Goal: Task Accomplishment & Management: Manage account settings

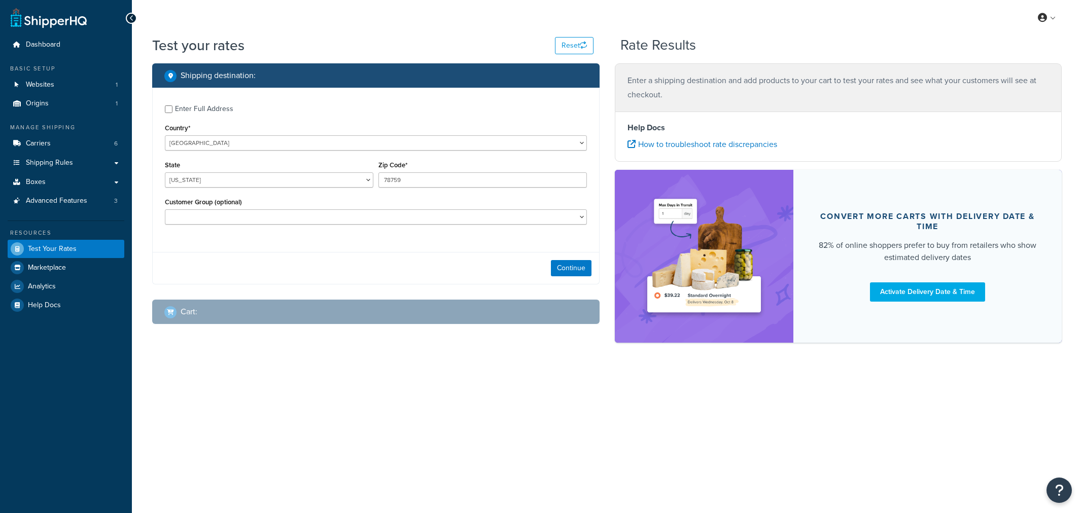
select select "[GEOGRAPHIC_DATA]"
click at [554, 270] on button "Continue" at bounding box center [571, 268] width 41 height 16
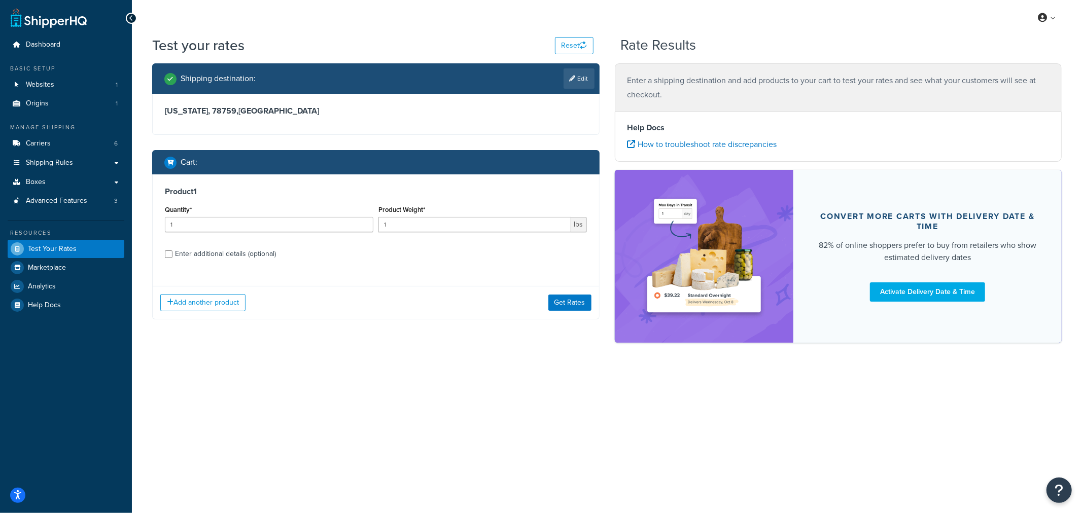
click at [220, 253] on div "Enter additional details (optional)" at bounding box center [225, 254] width 101 height 14
click at [172, 253] on input "Enter additional details (optional)" at bounding box center [169, 254] width 8 height 8
checkbox input "true"
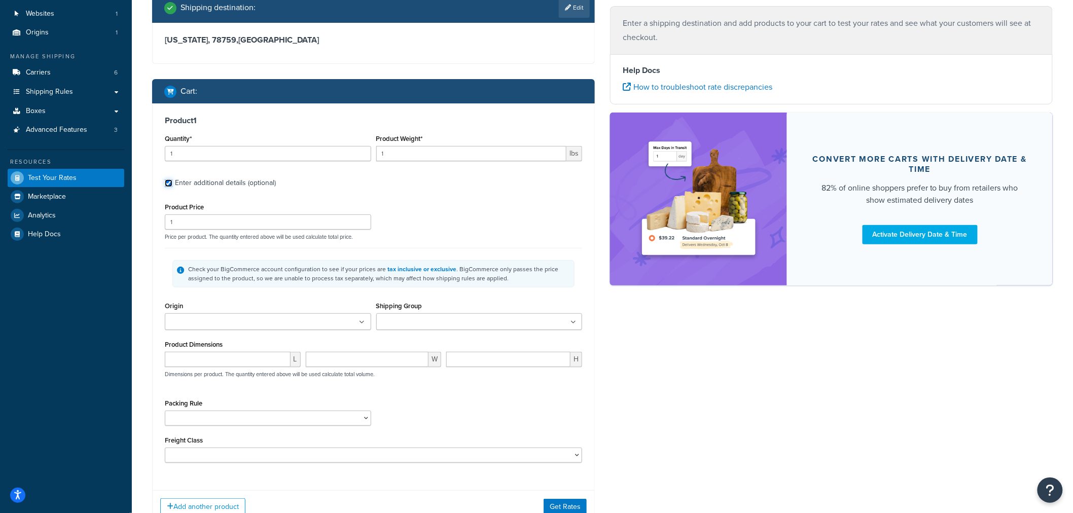
scroll to position [149, 0]
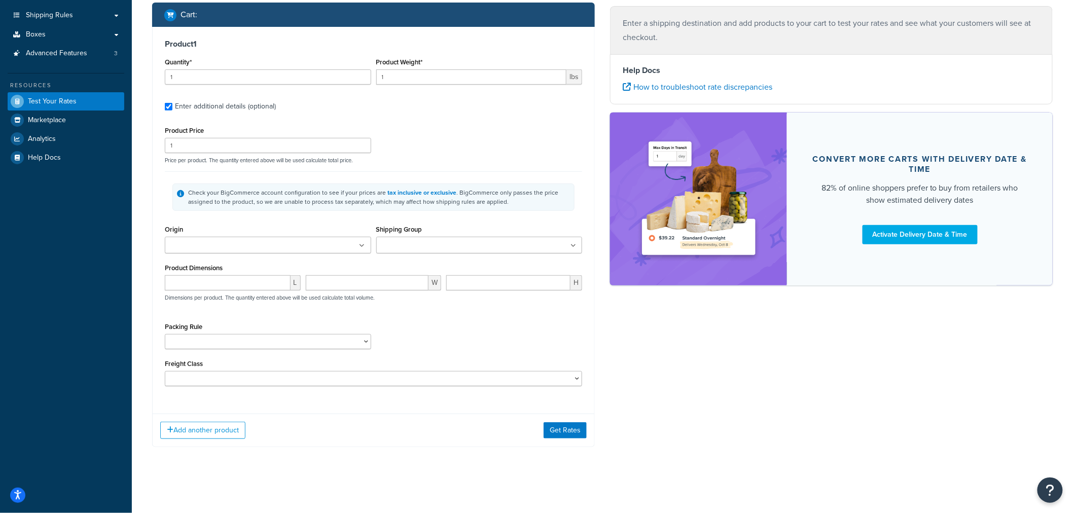
click at [290, 234] on div "Origin Irvine CA" at bounding box center [268, 238] width 206 height 31
click at [290, 241] on ul at bounding box center [268, 245] width 206 height 17
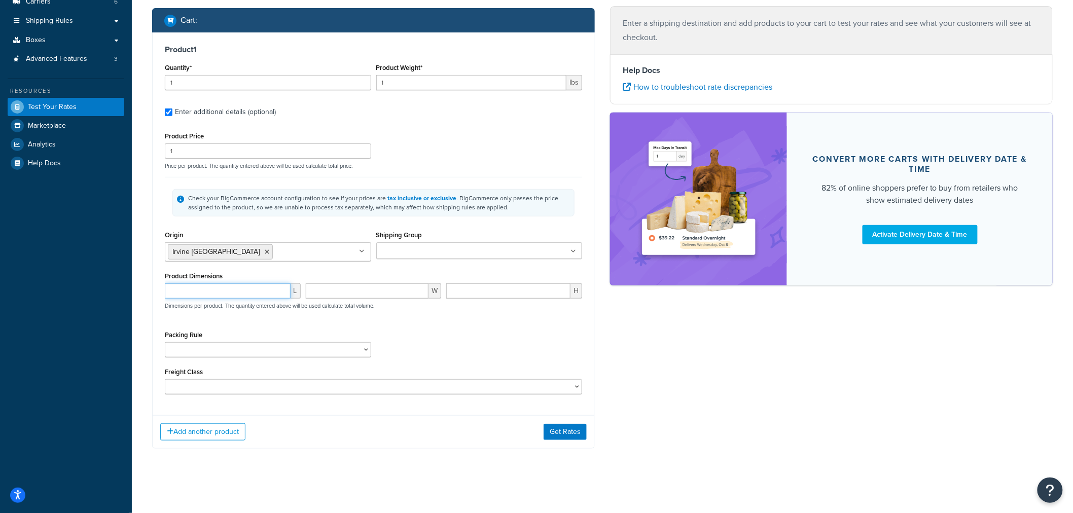
scroll to position [142, 0]
click at [211, 291] on input "number" at bounding box center [228, 290] width 126 height 15
type input "22"
type input "20"
type input "17"
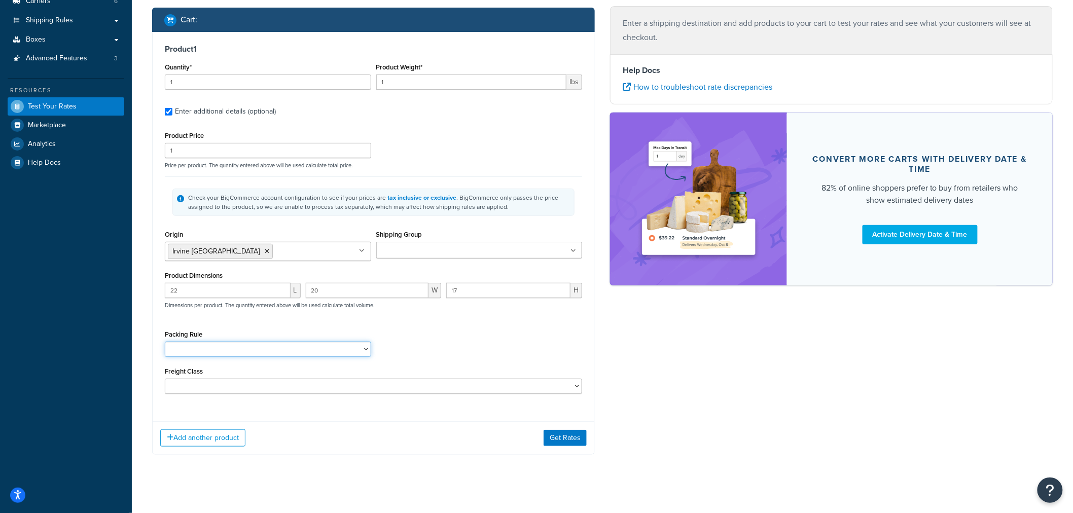
click at [222, 356] on select "Kent Test Pack Separately Ribbons (22x8x9) Standard Pack" at bounding box center [268, 349] width 206 height 15
select select "86028"
click at [165, 343] on select "Kent Test Pack Separately Ribbons (22x8x9) Standard Pack" at bounding box center [268, 349] width 206 height 15
click at [579, 438] on button "Get Rates" at bounding box center [565, 438] width 43 height 16
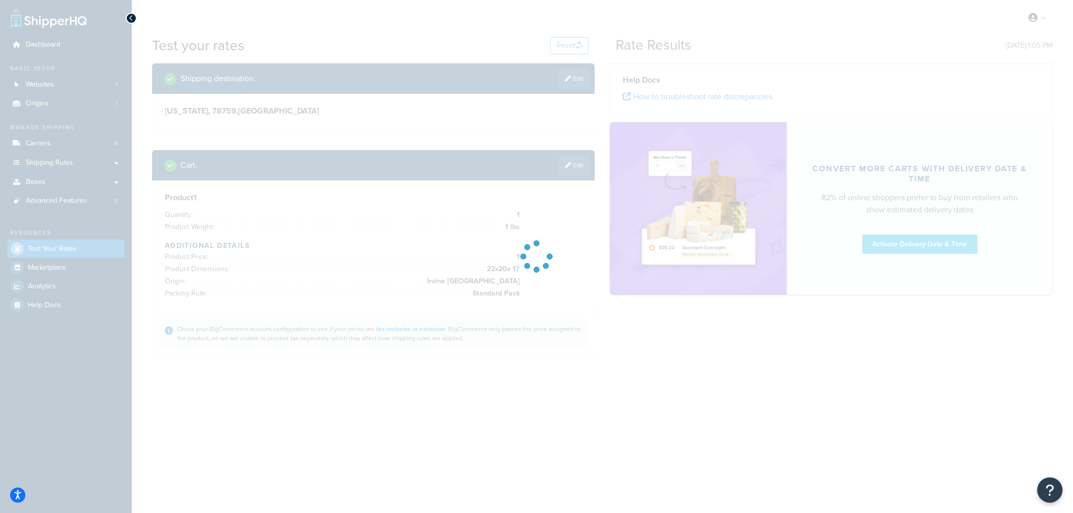
scroll to position [0, 0]
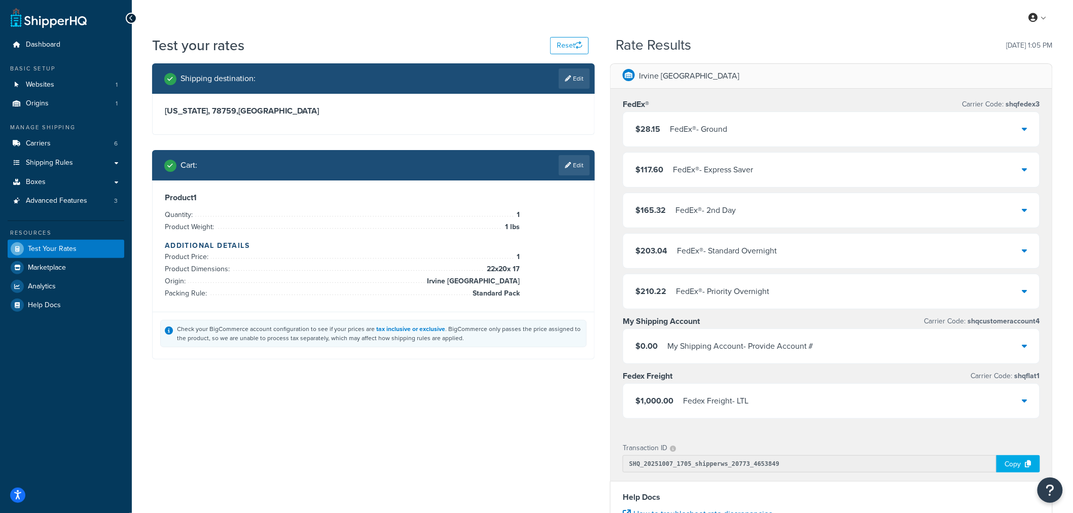
click at [764, 129] on div "$28.15 FedEx® - Ground" at bounding box center [831, 129] width 416 height 34
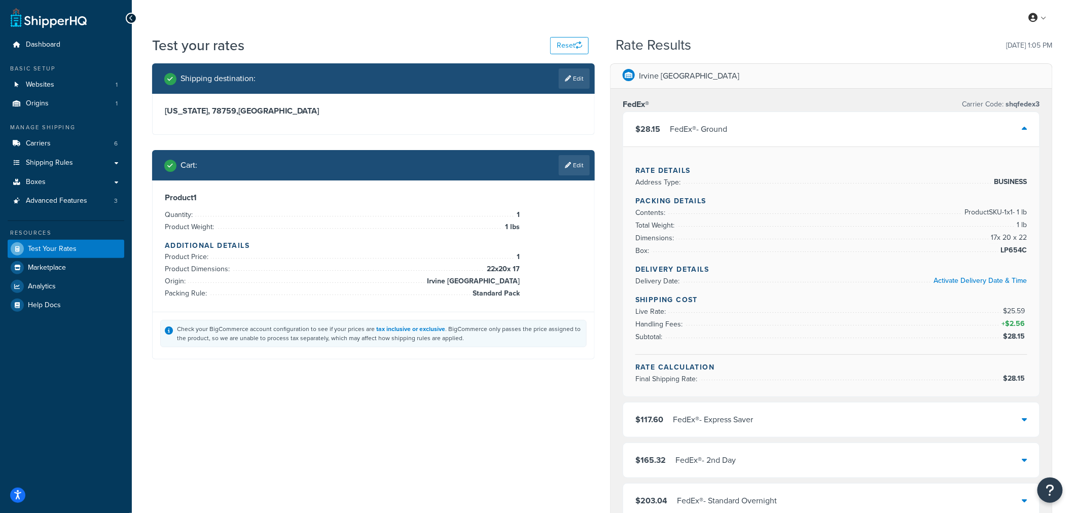
click at [581, 164] on link "Edit" at bounding box center [574, 165] width 31 height 20
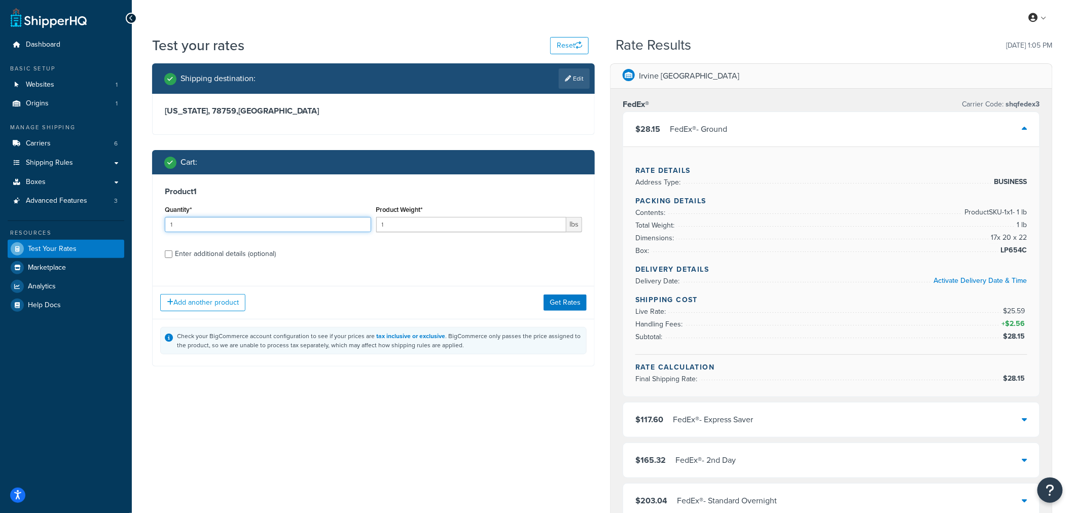
drag, startPoint x: 304, startPoint y: 230, endPoint x: 78, endPoint y: 221, distance: 226.3
click at [98, 224] on div "Dashboard Basic Setup Websites 1 Origins 1 Manage Shipping Carriers 6 Shipping …" at bounding box center [536, 511] width 1073 height 1023
type input "2"
click at [570, 291] on div "Add another product Get Rates" at bounding box center [374, 302] width 442 height 33
click at [570, 308] on button "Get Rates" at bounding box center [565, 303] width 43 height 16
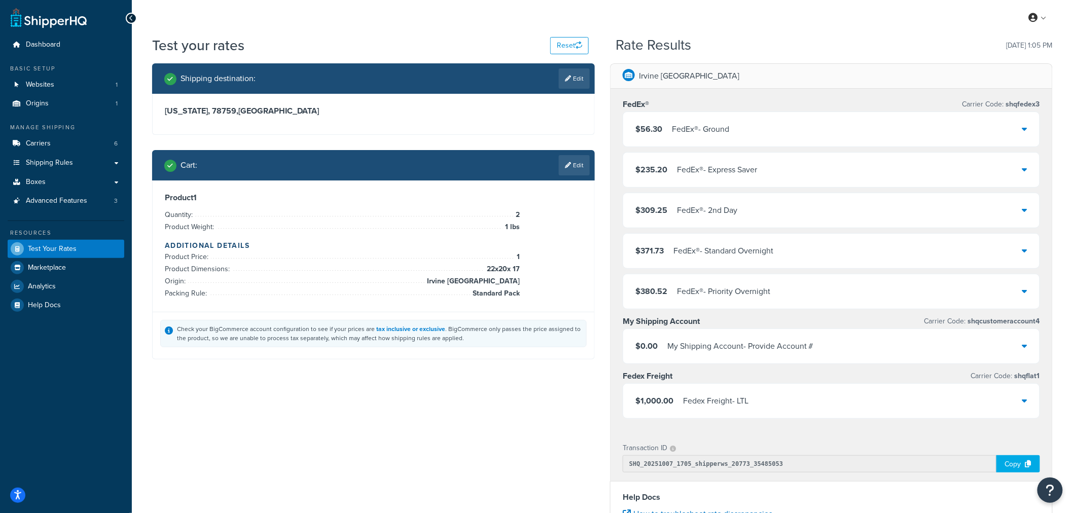
click at [719, 118] on div "$56.30 FedEx® - Ground" at bounding box center [831, 129] width 416 height 34
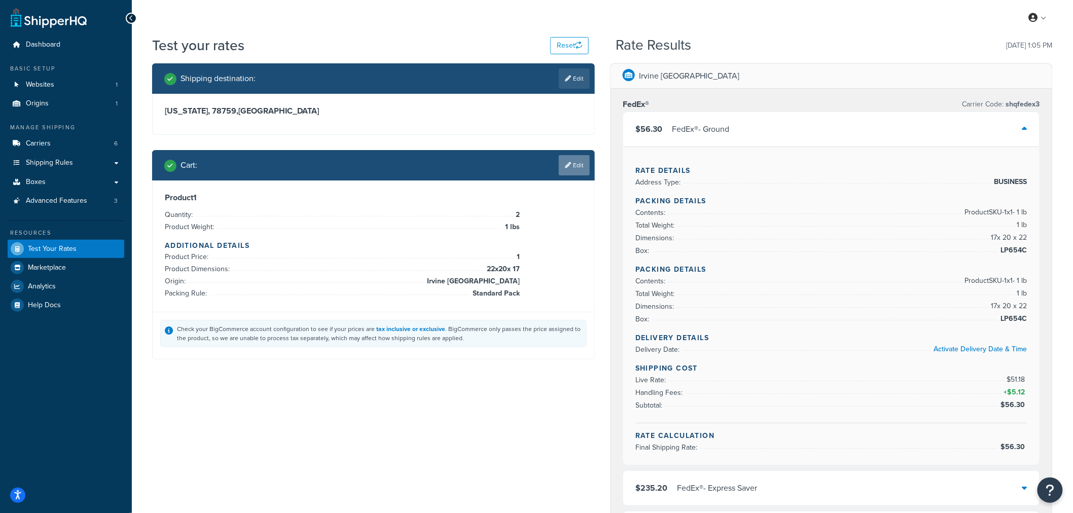
click at [565, 167] on icon at bounding box center [568, 165] width 6 height 6
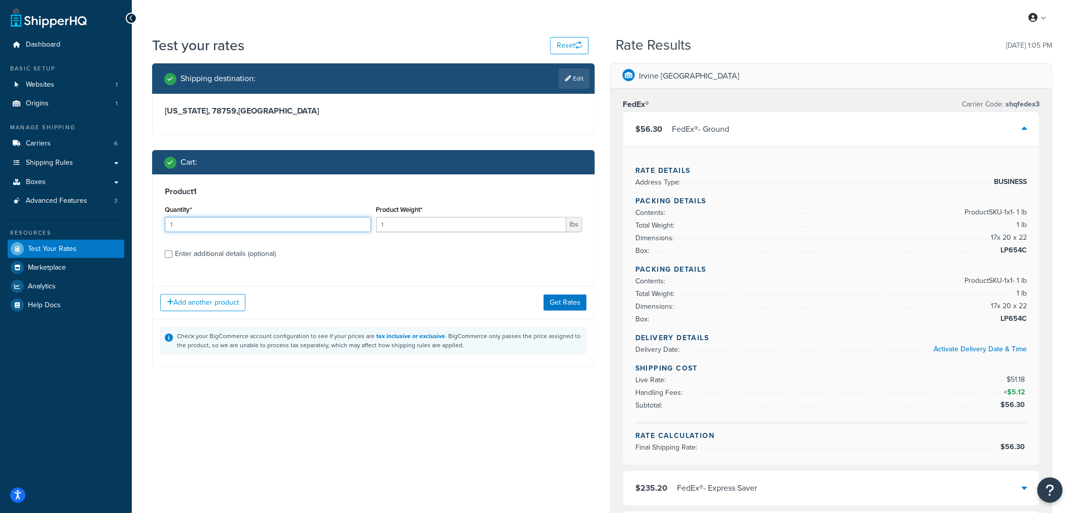
drag, startPoint x: 316, startPoint y: 224, endPoint x: 82, endPoint y: 221, distance: 233.8
type input "15"
drag, startPoint x: 410, startPoint y: 227, endPoint x: 261, endPoint y: 221, distance: 148.7
click at [266, 221] on div "Quantity* 15 Product Weight* 1 lbs" at bounding box center [373, 221] width 422 height 37
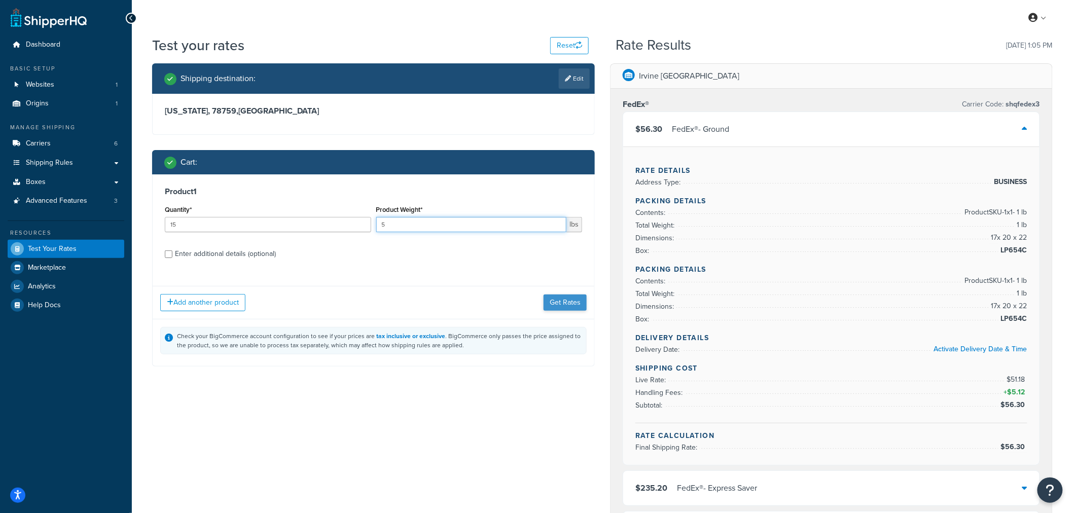
type input "5"
click at [562, 305] on button "Get Rates" at bounding box center [565, 303] width 43 height 16
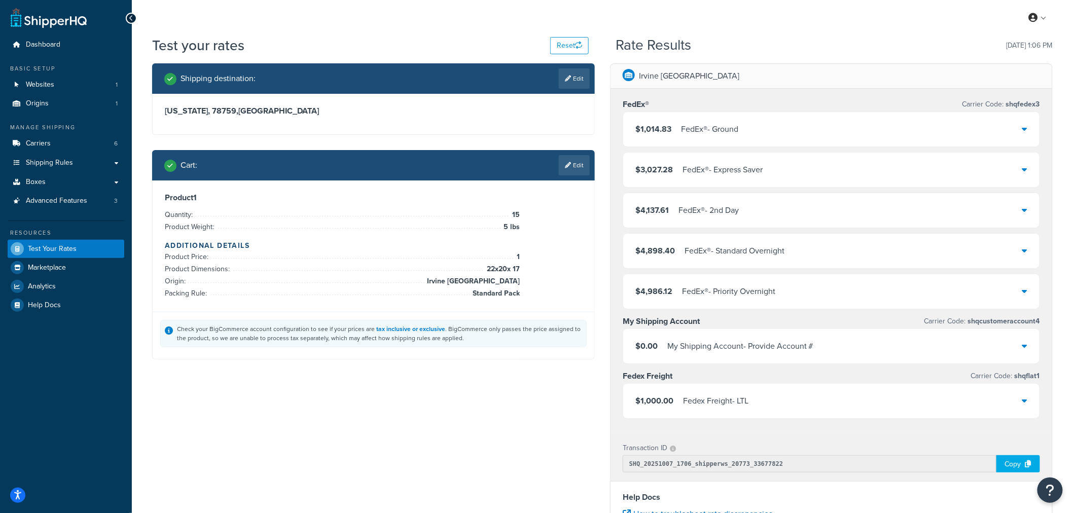
click at [764, 132] on div "$1,014.83 FedEx® - Ground" at bounding box center [831, 129] width 416 height 34
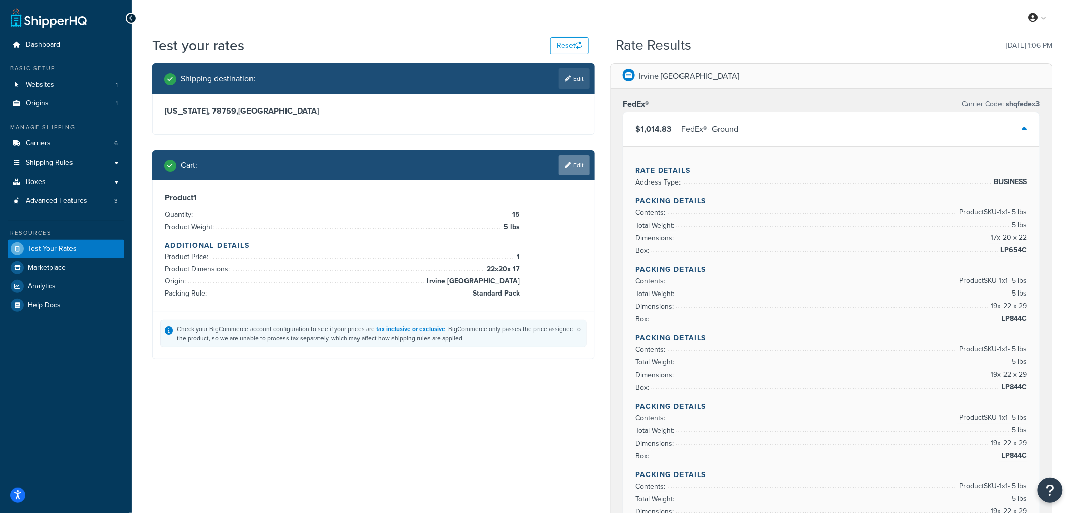
click at [561, 169] on link "Edit" at bounding box center [574, 165] width 31 height 20
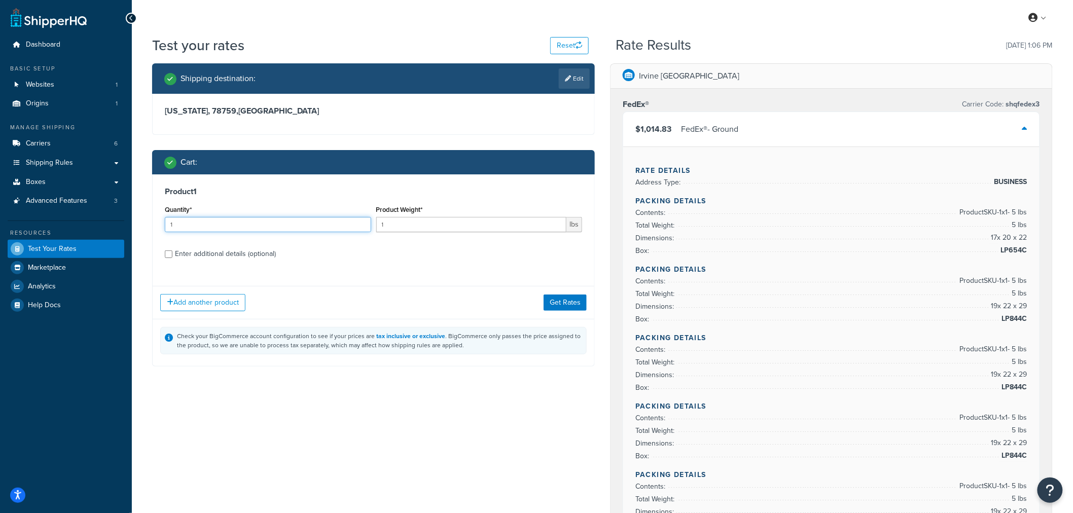
drag, startPoint x: 310, startPoint y: 225, endPoint x: 48, endPoint y: 214, distance: 262.3
type input "10"
drag, startPoint x: 396, startPoint y: 226, endPoint x: 200, endPoint y: 213, distance: 196.1
click at [208, 214] on div "Quantity* 10 Product Weight* 1 lbs" at bounding box center [373, 221] width 422 height 37
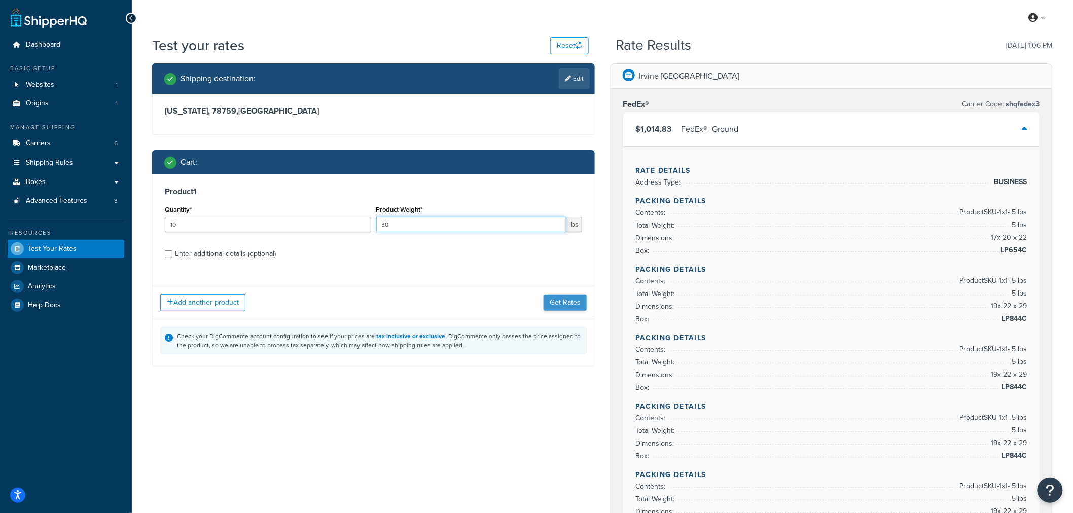
type input "30"
drag, startPoint x: 571, startPoint y: 304, endPoint x: 234, endPoint y: 247, distance: 342.4
click at [234, 247] on div "Product 1 Quantity* 10 Product Weight* 30 lbs Enter additional details (optiona…" at bounding box center [373, 270] width 443 height 192
click at [236, 251] on div "Enter additional details (optional)" at bounding box center [225, 254] width 101 height 14
click at [172, 251] on input "Enter additional details (optional)" at bounding box center [169, 254] width 8 height 8
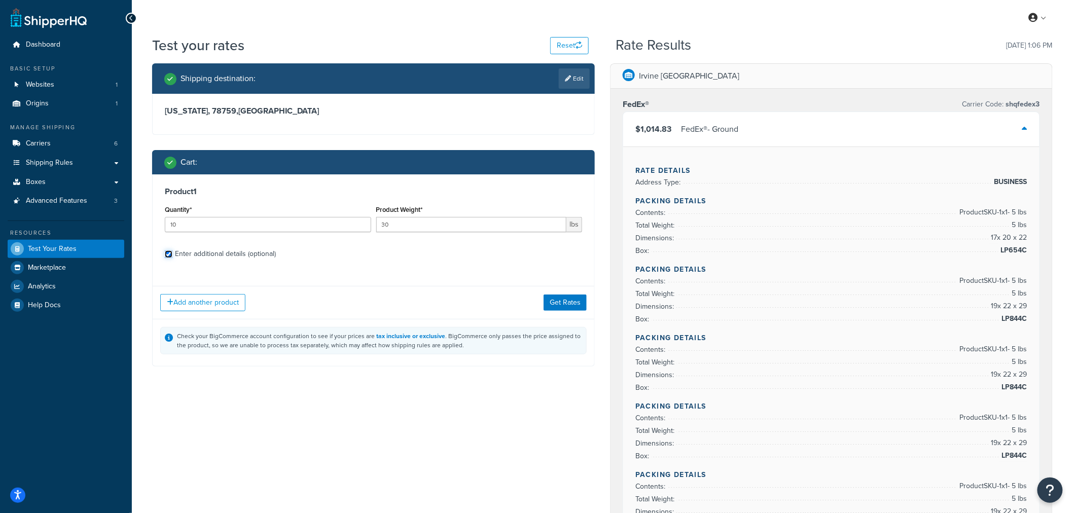
checkbox input "true"
select select "86028"
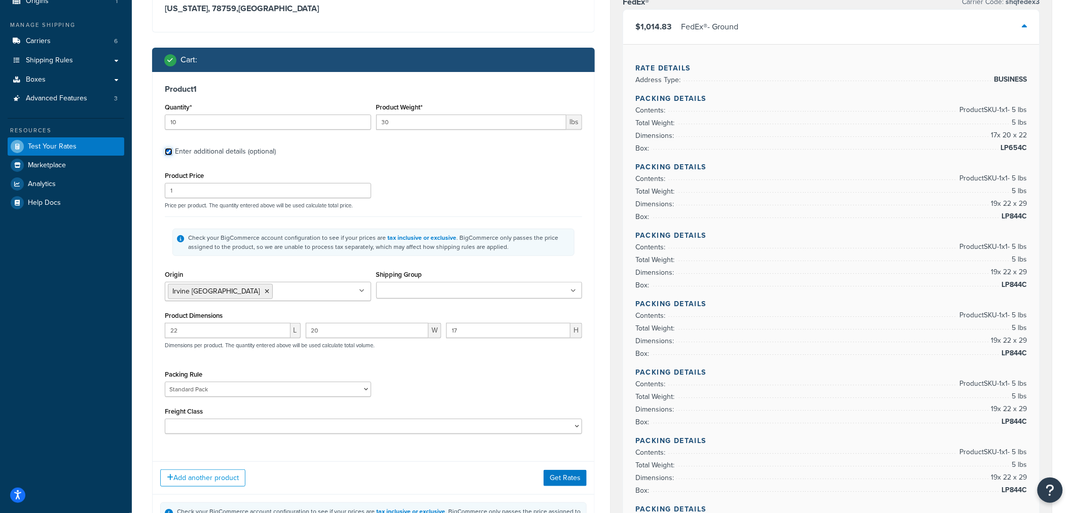
scroll to position [225, 0]
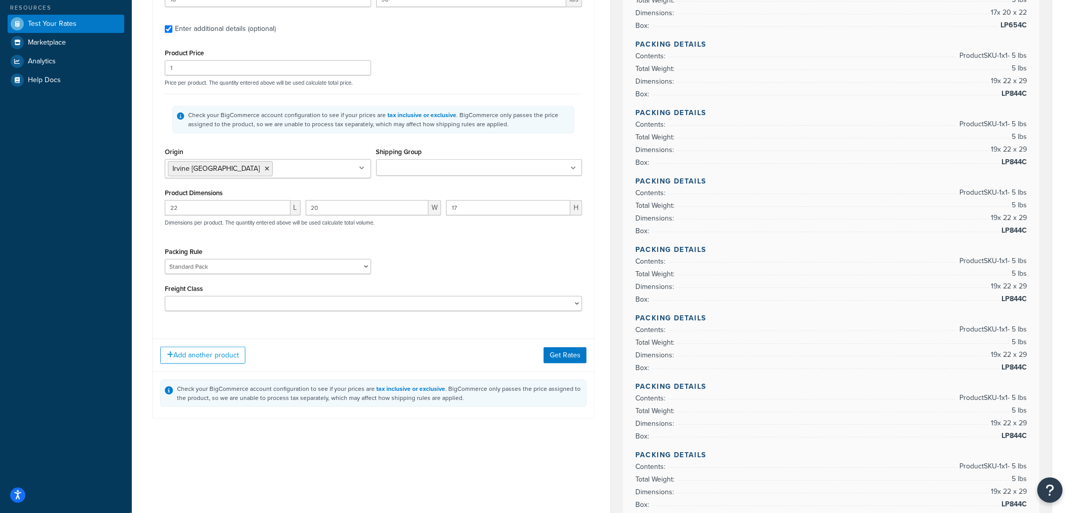
click at [564, 366] on div "Add another product Get Rates" at bounding box center [374, 355] width 442 height 33
click at [571, 361] on button "Get Rates" at bounding box center [565, 355] width 43 height 16
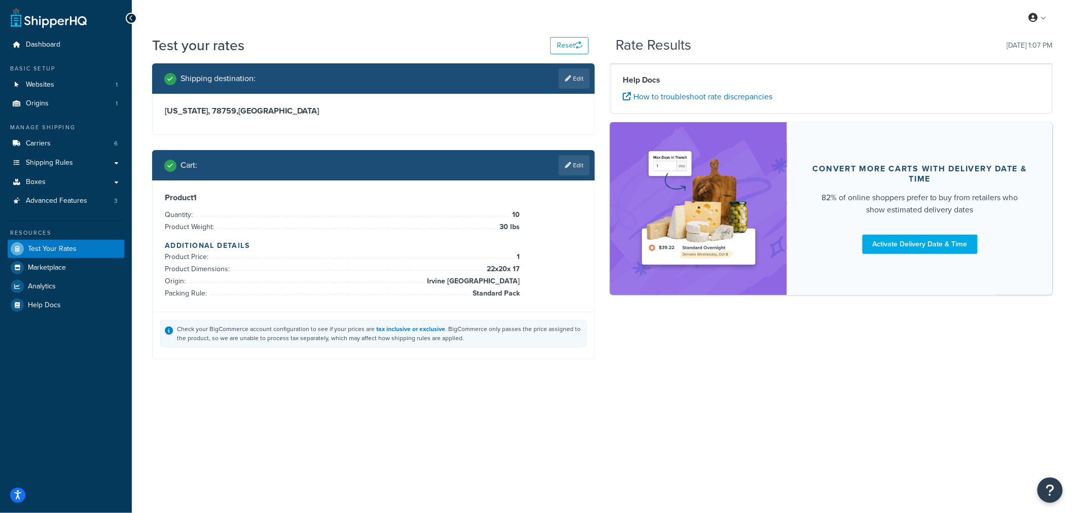
scroll to position [0, 0]
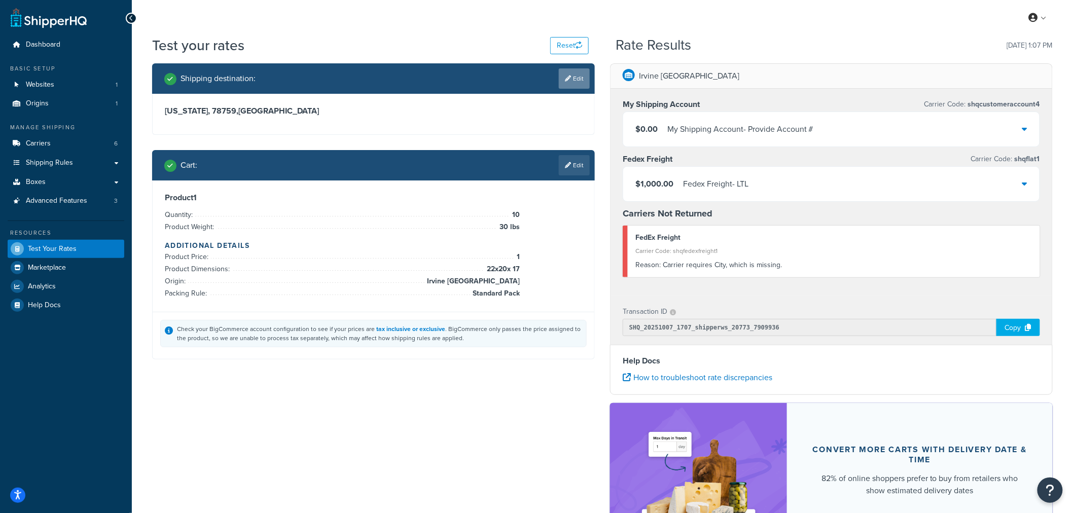
click at [561, 78] on link "Edit" at bounding box center [574, 78] width 31 height 20
select select "TX"
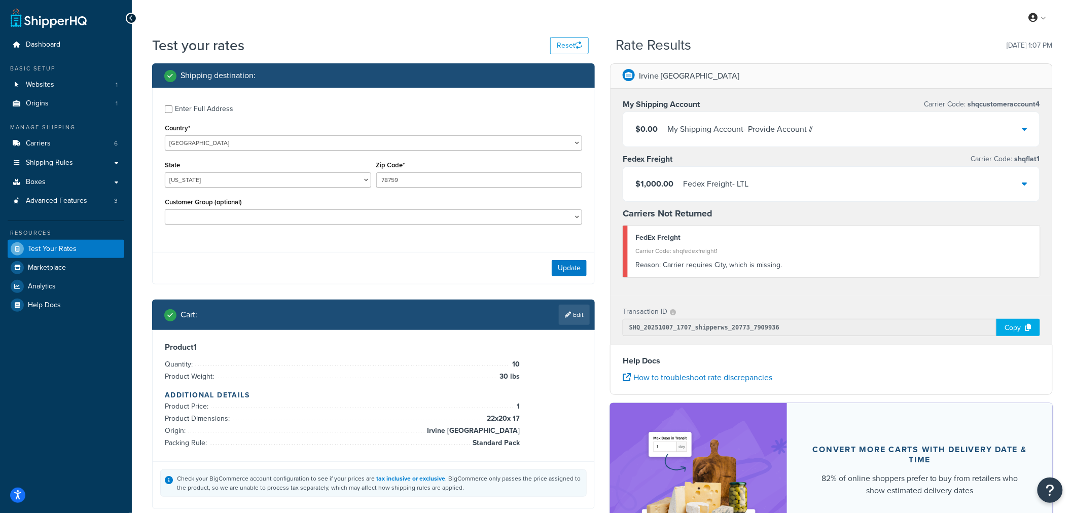
click at [204, 110] on div "Enter Full Address" at bounding box center [204, 109] width 58 height 14
click at [172, 110] on input "Enter Full Address" at bounding box center [169, 109] width 8 height 8
checkbox input "true"
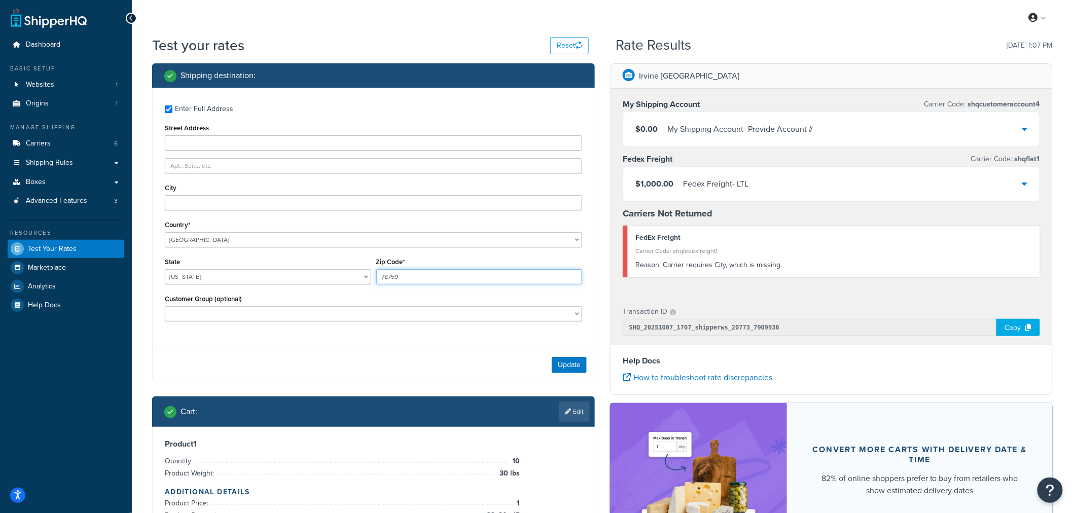
drag, startPoint x: 398, startPoint y: 279, endPoint x: 226, endPoint y: 270, distance: 172.1
click at [226, 270] on div "State Alabama Alaska American Samoa Arizona Arkansas Armed Forces Americas Arme…" at bounding box center [373, 273] width 422 height 37
click at [193, 201] on input "City" at bounding box center [373, 202] width 417 height 15
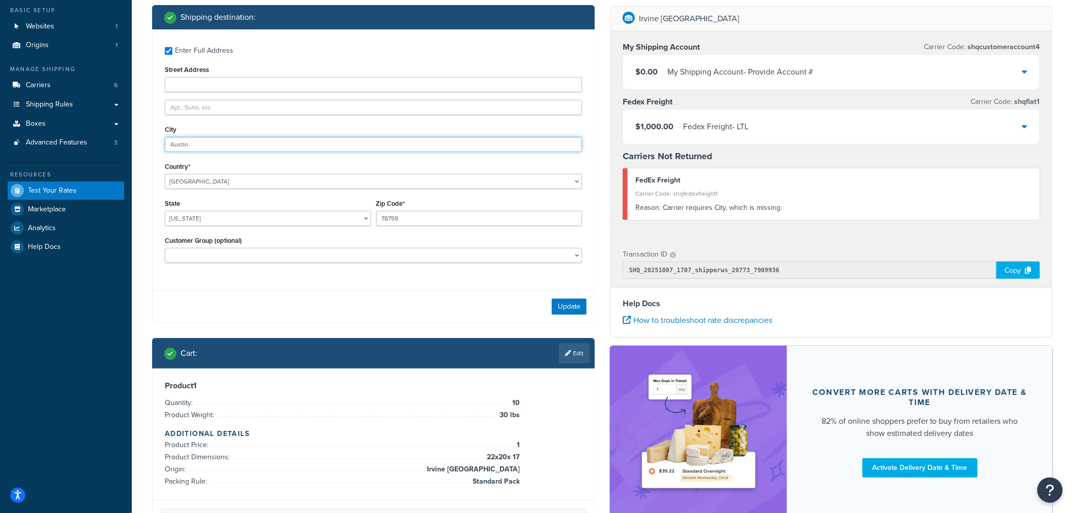
scroll to position [113, 0]
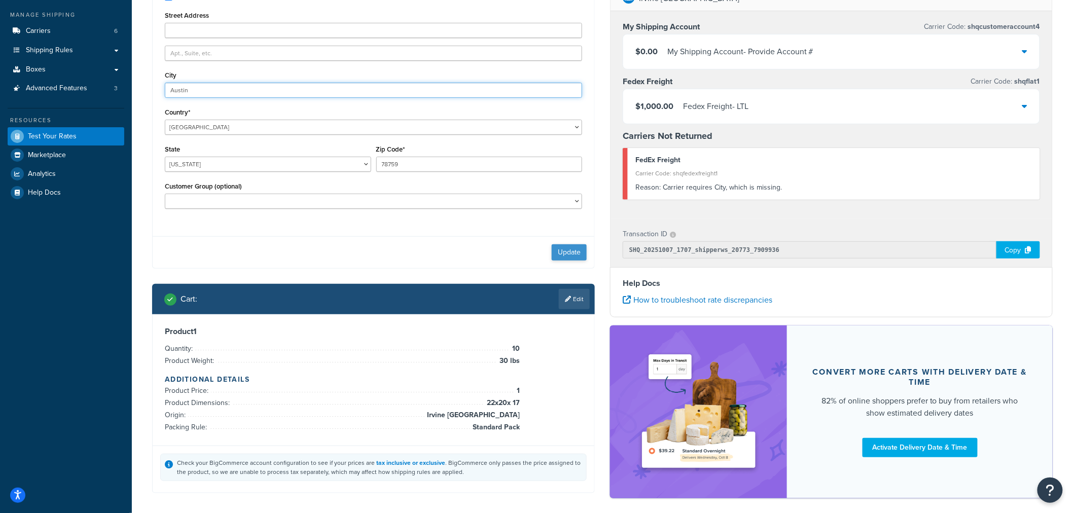
type input "Austin"
click at [564, 257] on button "Update" at bounding box center [569, 252] width 35 height 16
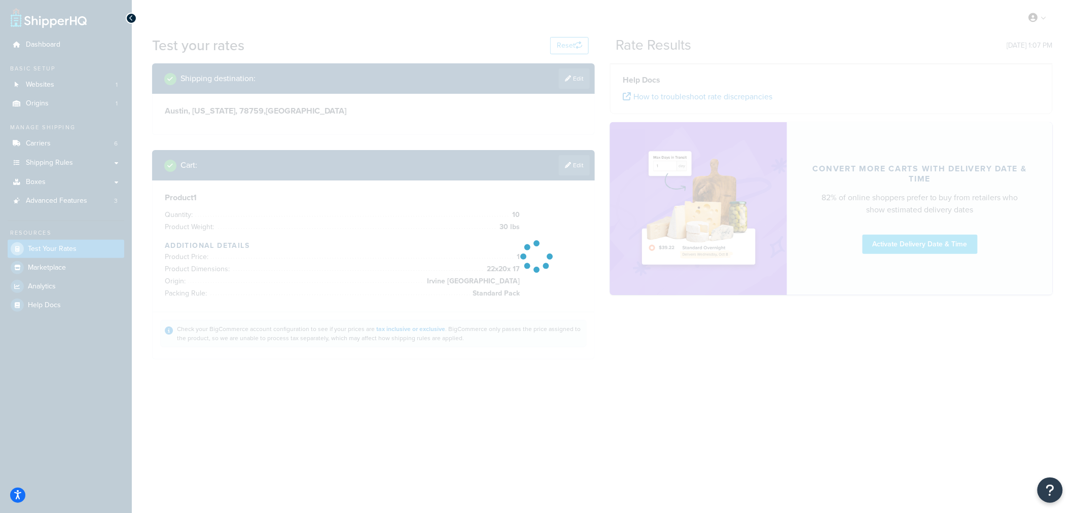
scroll to position [0, 0]
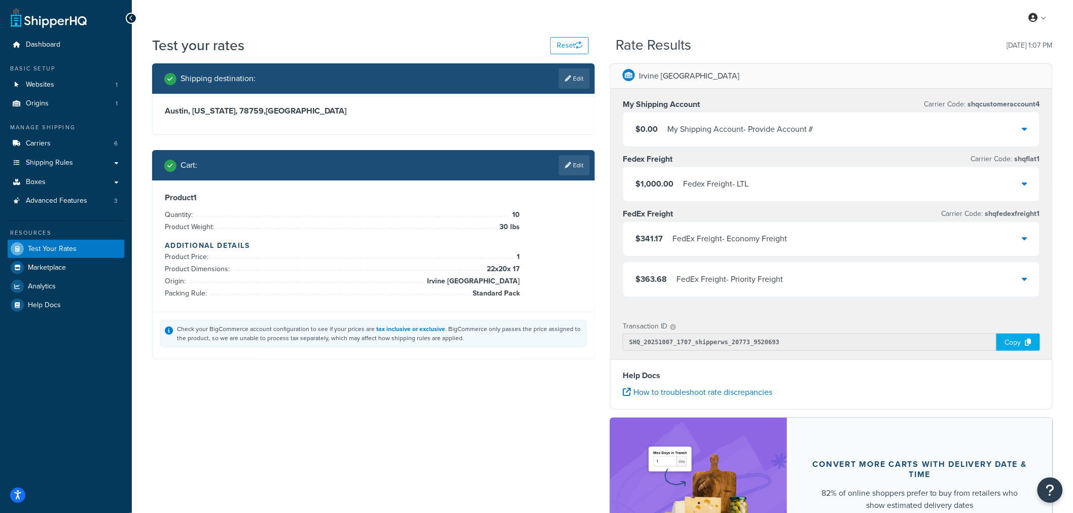
click at [1021, 240] on div "$341.17 FedEx Freight - Economy Freight" at bounding box center [831, 239] width 416 height 34
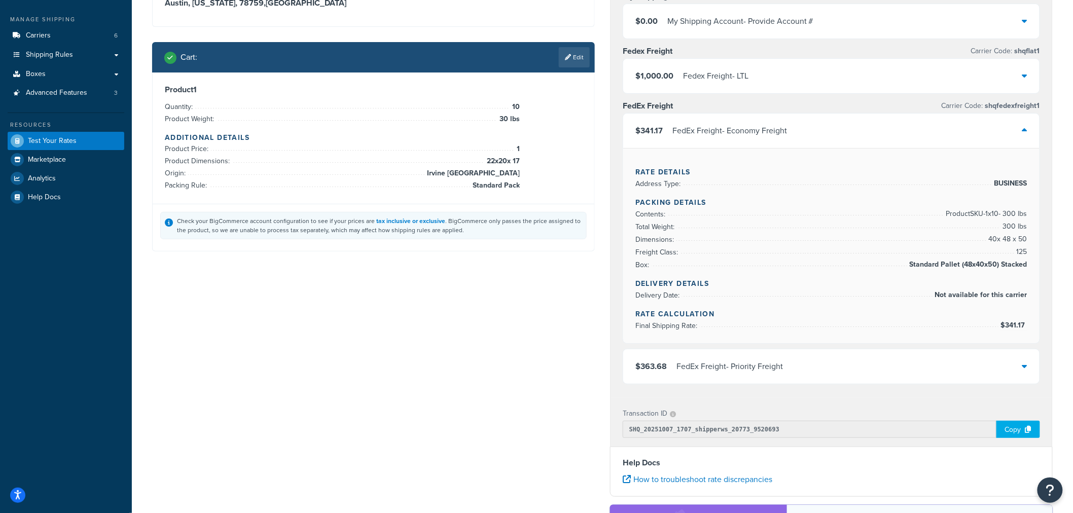
scroll to position [113, 0]
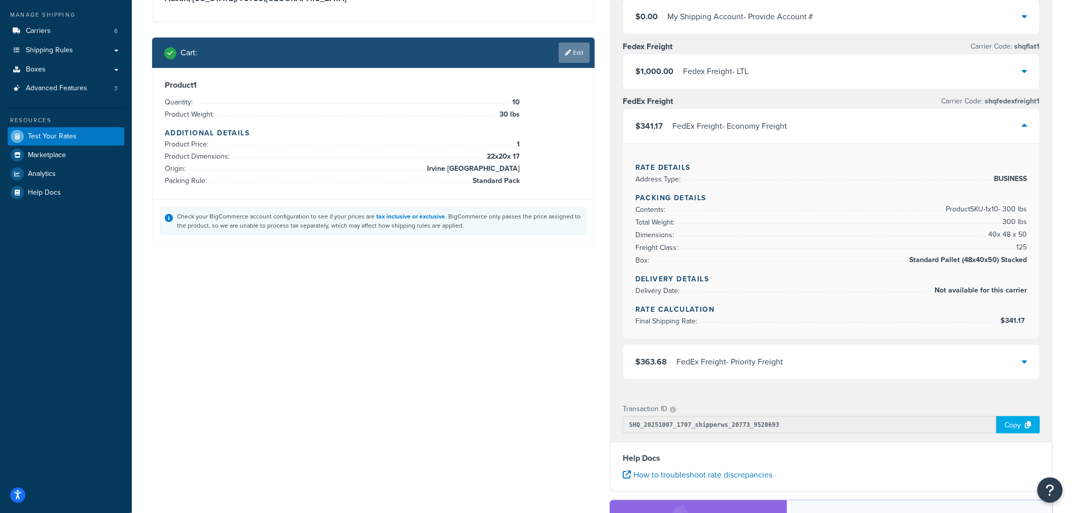
click at [577, 56] on link "Edit" at bounding box center [574, 53] width 31 height 20
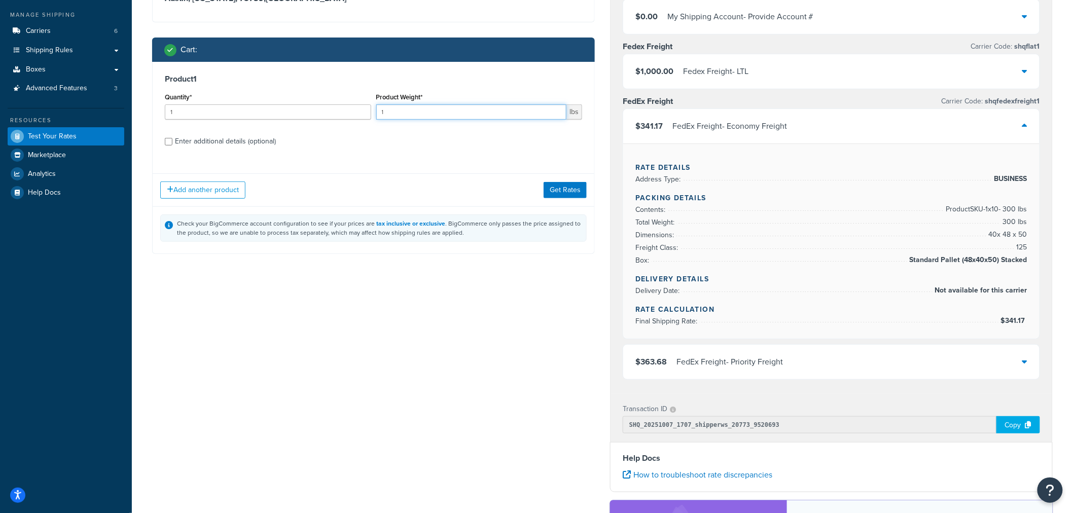
drag, startPoint x: 414, startPoint y: 115, endPoint x: 204, endPoint y: 107, distance: 210.0
click at [209, 109] on div "Quantity* 1 Product Weight* 1 lbs" at bounding box center [373, 108] width 422 height 37
type input "71"
drag, startPoint x: 250, startPoint y: 118, endPoint x: 55, endPoint y: 110, distance: 195.4
click at [57, 111] on div "Dashboard Basic Setup Websites 1 Origins 1 Manage Shipping Carriers 6 Shipping …" at bounding box center [536, 310] width 1073 height 847
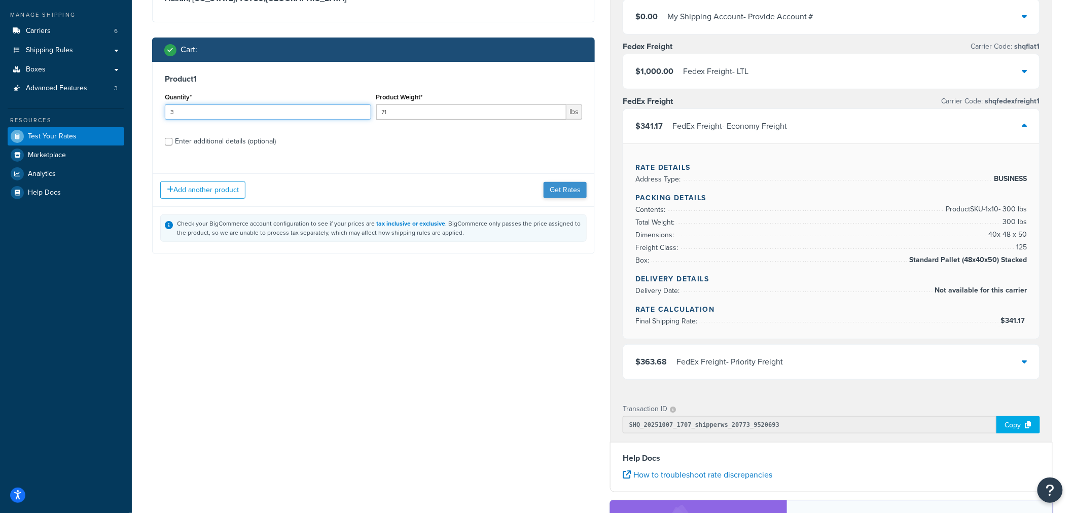
type input "3"
click at [564, 185] on button "Get Rates" at bounding box center [565, 190] width 43 height 16
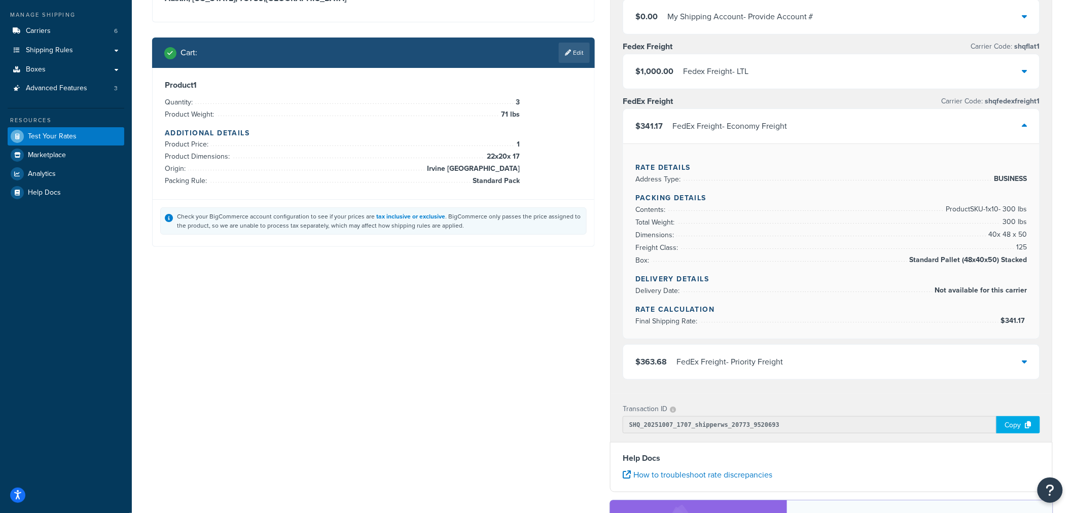
scroll to position [0, 0]
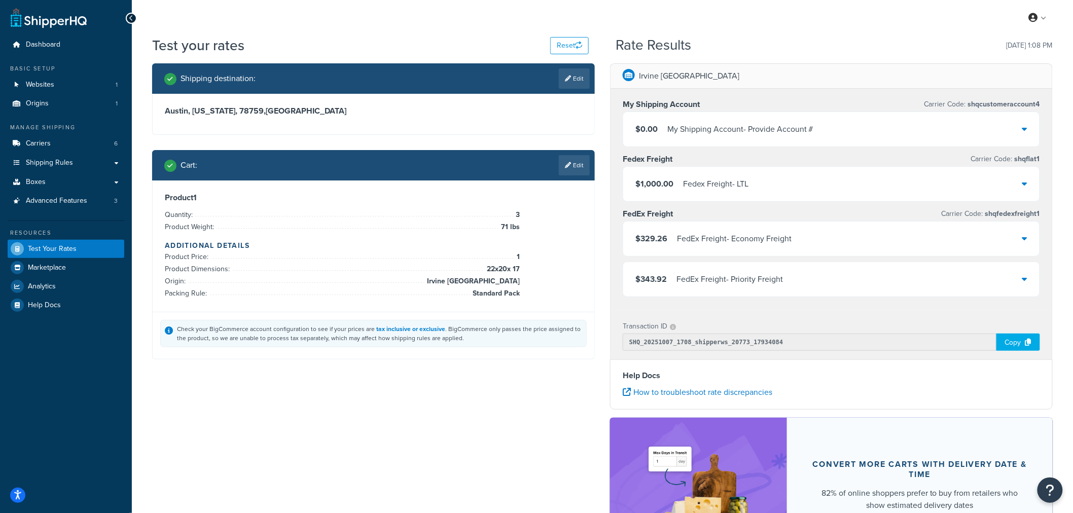
click at [990, 234] on div "$329.26 FedEx Freight - Economy Freight" at bounding box center [831, 239] width 416 height 34
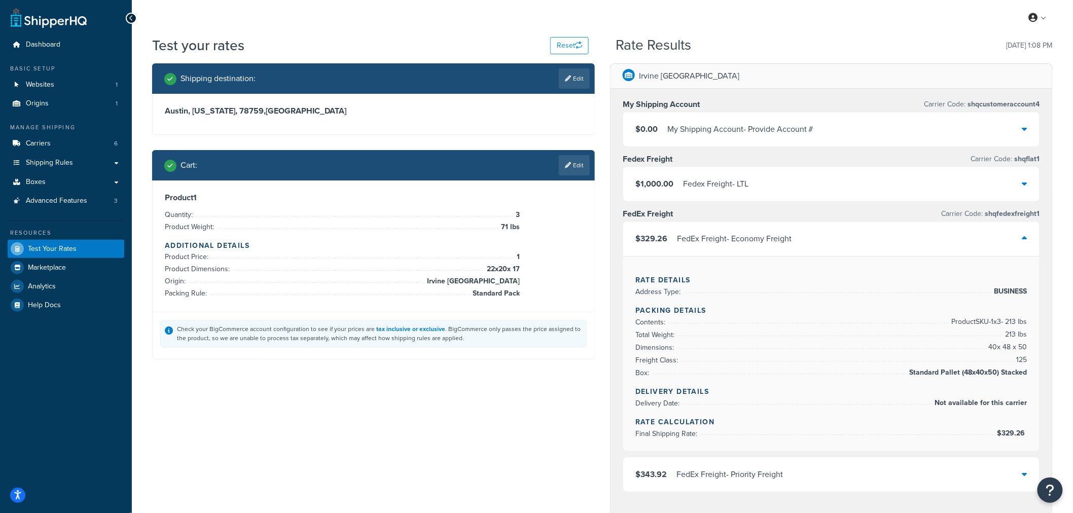
click at [163, 143] on div "Shipping destination : Edit Austin, Texas, 78759 , United States Cart : Edit Pr…" at bounding box center [374, 218] width 458 height 311
drag, startPoint x: 982, startPoint y: 321, endPoint x: 1005, endPoint y: 328, distance: 24.4
click at [1005, 328] on span "Product SKU-1 x 3 - 213 lbs" at bounding box center [988, 322] width 78 height 12
click at [1012, 335] on span "213 lbs" at bounding box center [1015, 335] width 24 height 12
click at [571, 454] on div "Shipping destination : Edit Austin, Texas, 78759 , United States Cart : Edit Pr…" at bounding box center [603, 429] width 916 height 733
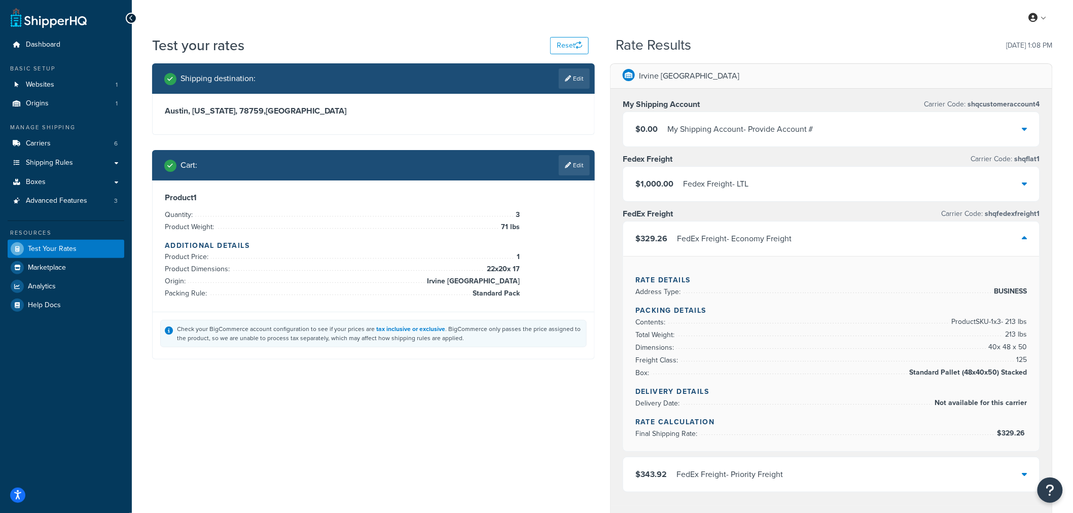
drag, startPoint x: 1038, startPoint y: 374, endPoint x: 1028, endPoint y: 373, distance: 10.7
click at [1028, 373] on div "Rate Details Address Type: BUSINESS Packing Details Contents: Product SKU-1 x 3…" at bounding box center [831, 353] width 416 height 195
click at [563, 168] on link "Edit" at bounding box center [574, 165] width 31 height 20
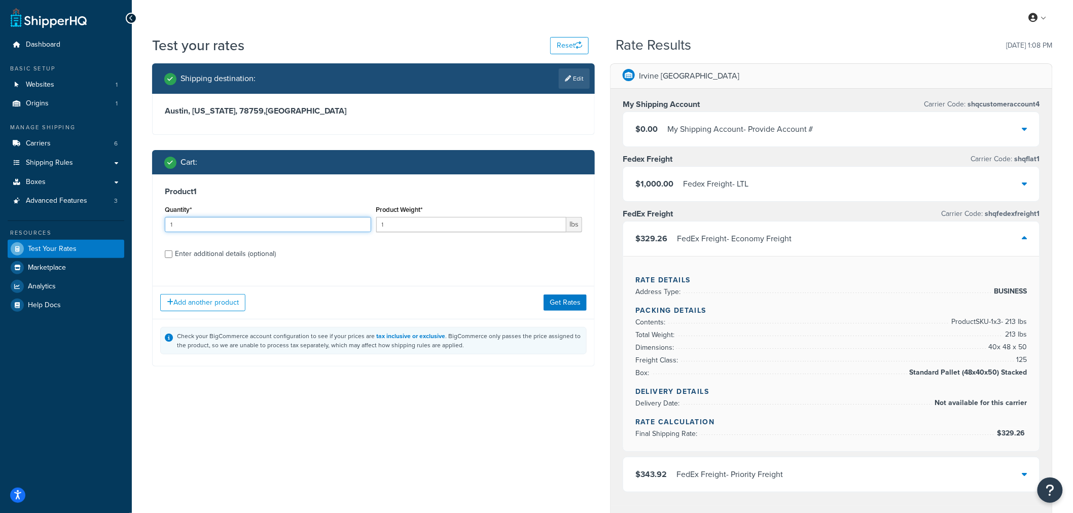
drag, startPoint x: 205, startPoint y: 230, endPoint x: 49, endPoint y: 229, distance: 156.2
click at [51, 229] on div "Dashboard Basic Setup Websites 1 Origins 1 Manage Shipping Carriers 6 Shipping …" at bounding box center [536, 423] width 1073 height 847
type input "2"
drag, startPoint x: 388, startPoint y: 225, endPoint x: 120, endPoint y: 208, distance: 268.2
click at [161, 213] on div "Product 1 Quantity* 2 Product Weight* 1 lbs Enter additional details (optional)" at bounding box center [374, 226] width 442 height 104
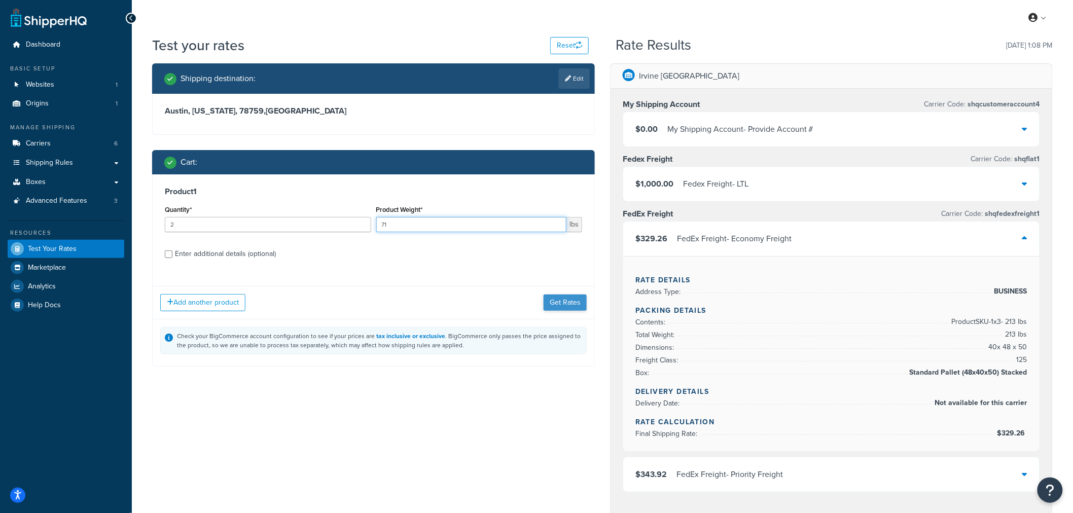
type input "71"
click at [563, 306] on button "Get Rates" at bounding box center [565, 303] width 43 height 16
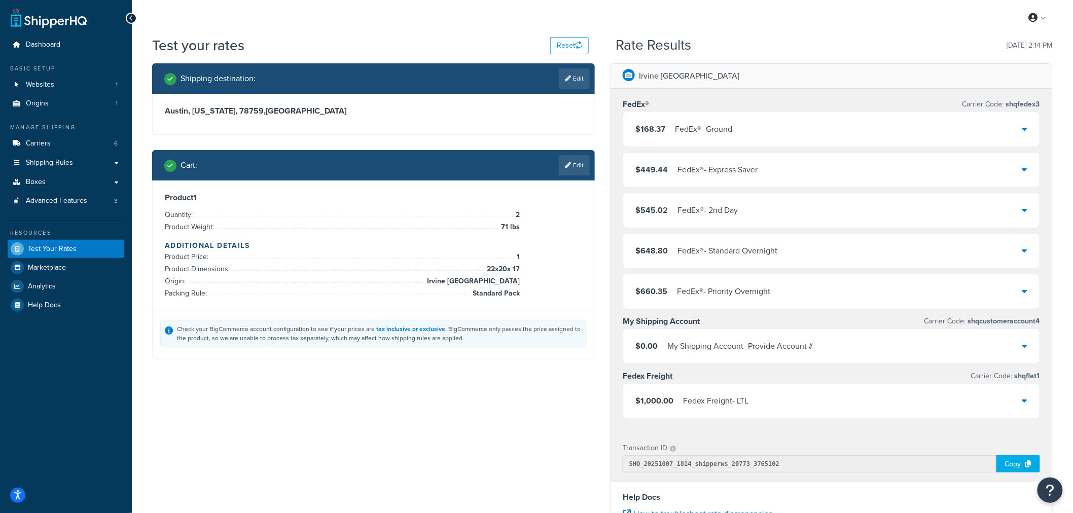
click at [1019, 127] on div "$168.37 FedEx® - Ground" at bounding box center [831, 129] width 416 height 34
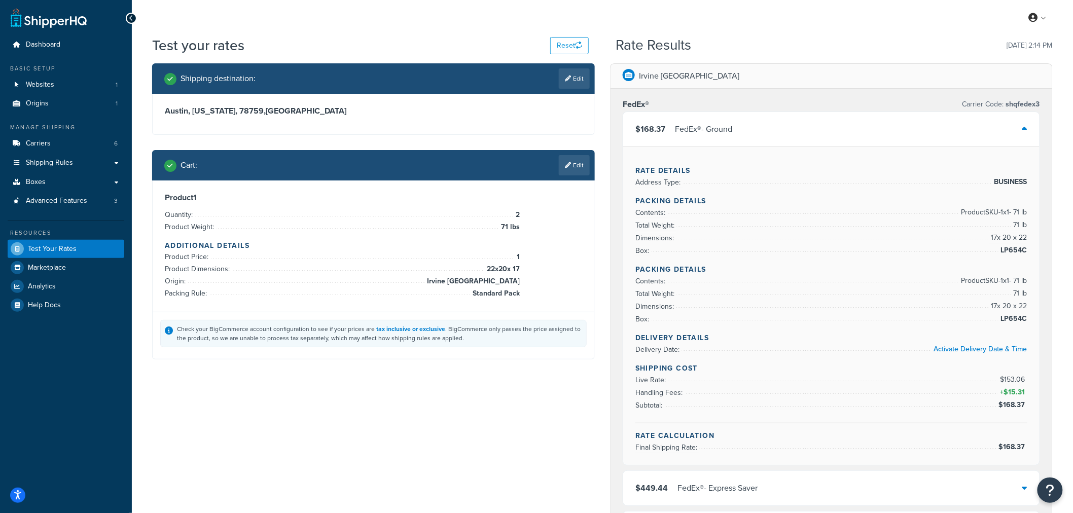
drag, startPoint x: 1028, startPoint y: 316, endPoint x: 1004, endPoint y: 209, distance: 110.2
click at [1004, 209] on div "Rate Details Address Type: BUSINESS Packing Details Contents: Product SKU-1 x 1…" at bounding box center [831, 306] width 416 height 318
click at [1030, 225] on div "Rate Details Address Type: BUSINESS Packing Details Contents: Product SKU-1 x 1…" at bounding box center [831, 306] width 416 height 318
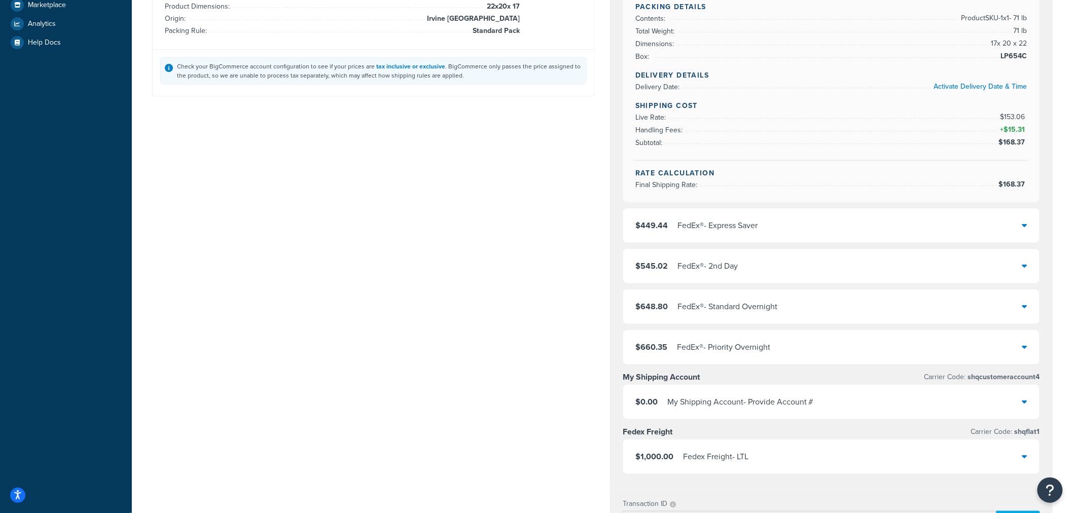
scroll to position [129, 0]
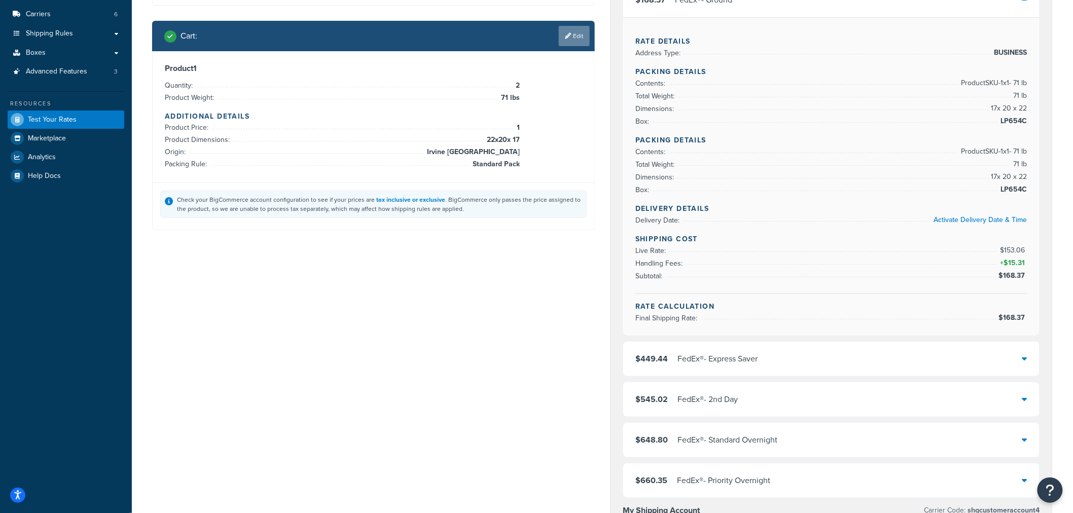
click at [582, 29] on link "Edit" at bounding box center [574, 36] width 31 height 20
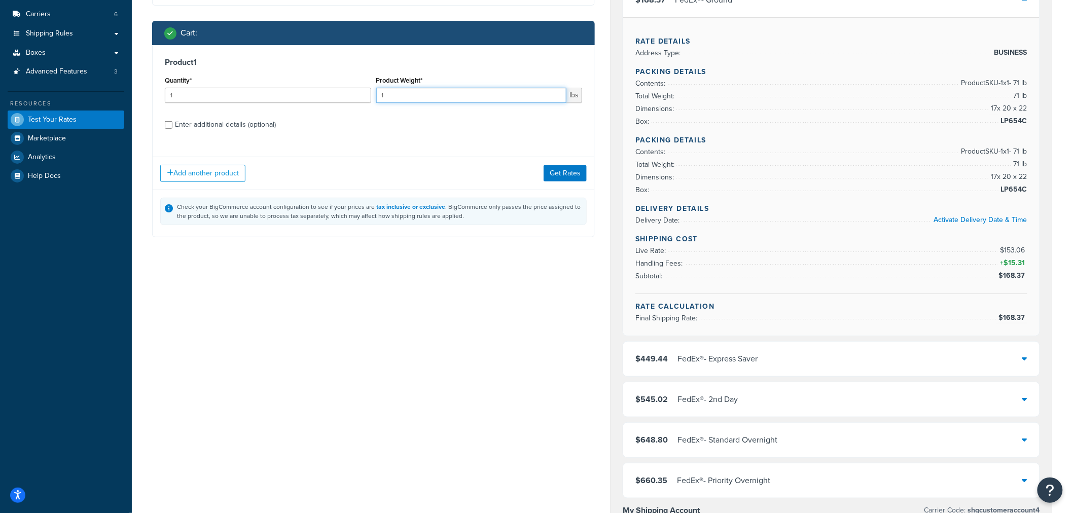
drag, startPoint x: 376, startPoint y: 100, endPoint x: 232, endPoint y: 93, distance: 144.7
click at [232, 93] on div "Quantity* 1 Product Weight* 1 lbs" at bounding box center [373, 92] width 422 height 37
type input "71"
click at [553, 186] on div "Add another product Get Rates" at bounding box center [374, 173] width 442 height 33
click at [556, 174] on button "Get Rates" at bounding box center [565, 173] width 43 height 16
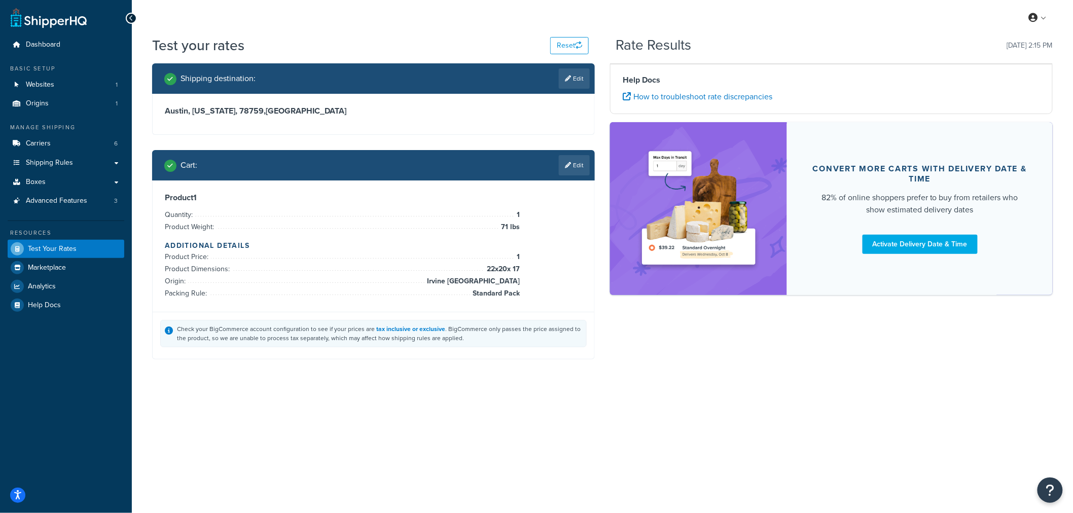
scroll to position [0, 0]
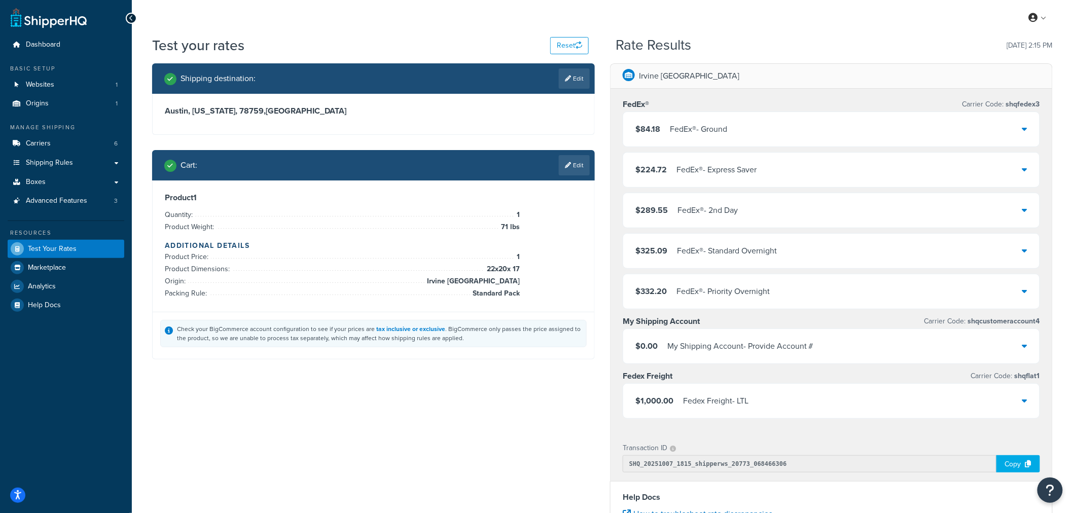
click at [1031, 130] on div "$84.18 FedEx® - Ground" at bounding box center [831, 129] width 416 height 34
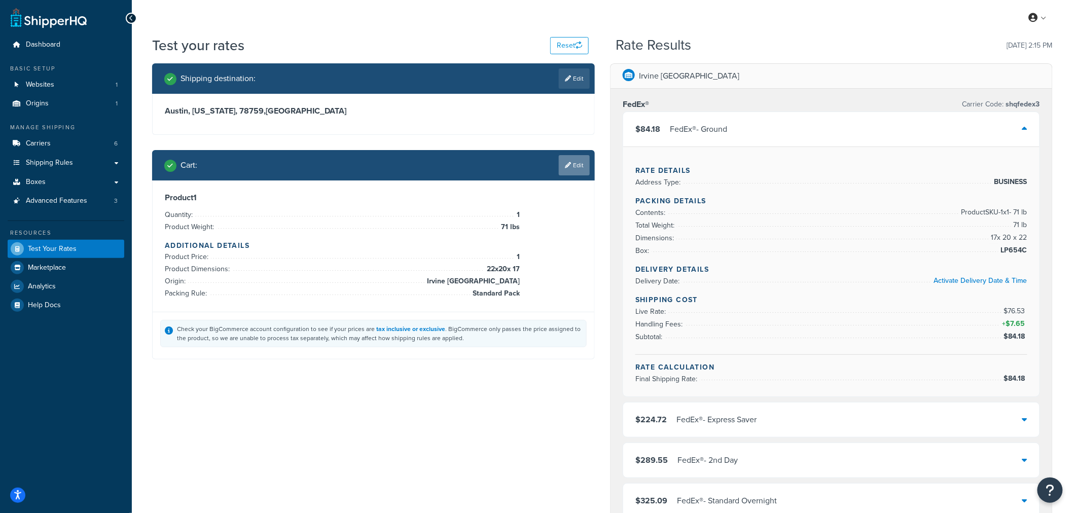
click at [565, 155] on link "Edit" at bounding box center [574, 165] width 31 height 20
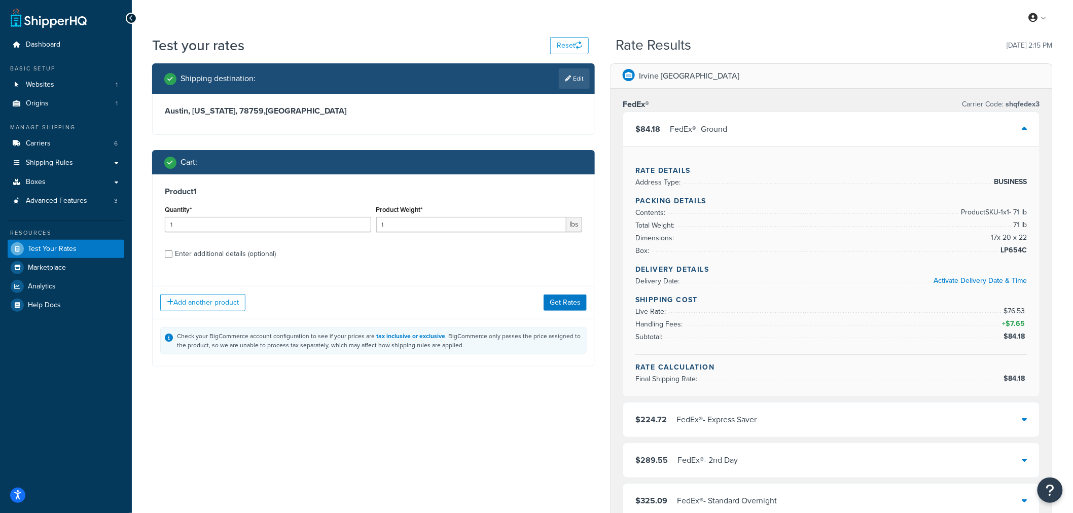
click at [204, 255] on div "Enter additional details (optional)" at bounding box center [225, 254] width 101 height 14
click at [172, 255] on input "Enter additional details (optional)" at bounding box center [169, 254] width 8 height 8
checkbox input "true"
select select "86028"
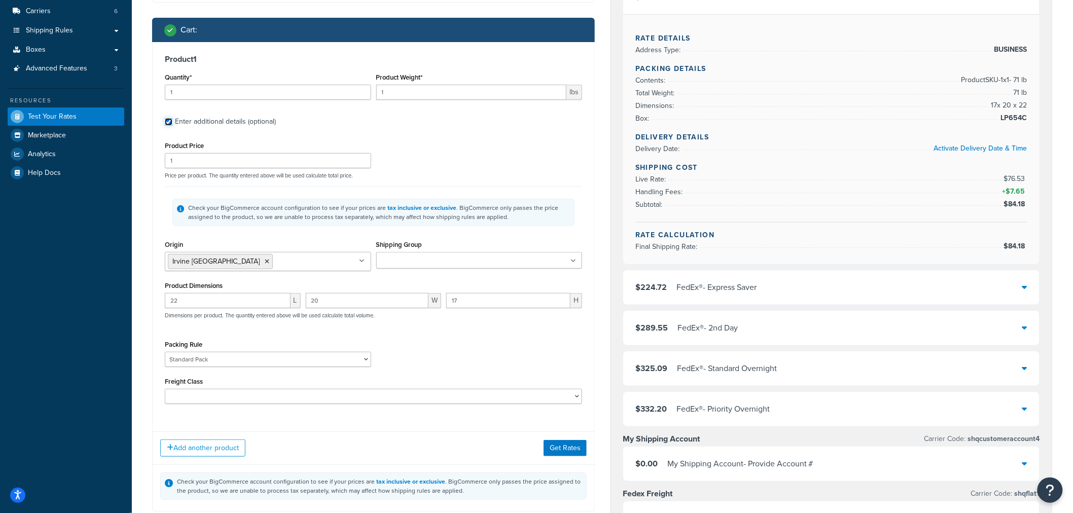
scroll to position [113, 0]
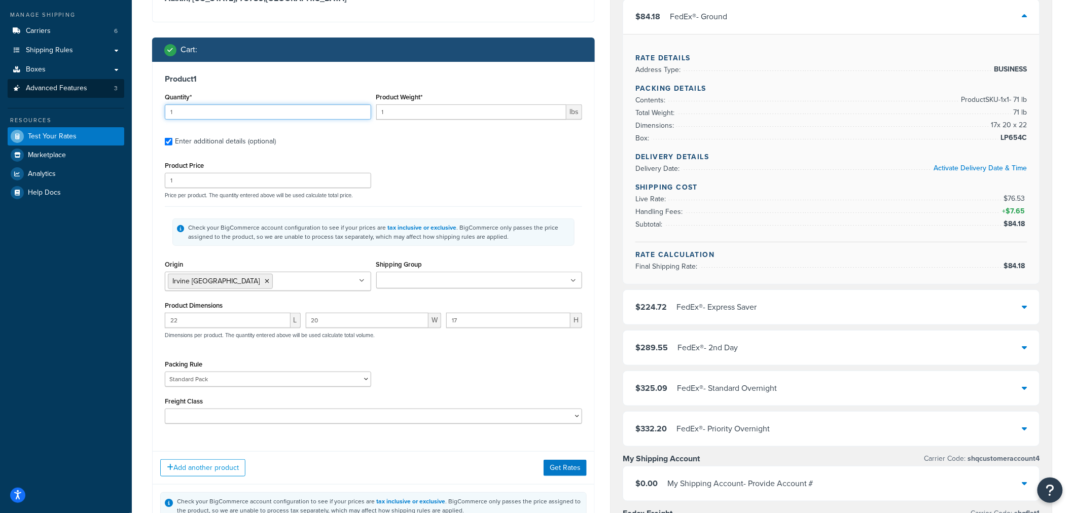
drag, startPoint x: 259, startPoint y: 112, endPoint x: 17, endPoint y: 96, distance: 242.4
click at [19, 98] on div "Dashboard Basic Setup Websites 1 Origins 1 Manage Shipping Carriers 6 Shipping …" at bounding box center [536, 398] width 1073 height 1023
type input "3"
type input "71"
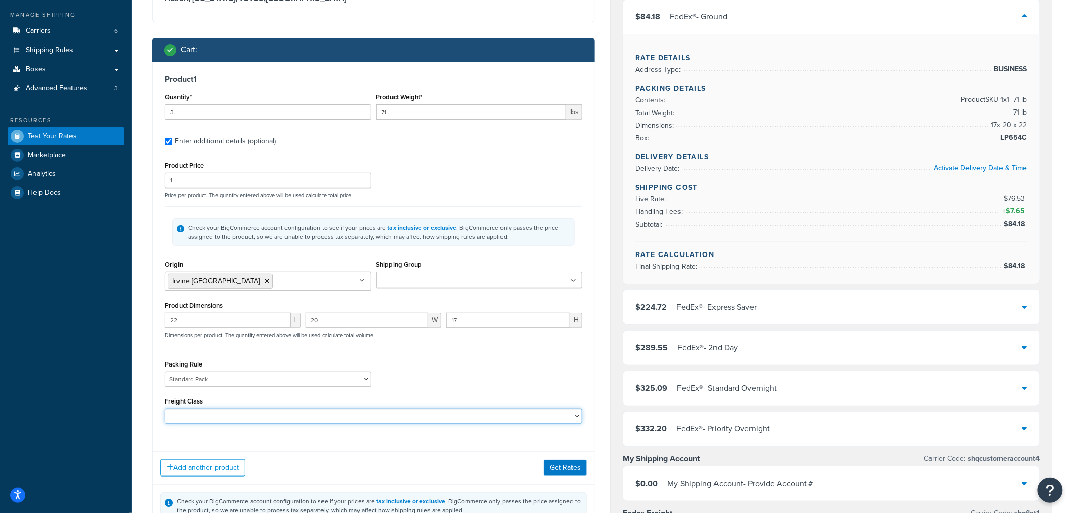
click at [188, 419] on select "50 55 60 65 70 77.5 85 92.5 100 110 125 150 175 200 250 300 400 500" at bounding box center [373, 416] width 417 height 15
select select "70"
click at [165, 410] on select "50 55 60 65 70 77.5 85 92.5 100 110 125 150 175 200 250 300 400 500" at bounding box center [373, 416] width 417 height 15
click at [445, 165] on div "Product Price 1 Price per product. The quantity entered above will be used calc…" at bounding box center [373, 179] width 422 height 40
click at [564, 464] on button "Get Rates" at bounding box center [565, 468] width 43 height 16
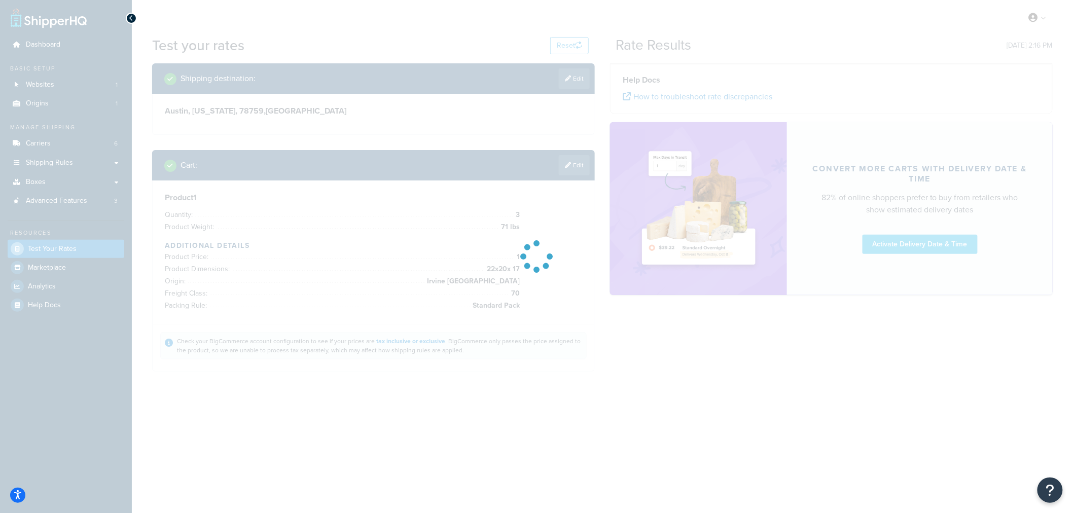
scroll to position [0, 0]
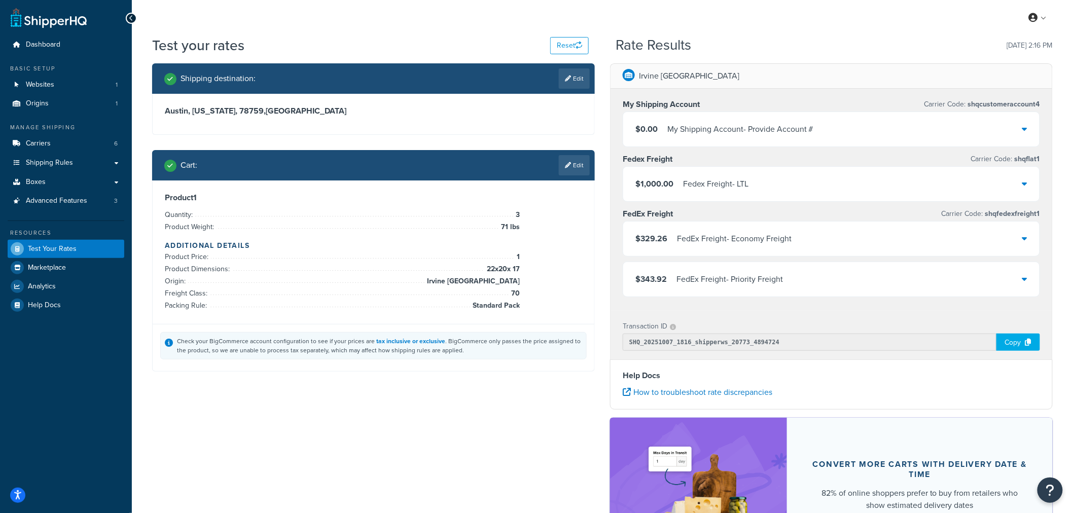
click at [1022, 237] on icon at bounding box center [1024, 238] width 5 height 8
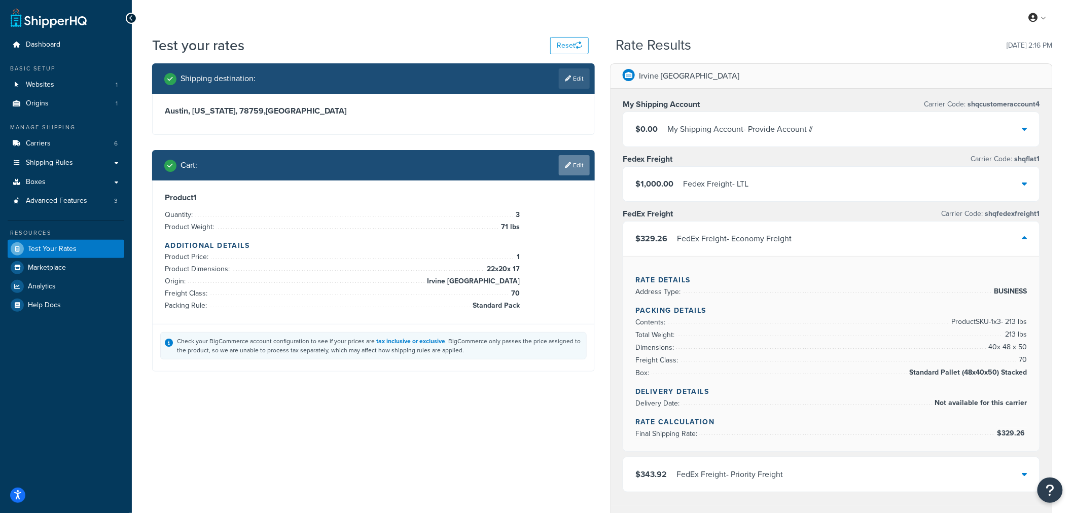
click at [570, 169] on link "Edit" at bounding box center [574, 165] width 31 height 20
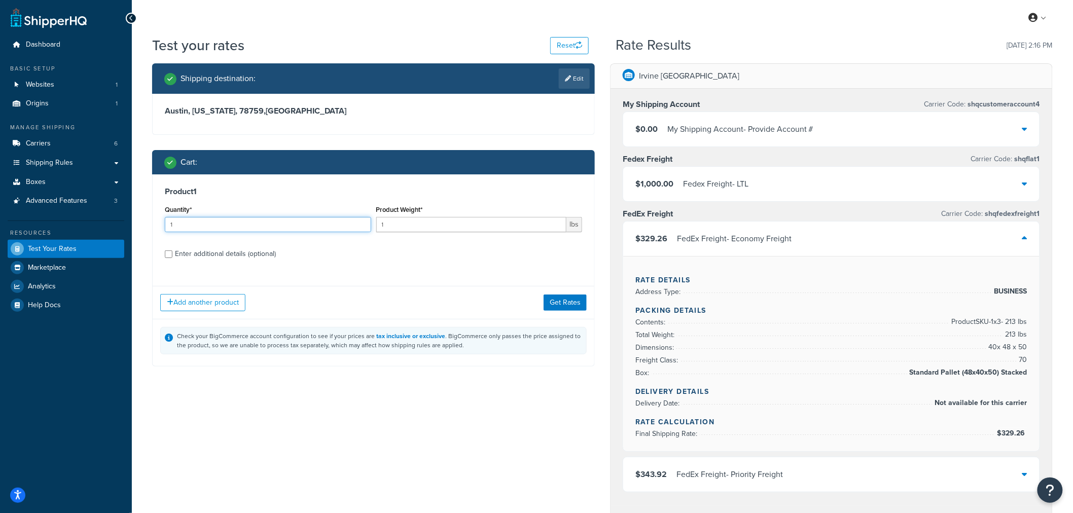
drag, startPoint x: 252, startPoint y: 230, endPoint x: -41, endPoint y: 222, distance: 292.7
click at [0, 222] on html "Accessibility Screen-Reader Guide, Feedback, and Issue Reporting | New window S…" at bounding box center [536, 423] width 1073 height 847
type input "3"
type input "71"
click at [249, 260] on div "Enter additional details (optional)" at bounding box center [225, 254] width 101 height 14
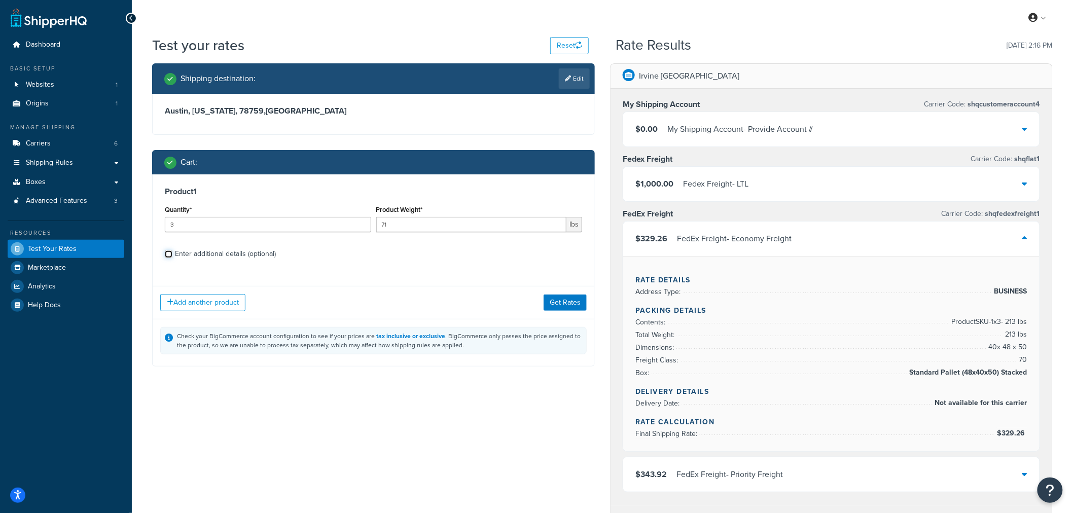
click at [172, 258] on input "Enter additional details (optional)" at bounding box center [169, 254] width 8 height 8
checkbox input "true"
select select "86028"
select select "70"
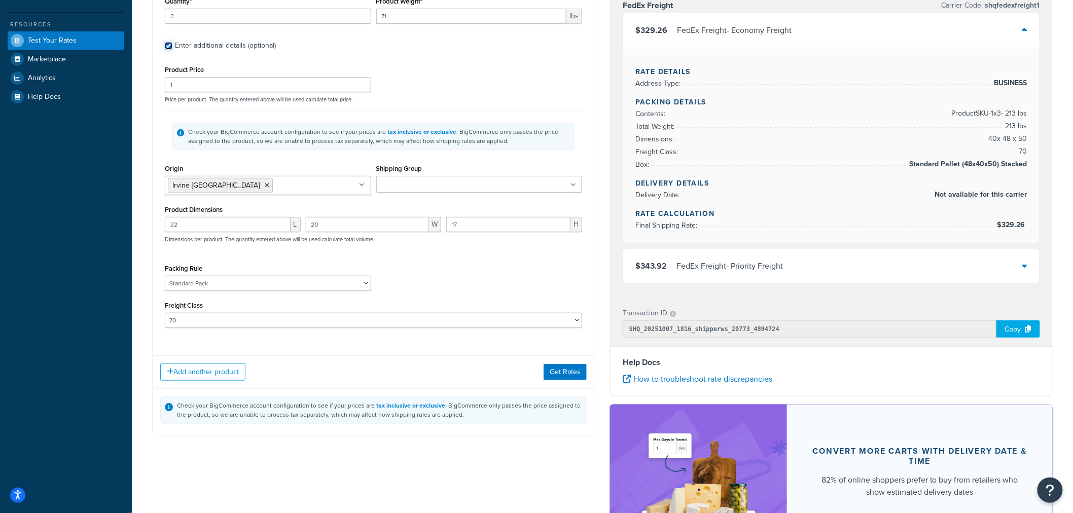
scroll to position [225, 0]
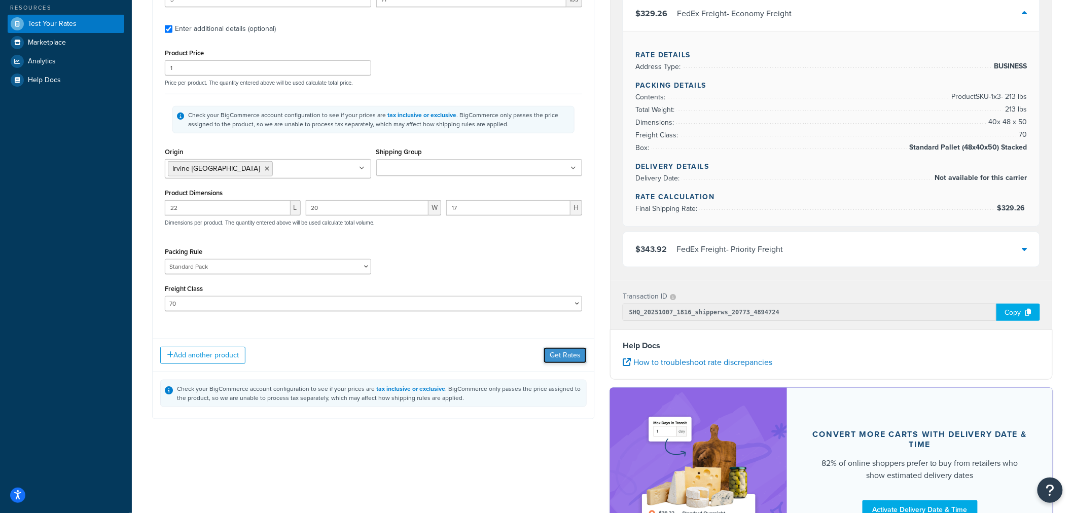
click at [561, 362] on button "Get Rates" at bounding box center [565, 355] width 43 height 16
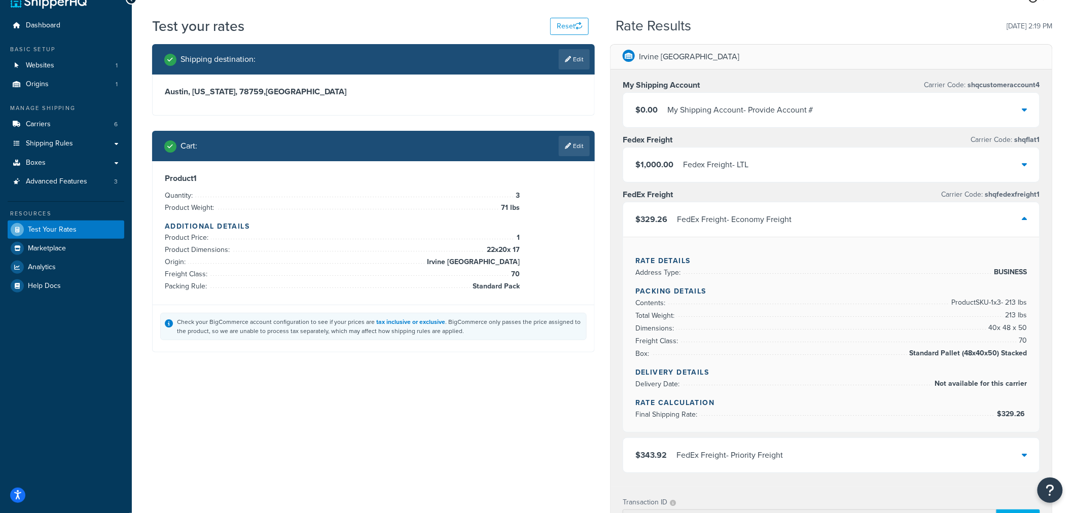
scroll to position [0, 0]
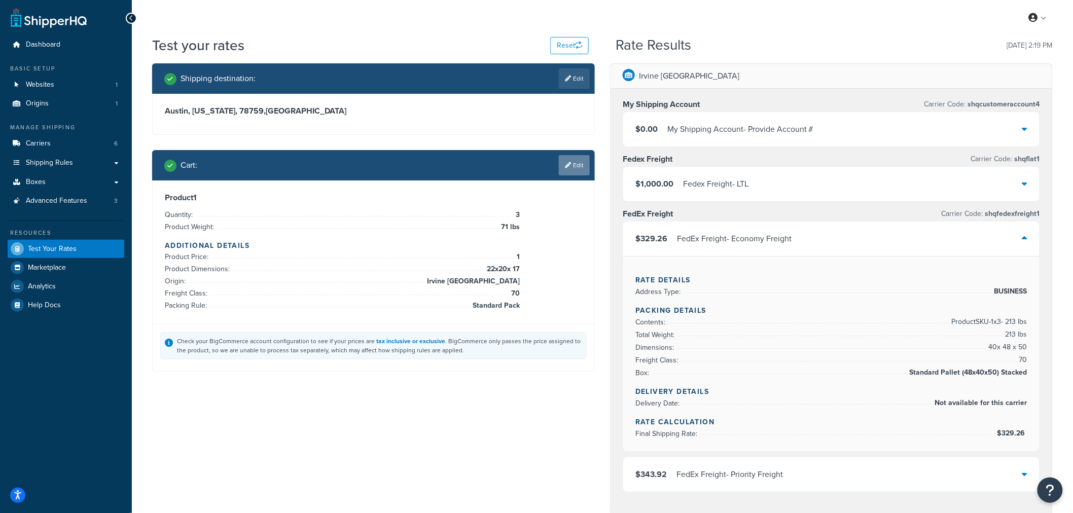
click at [568, 165] on icon at bounding box center [568, 165] width 6 height 6
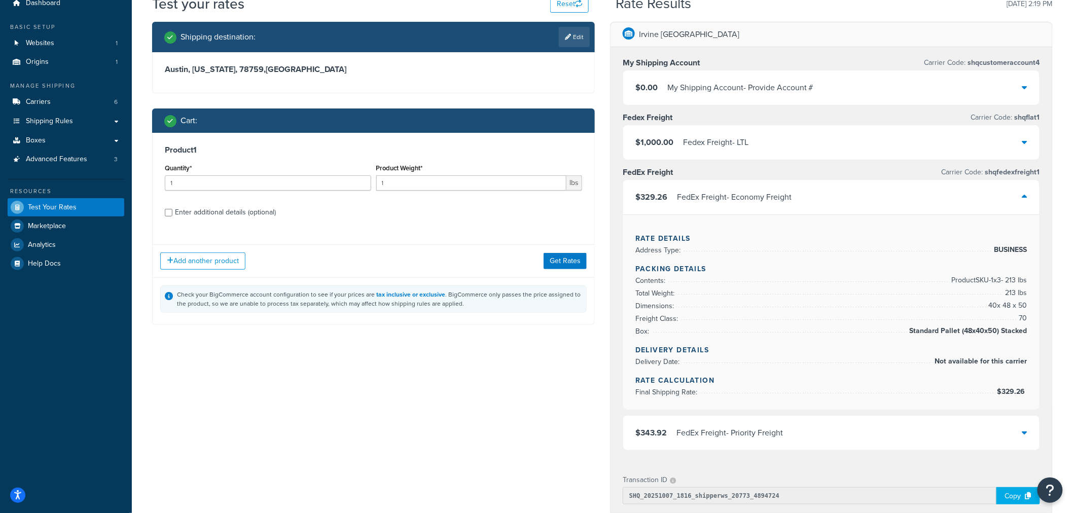
scroll to position [113, 0]
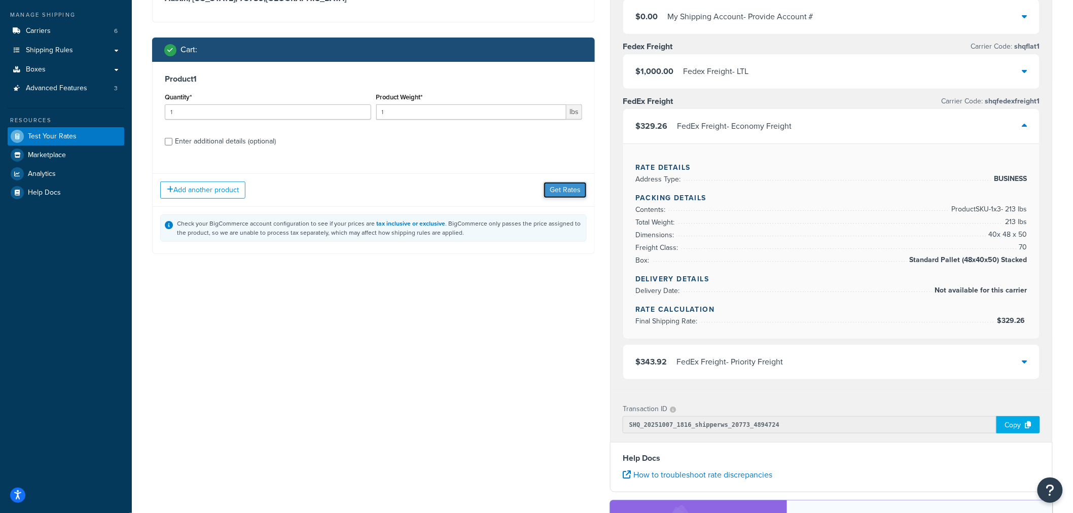
click at [566, 192] on button "Get Rates" at bounding box center [565, 190] width 43 height 16
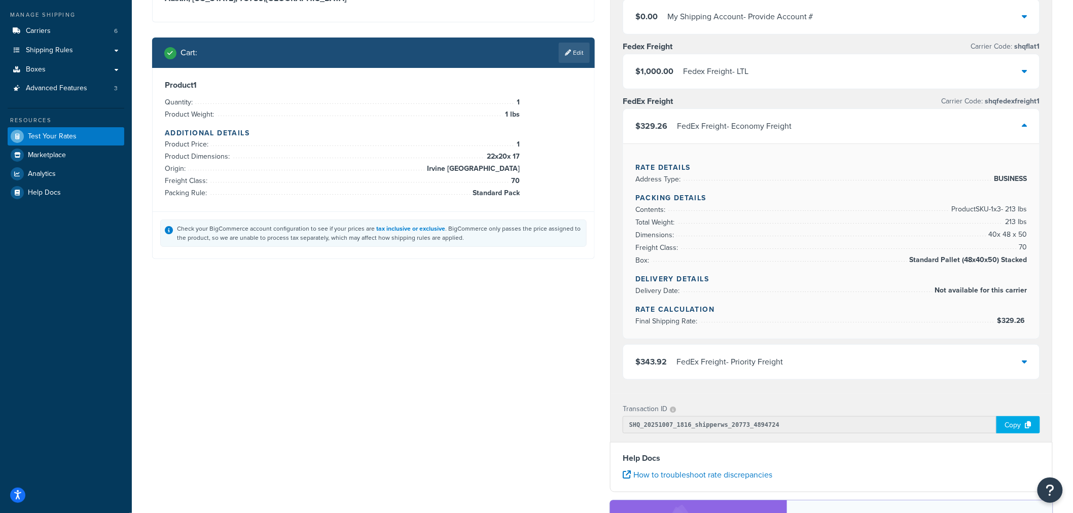
scroll to position [0, 0]
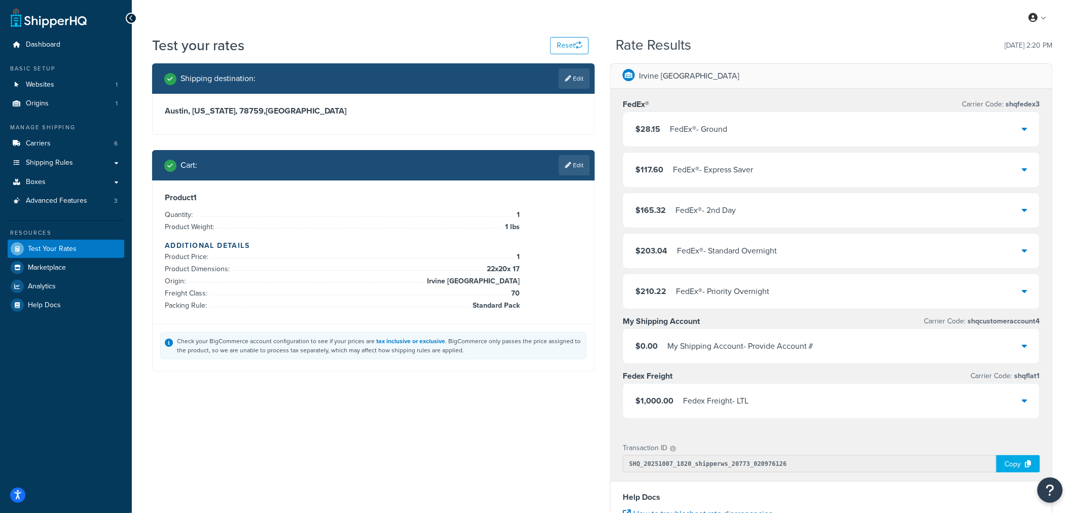
click at [567, 169] on link "Edit" at bounding box center [574, 165] width 31 height 20
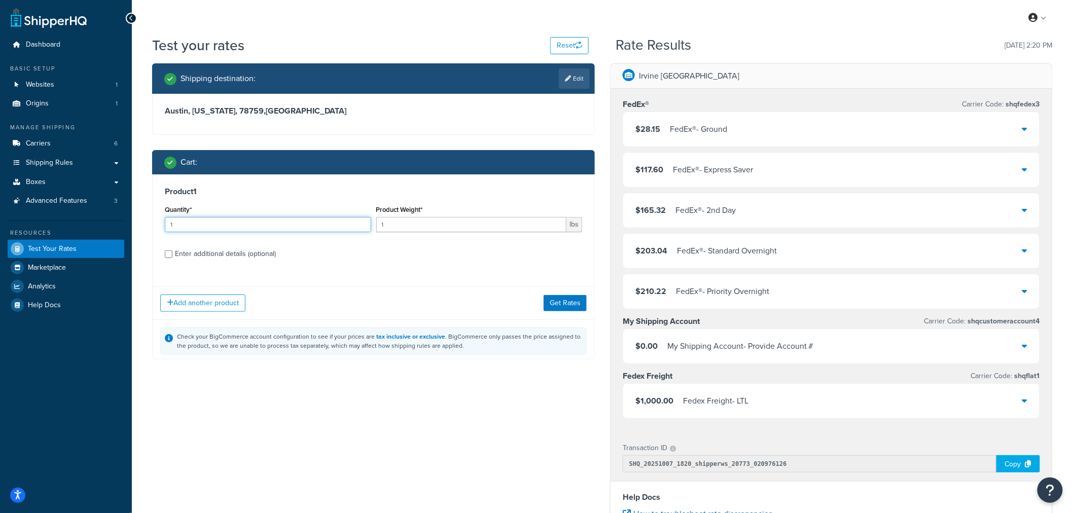
drag, startPoint x: 188, startPoint y: 224, endPoint x: 80, endPoint y: 216, distance: 108.3
click at [80, 216] on div "Dashboard Basic Setup Websites 1 Origins 1 Manage Shipping Carriers 6 Shipping …" at bounding box center [536, 386] width 1073 height 773
type input "3"
type input "71"
click at [265, 251] on div "Enter additional details (optional)" at bounding box center [225, 254] width 101 height 14
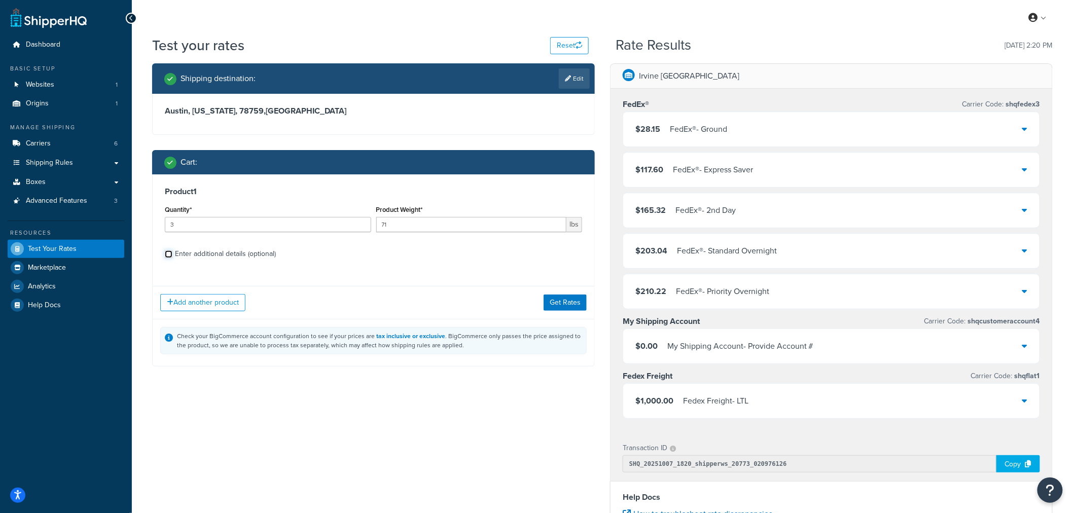
click at [172, 251] on input "Enter additional details (optional)" at bounding box center [169, 254] width 8 height 8
checkbox input "true"
select select "86028"
select select "70"
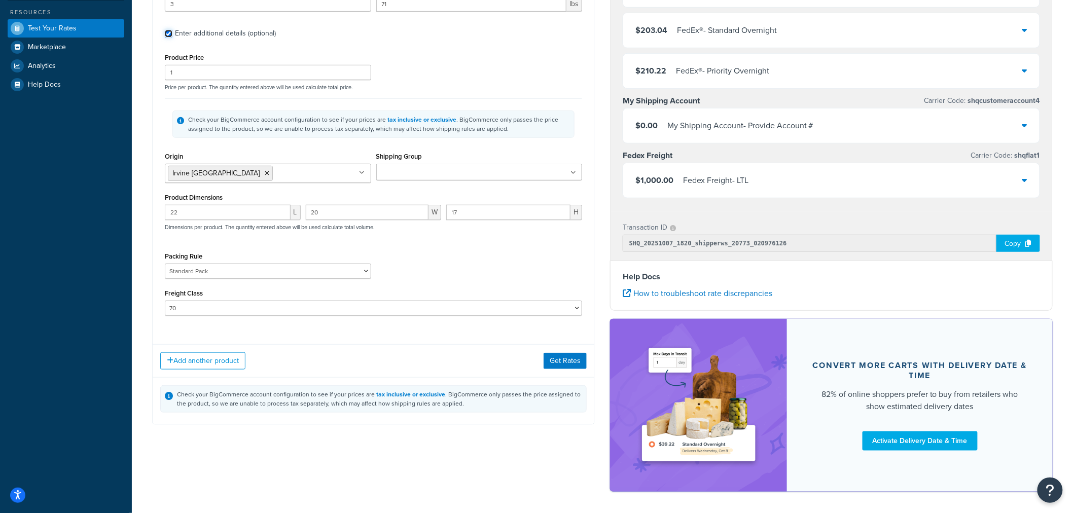
scroll to position [261, 0]
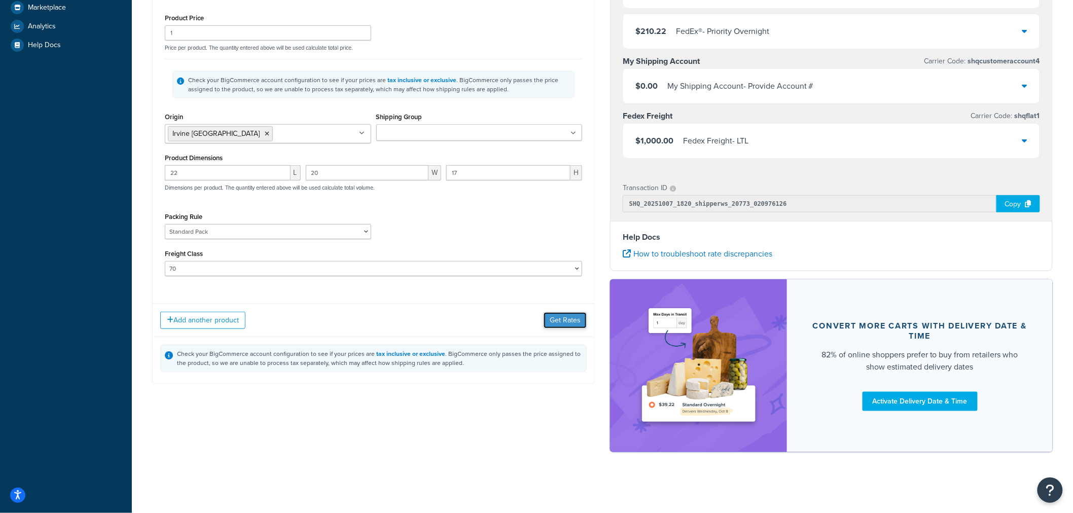
click at [580, 325] on button "Get Rates" at bounding box center [565, 320] width 43 height 16
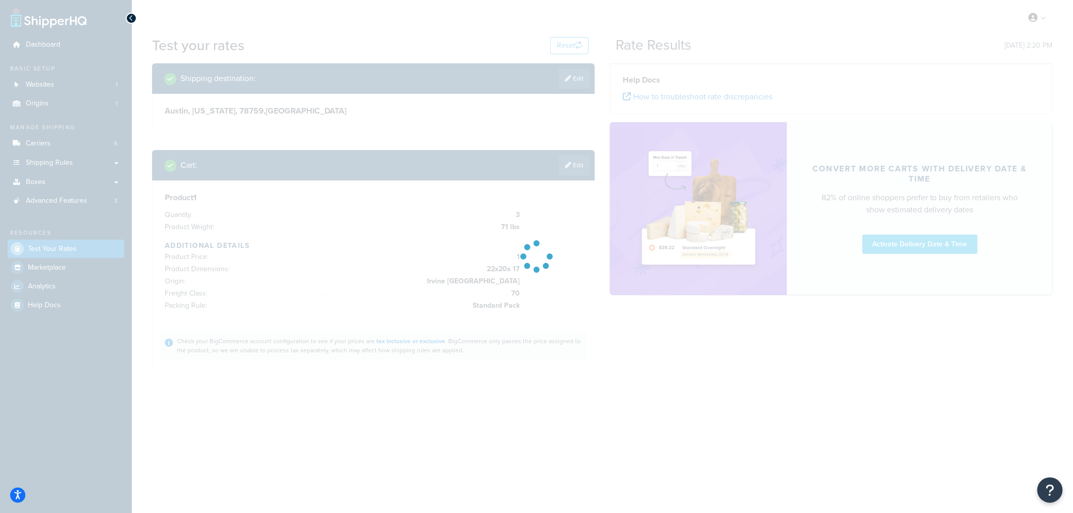
scroll to position [0, 0]
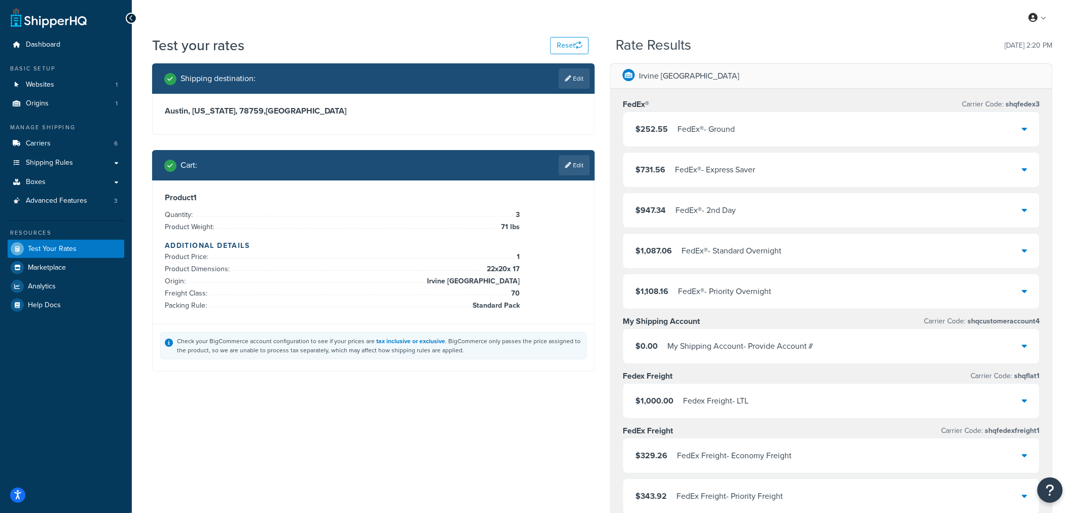
click at [773, 130] on div "$252.55 FedEx® - Ground" at bounding box center [831, 129] width 416 height 34
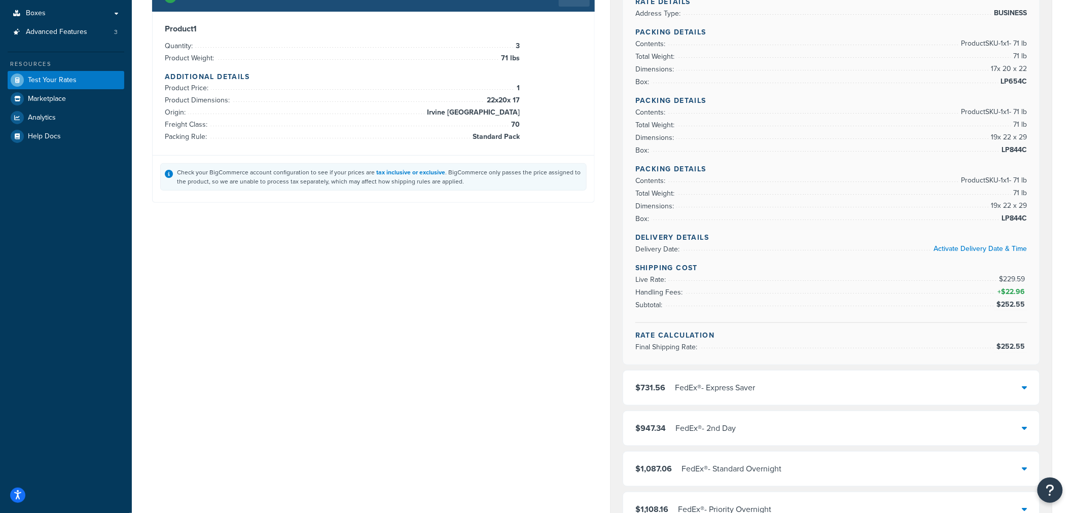
scroll to position [113, 0]
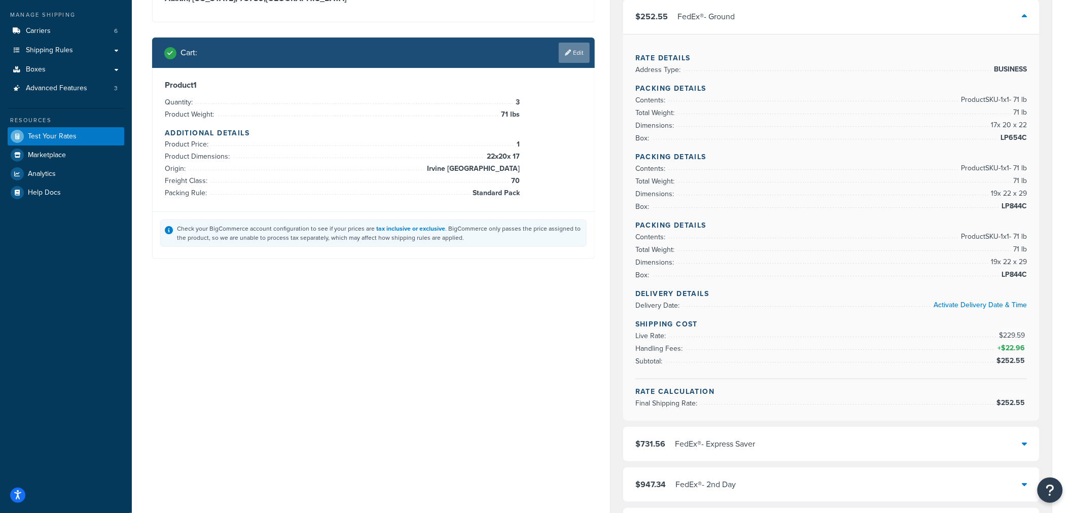
click at [574, 47] on link "Edit" at bounding box center [574, 53] width 31 height 20
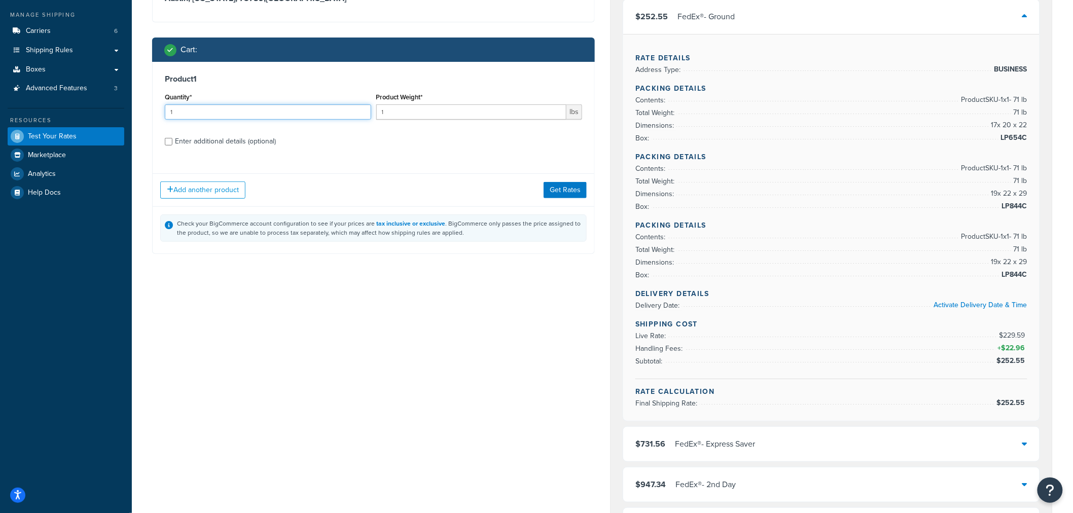
drag, startPoint x: 218, startPoint y: 111, endPoint x: 57, endPoint y: 116, distance: 161.3
click at [57, 116] on div "Dashboard Basic Setup Websites 1 Origins 1 Manage Shipping Carriers 6 Shipping …" at bounding box center [536, 514] width 1073 height 1255
type input "8"
drag, startPoint x: 420, startPoint y: 113, endPoint x: 89, endPoint y: 49, distance: 336.6
click at [192, 77] on div "Product 1 Quantity* 8 Product Weight* 1 lbs Enter additional details (optional)" at bounding box center [374, 114] width 442 height 104
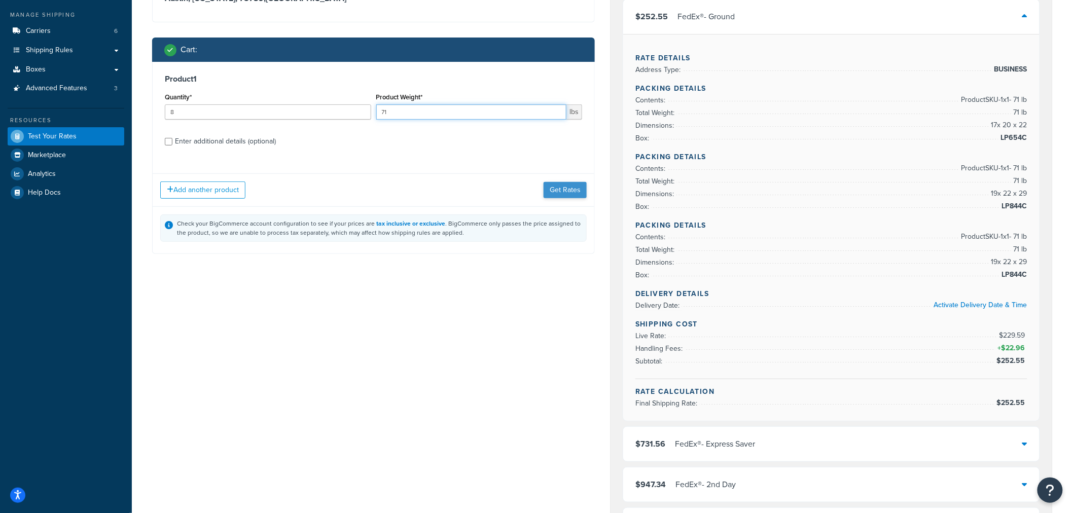
type input "71"
click at [577, 186] on button "Get Rates" at bounding box center [565, 190] width 43 height 16
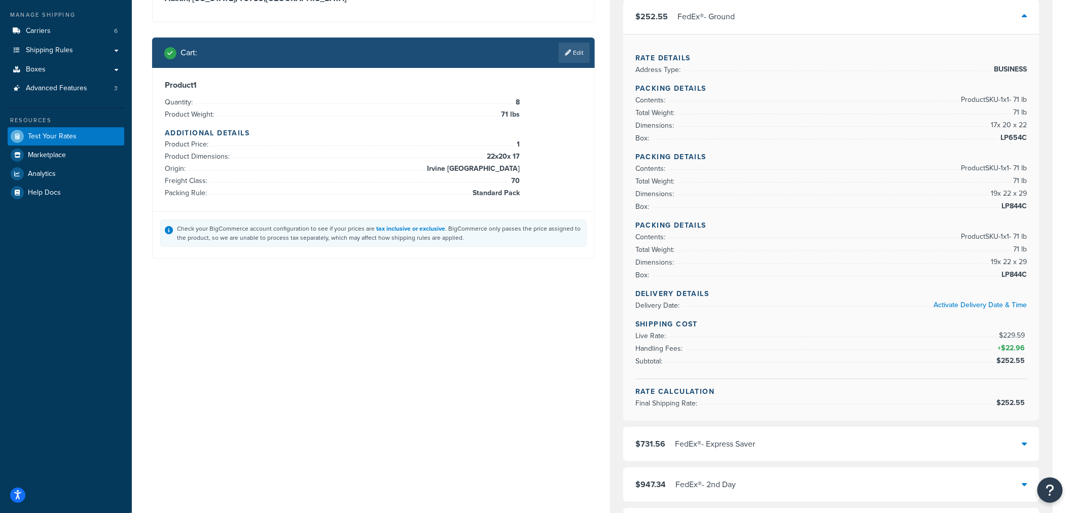
scroll to position [0, 0]
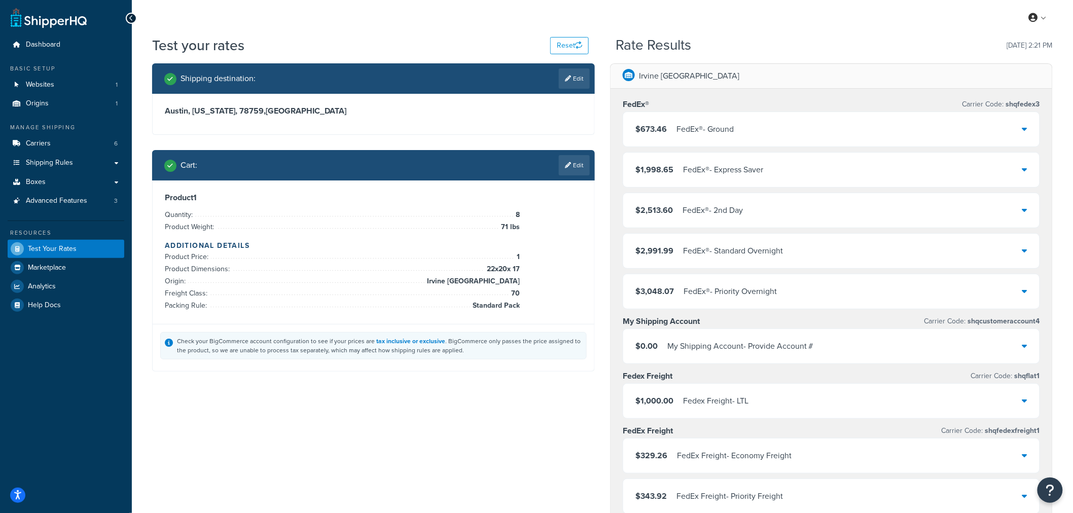
click at [841, 134] on div "$673.46 FedEx® - Ground" at bounding box center [831, 129] width 416 height 34
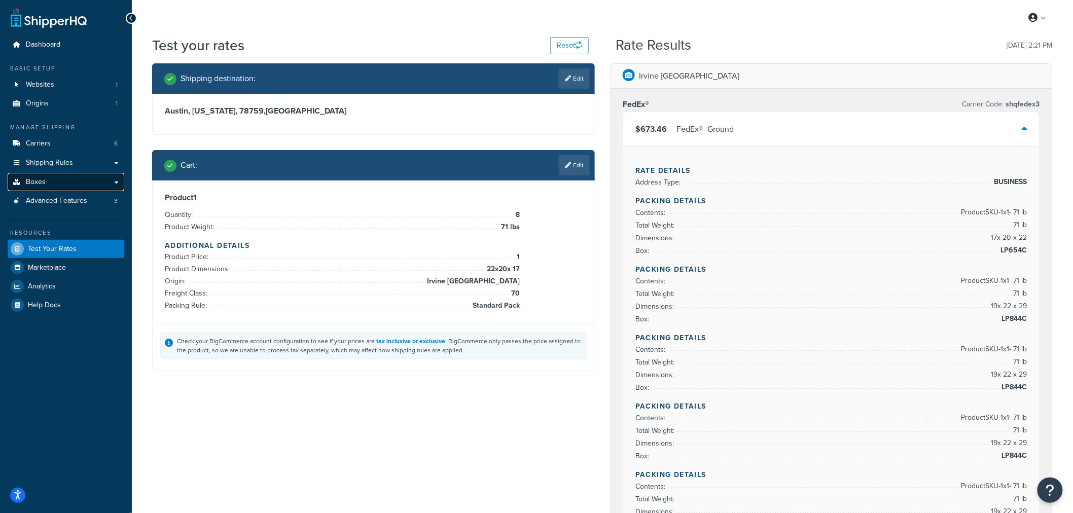
click at [117, 180] on link "Boxes" at bounding box center [66, 182] width 117 height 19
click at [116, 183] on link "Boxes" at bounding box center [66, 182] width 117 height 19
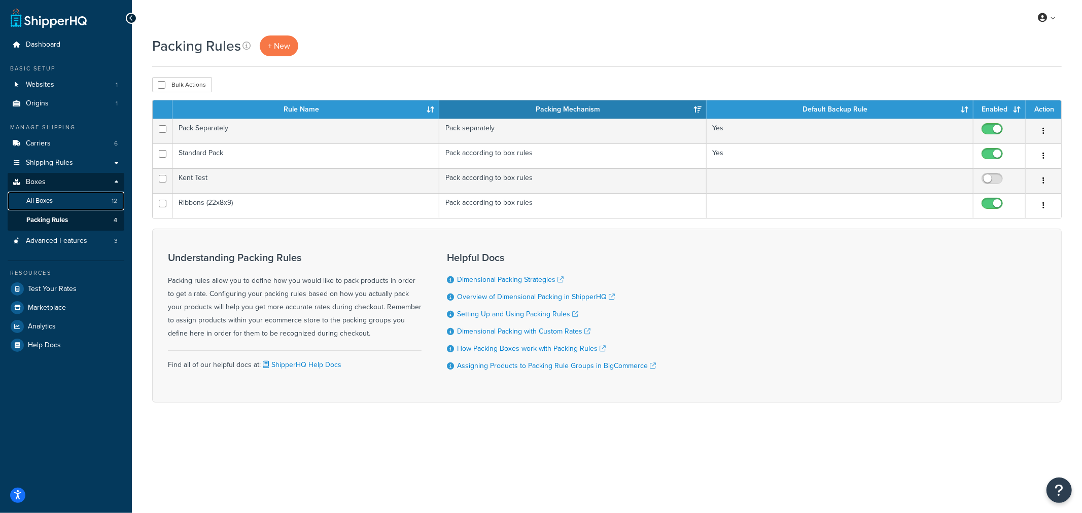
click at [82, 200] on link "All Boxes 12" at bounding box center [66, 201] width 117 height 19
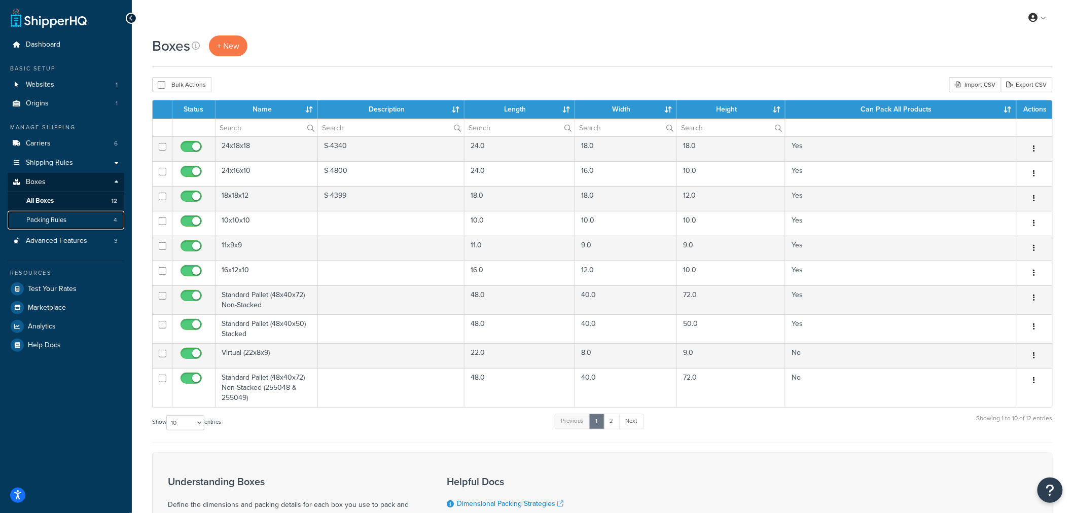
click at [59, 220] on span "Packing Rules" at bounding box center [46, 220] width 40 height 9
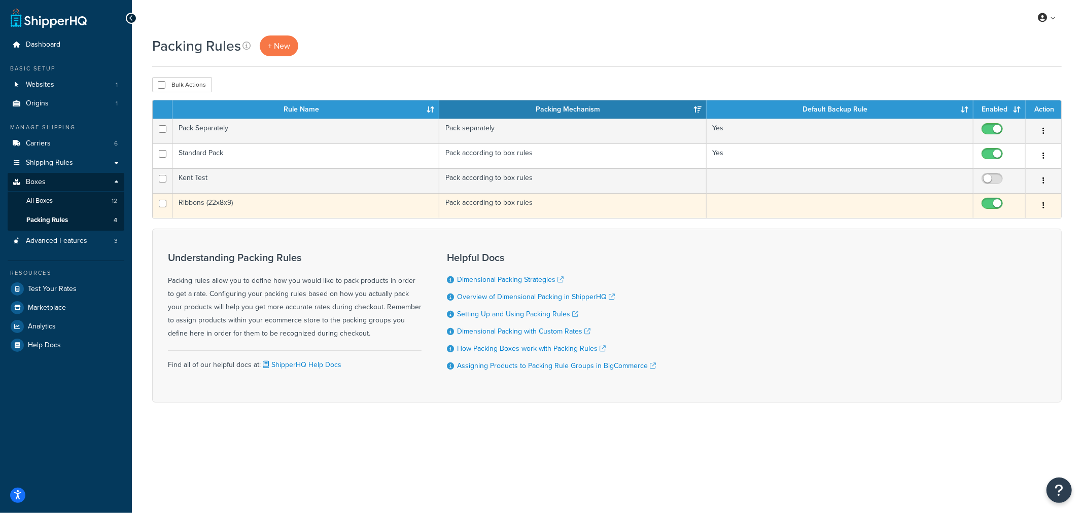
click at [246, 208] on td "Ribbons (22x8x9)" at bounding box center [305, 205] width 267 height 25
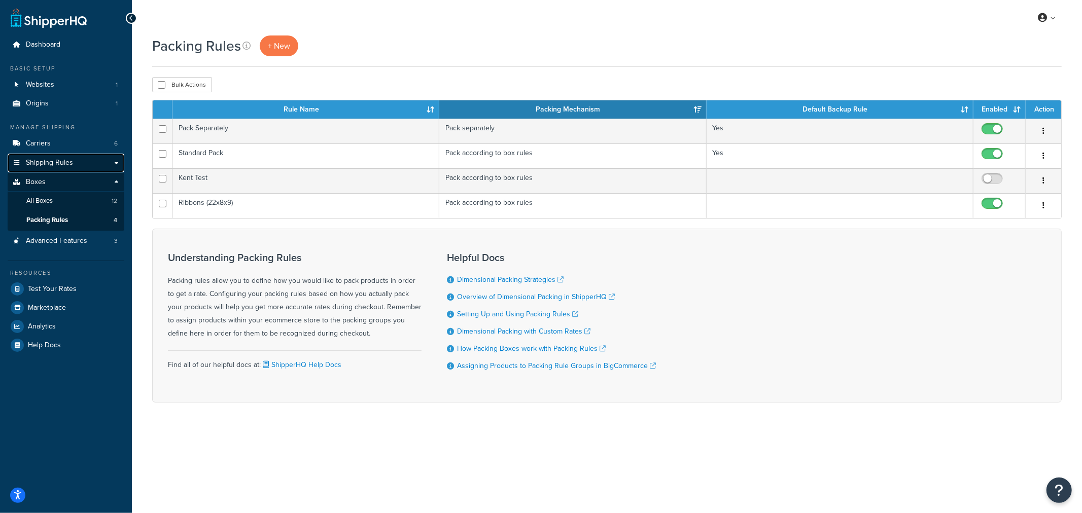
click at [52, 170] on link "Shipping Rules" at bounding box center [66, 163] width 117 height 19
click at [56, 184] on link "Boxes" at bounding box center [66, 182] width 117 height 19
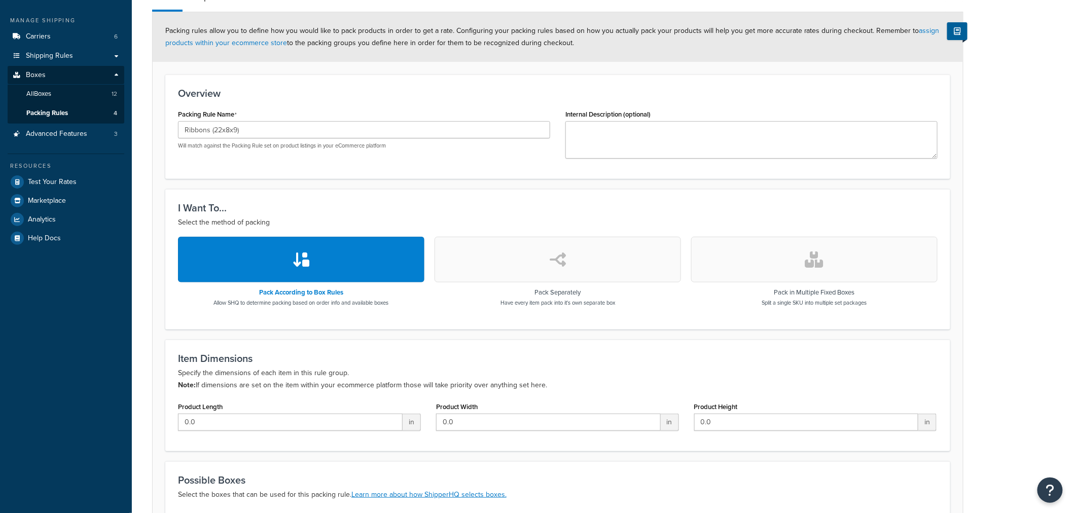
scroll to position [250, 0]
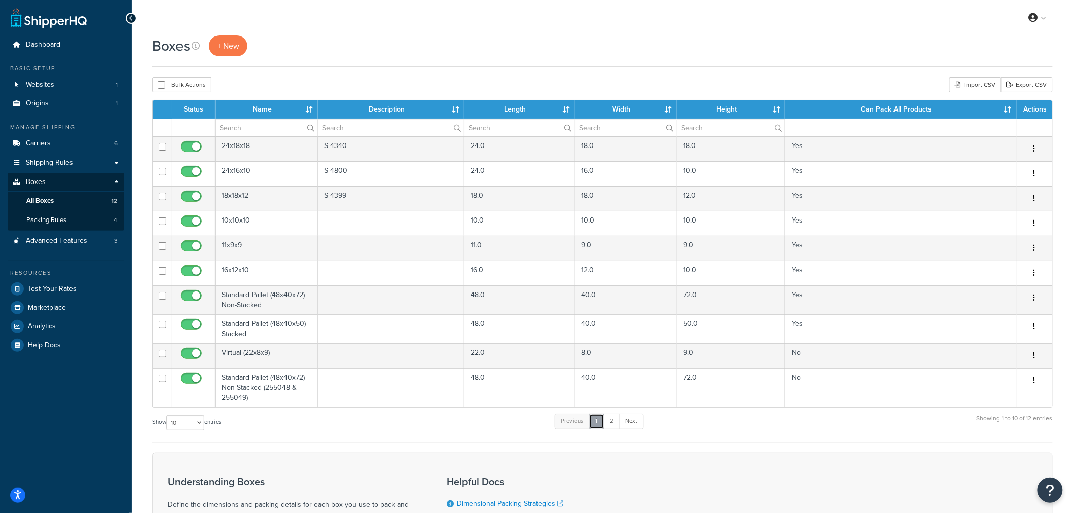
click at [604, 419] on link "1" at bounding box center [596, 421] width 15 height 15
click at [612, 421] on link "2" at bounding box center [611, 421] width 17 height 15
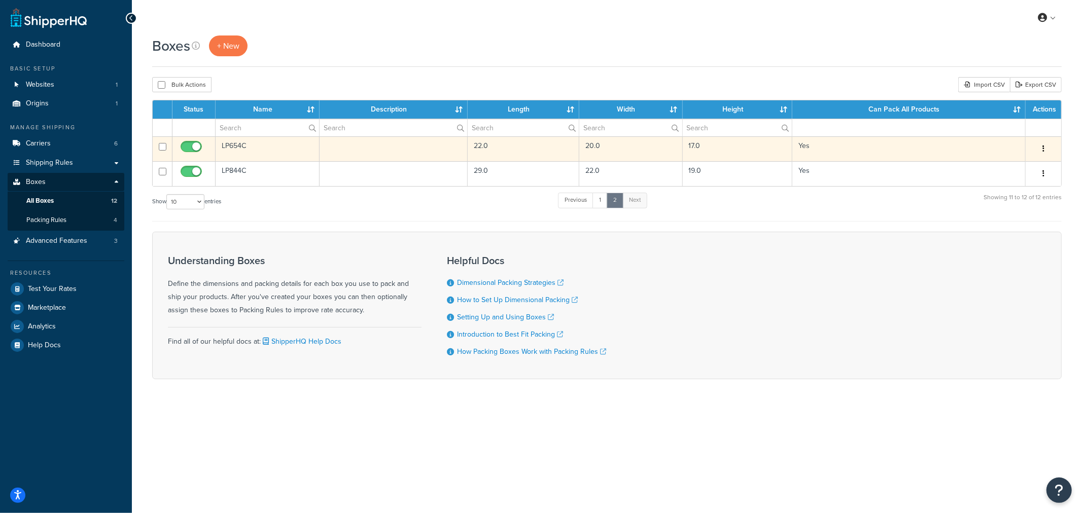
click at [244, 149] on td "LP654C" at bounding box center [267, 148] width 104 height 25
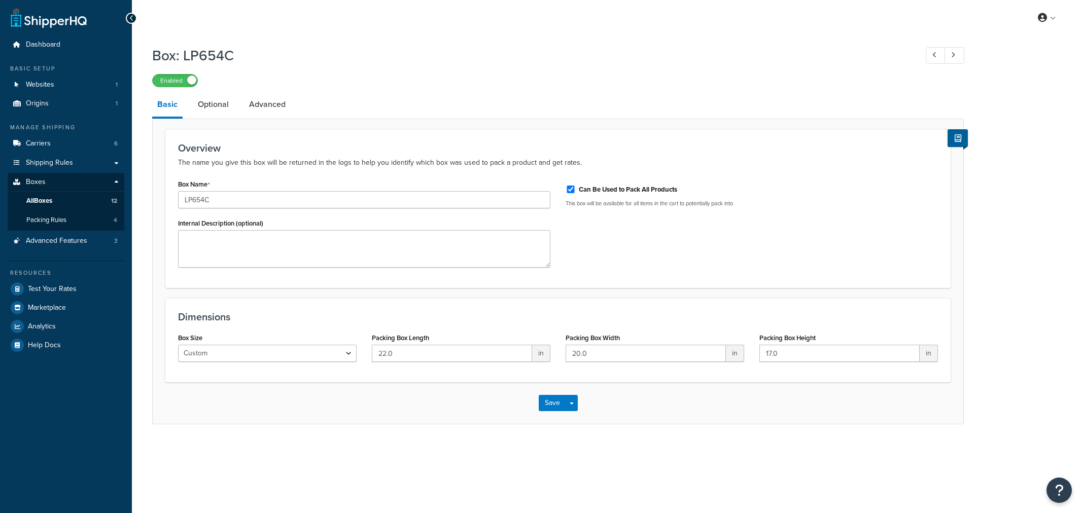
click at [268, 109] on link "Advanced" at bounding box center [267, 104] width 47 height 24
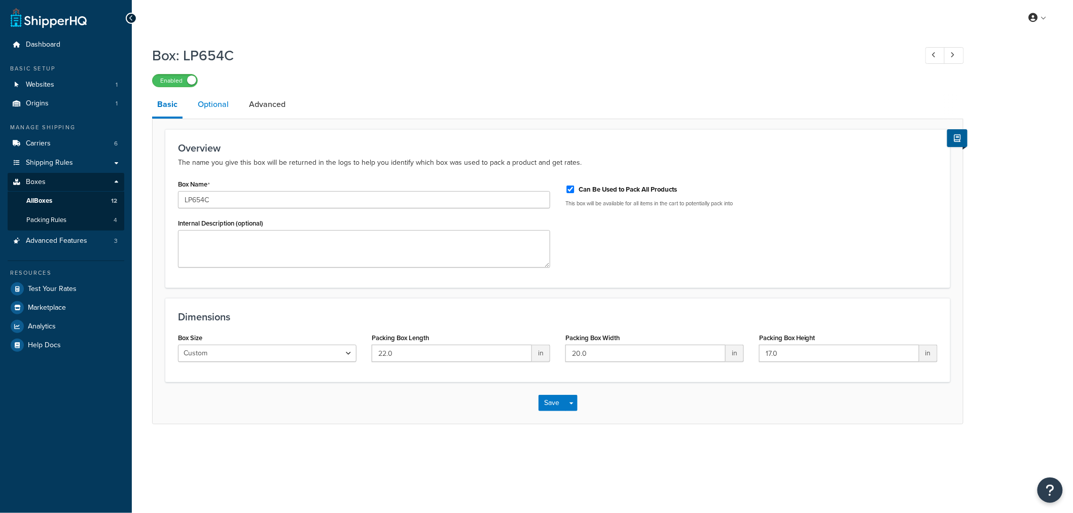
select select "70"
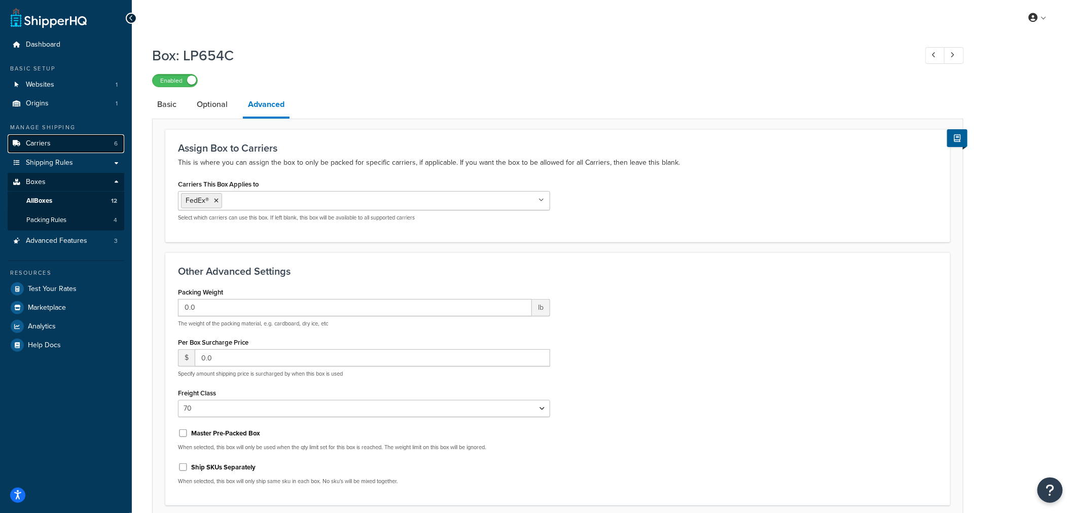
click at [71, 141] on link "Carriers 6" at bounding box center [66, 143] width 117 height 19
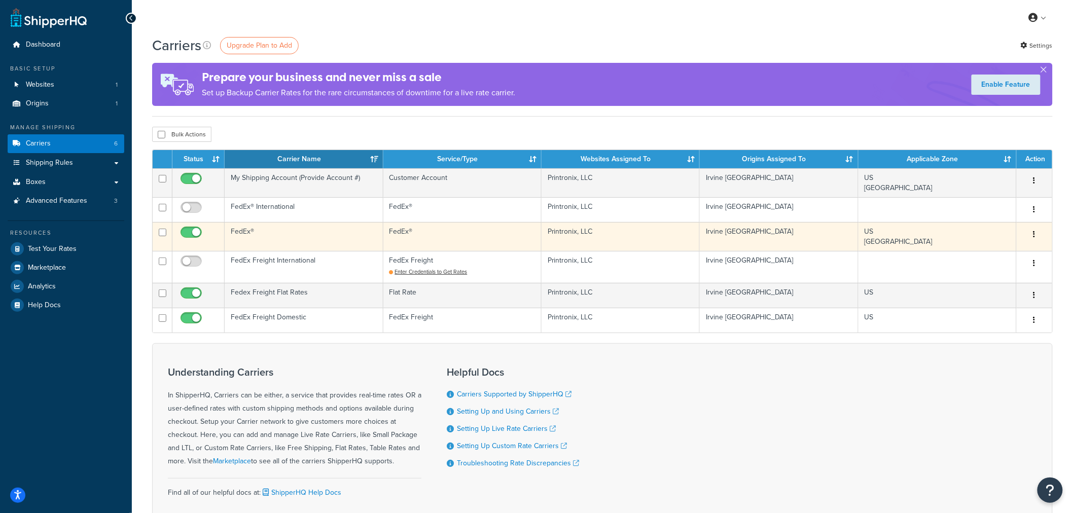
drag, startPoint x: 246, startPoint y: 235, endPoint x: 236, endPoint y: 234, distance: 10.8
click at [236, 234] on td "FedEx®" at bounding box center [304, 236] width 158 height 29
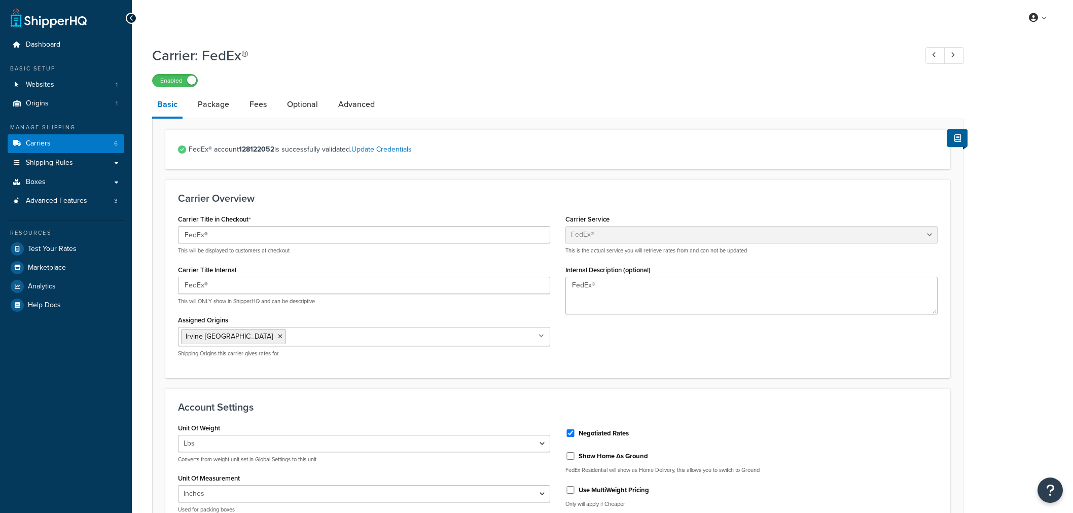
select select "fedEx"
select select "REGULAR_PICKUP"
select select "YOUR_PACKAGING"
click at [214, 100] on link "Package" at bounding box center [214, 104] width 42 height 24
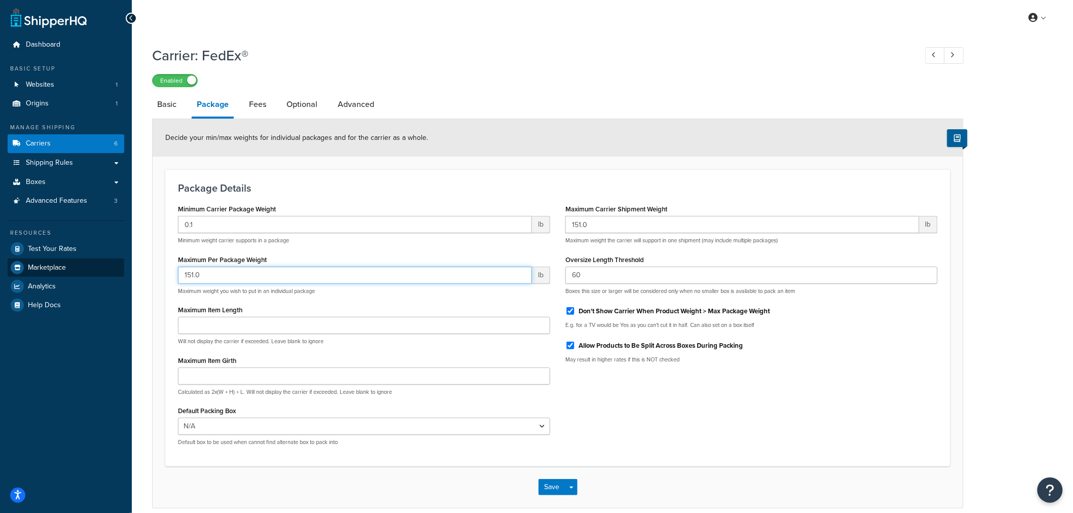
drag, startPoint x: 203, startPoint y: 276, endPoint x: 115, endPoint y: 275, distance: 87.7
click at [117, 275] on div "Dashboard Basic Setup Websites 1 Origins 1 Manage Shipping Carriers 6 Shipping …" at bounding box center [536, 279] width 1073 height 559
type input "150"
drag, startPoint x: 598, startPoint y: 231, endPoint x: 398, endPoint y: 230, distance: 200.8
click at [406, 229] on div "Minimum Carrier Package Weight 0.1 lb Minimum weight carrier supports in a pack…" at bounding box center [557, 328] width 775 height 252
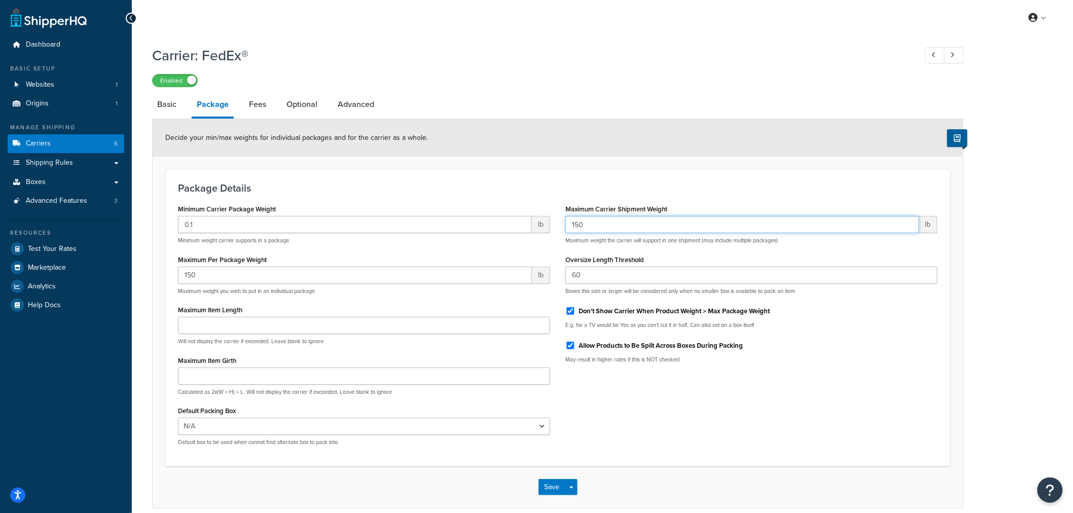
type input "150"
click at [593, 442] on div "Minimum Carrier Package Weight 0.1 lb Minimum weight carrier supports in a pack…" at bounding box center [557, 328] width 775 height 252
click at [561, 489] on button "Save" at bounding box center [551, 487] width 27 height 16
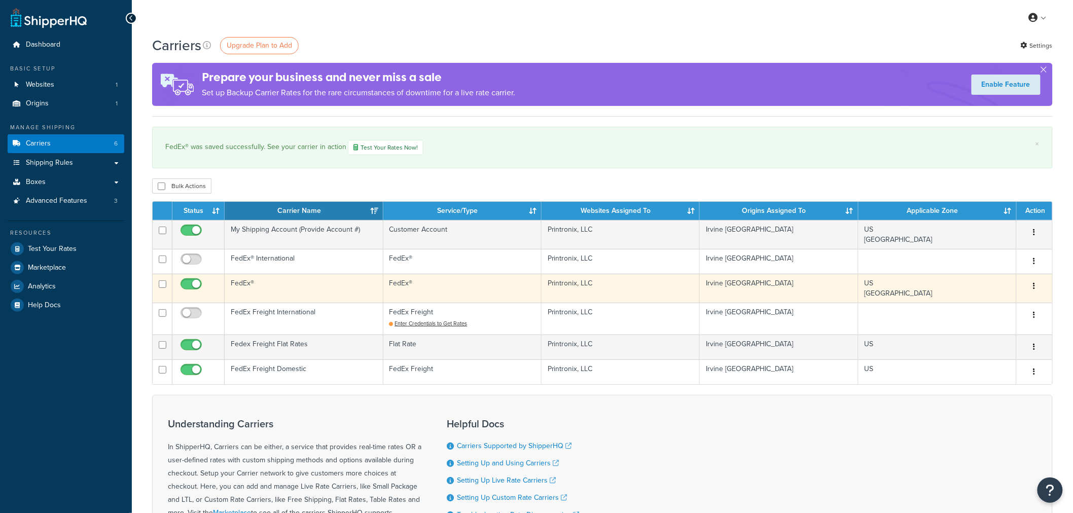
click at [249, 286] on td "FedEx®" at bounding box center [304, 288] width 158 height 29
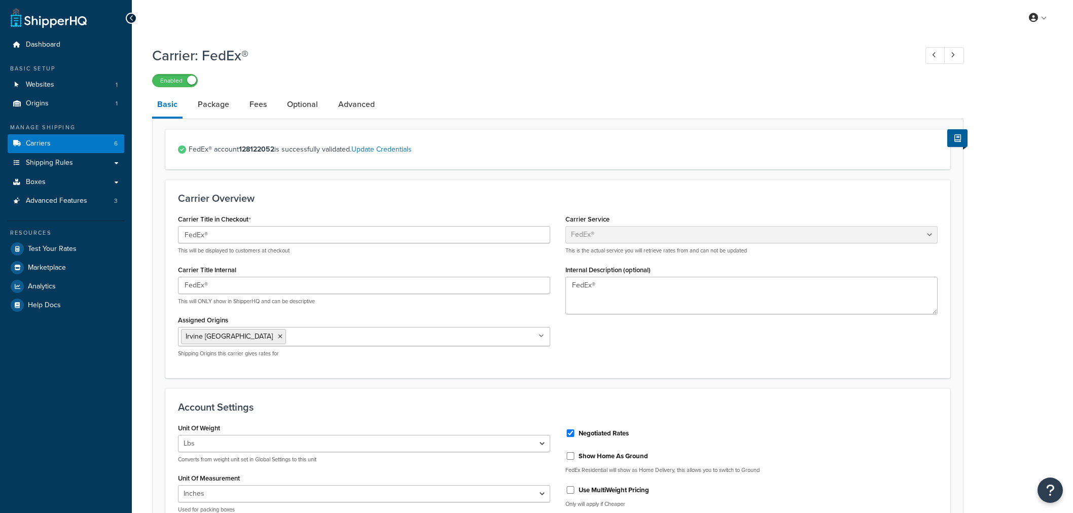
select select "fedEx"
select select "REGULAR_PICKUP"
select select "YOUR_PACKAGING"
click at [219, 111] on link "Package" at bounding box center [214, 104] width 42 height 24
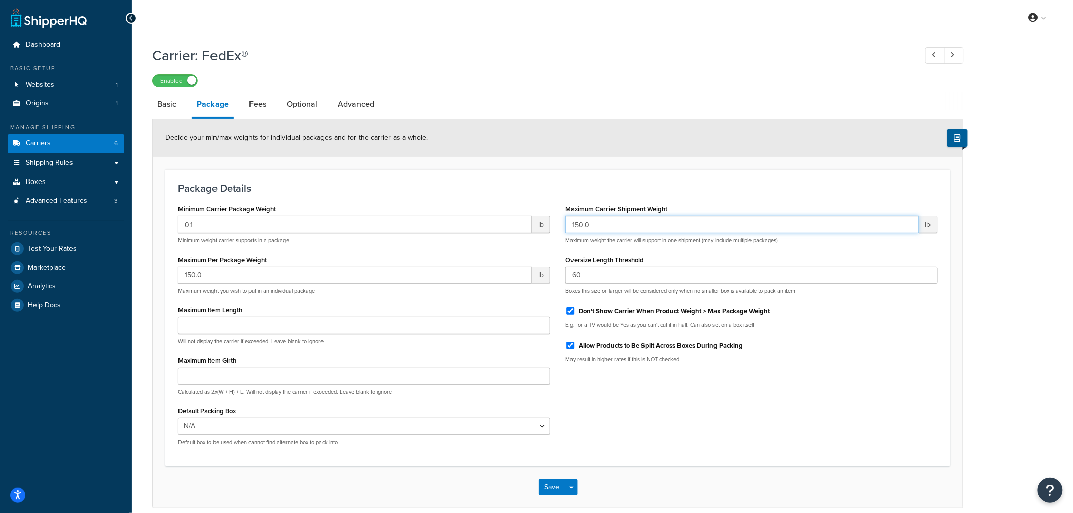
drag, startPoint x: 601, startPoint y: 221, endPoint x: 537, endPoint y: 218, distance: 64.0
click at [537, 218] on div "Minimum Carrier Package Weight 0.1 lb Minimum weight carrier supports in a pack…" at bounding box center [557, 328] width 775 height 252
type input "300"
click at [662, 405] on div "Minimum Carrier Package Weight 0.1 lb Minimum weight carrier supports in a pack…" at bounding box center [557, 328] width 775 height 252
click at [555, 489] on button "Save" at bounding box center [551, 487] width 27 height 16
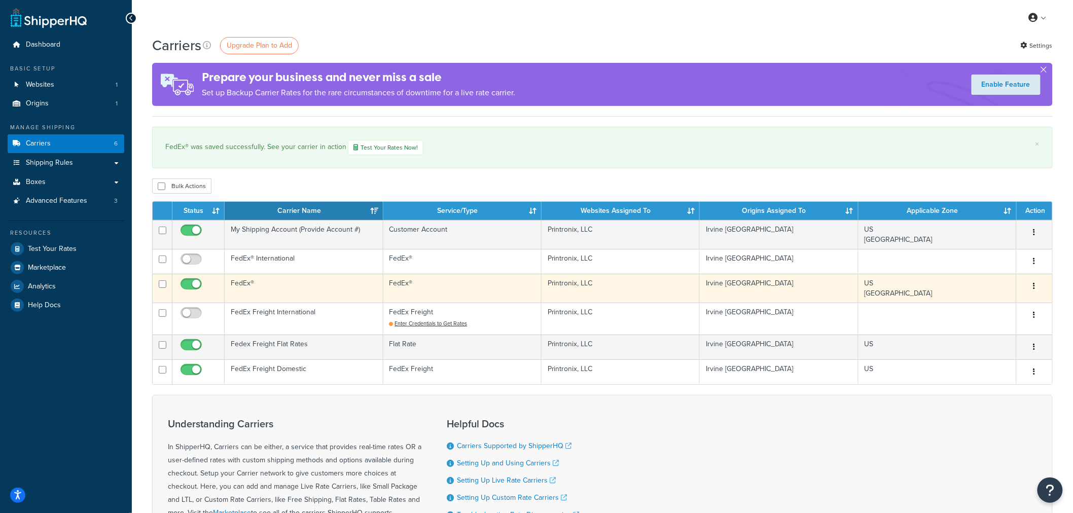
click at [239, 291] on td "FedEx®" at bounding box center [304, 288] width 158 height 29
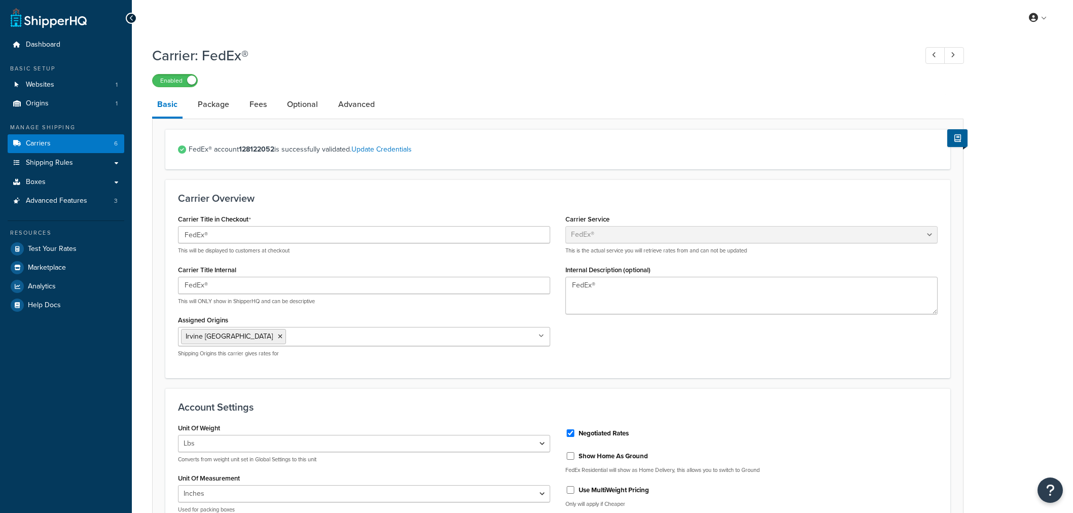
select select "fedEx"
select select "REGULAR_PICKUP"
select select "YOUR_PACKAGING"
click at [199, 109] on link "Package" at bounding box center [214, 104] width 42 height 24
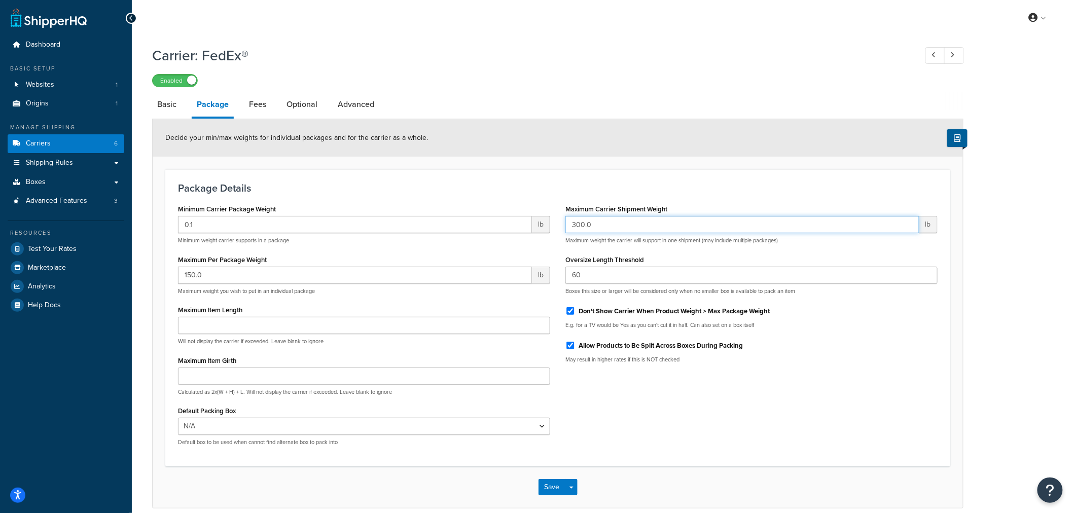
drag, startPoint x: 615, startPoint y: 229, endPoint x: 407, endPoint y: 231, distance: 207.4
click at [407, 231] on div "Minimum Carrier Package Weight 0.1 lb Minimum weight carrier supports in a pack…" at bounding box center [557, 328] width 775 height 252
type input "1000"
click at [605, 391] on div "Minimum Carrier Package Weight 0.1 lb Minimum weight carrier supports in a pack…" at bounding box center [557, 328] width 775 height 252
click at [549, 489] on button "Save" at bounding box center [551, 487] width 27 height 16
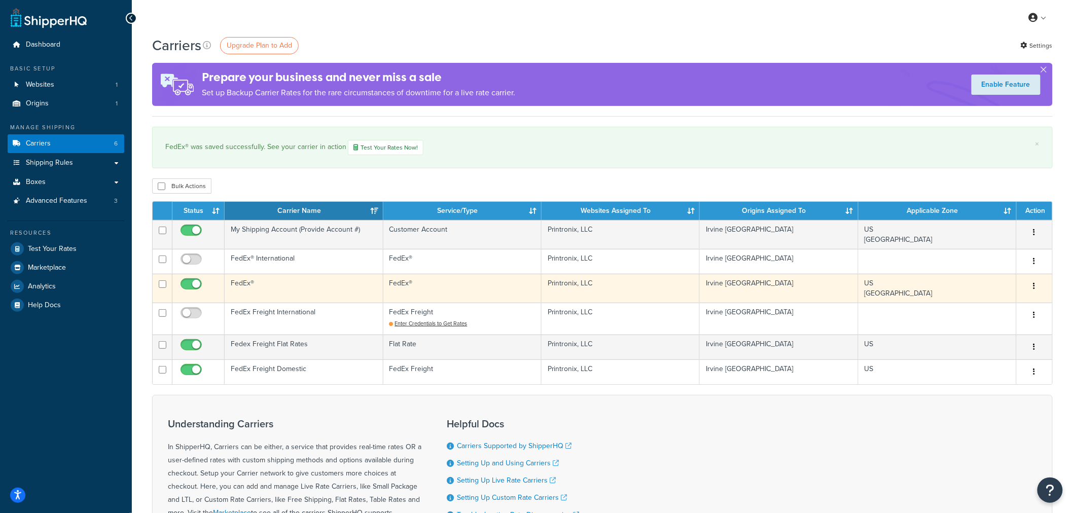
click at [292, 291] on td "FedEx®" at bounding box center [304, 288] width 158 height 29
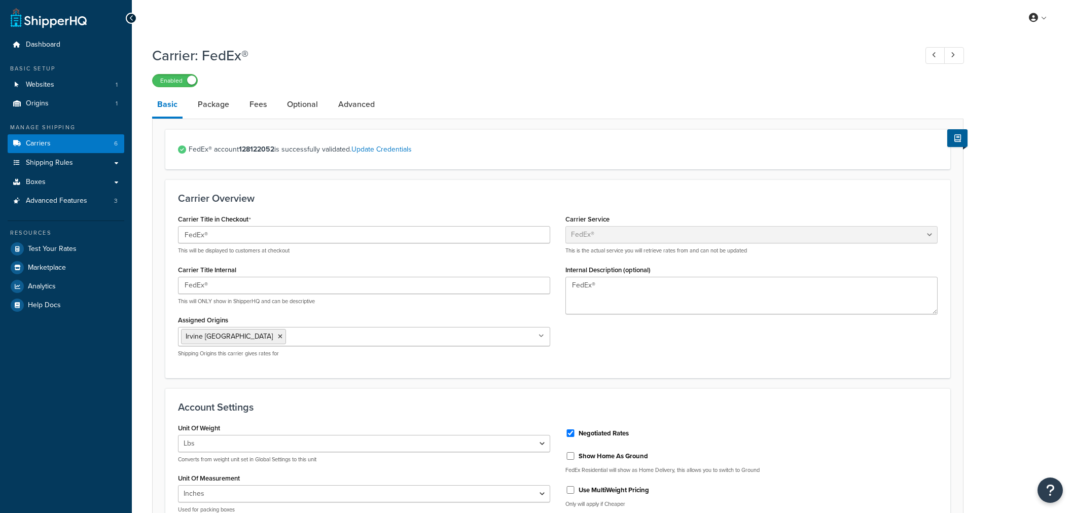
select select "fedEx"
select select "REGULAR_PICKUP"
select select "YOUR_PACKAGING"
click at [227, 105] on link "Package" at bounding box center [214, 104] width 42 height 24
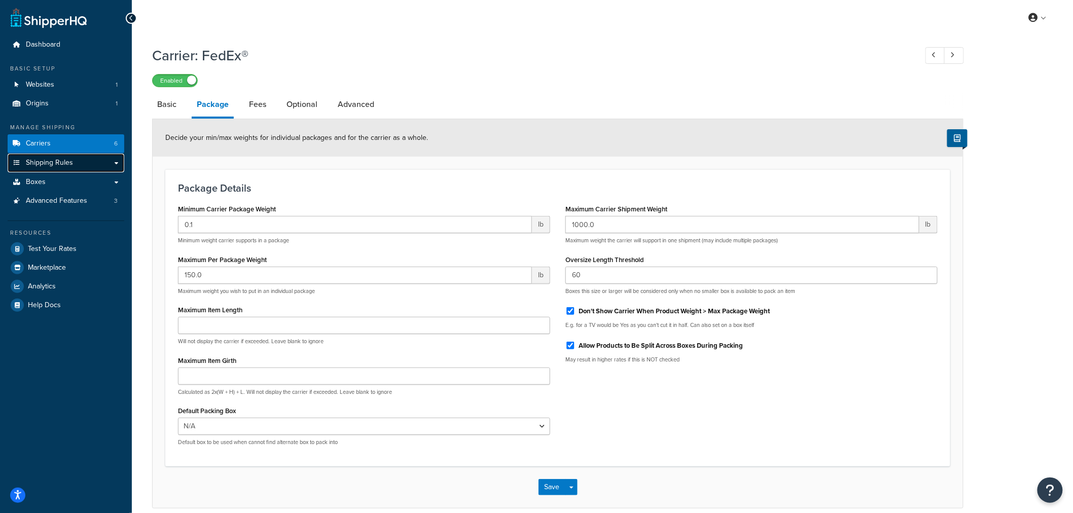
click at [69, 164] on span "Shipping Rules" at bounding box center [49, 163] width 47 height 9
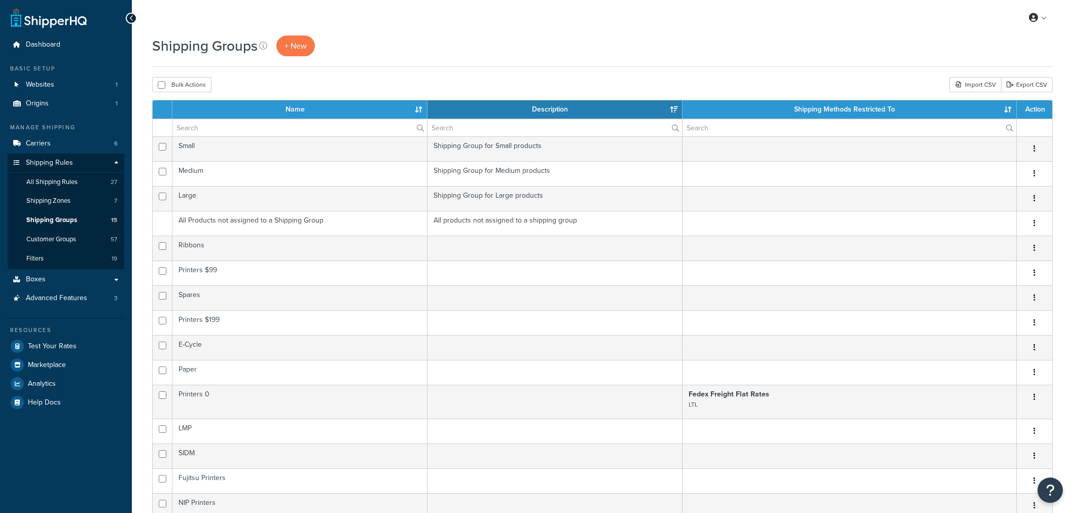
select select "15"
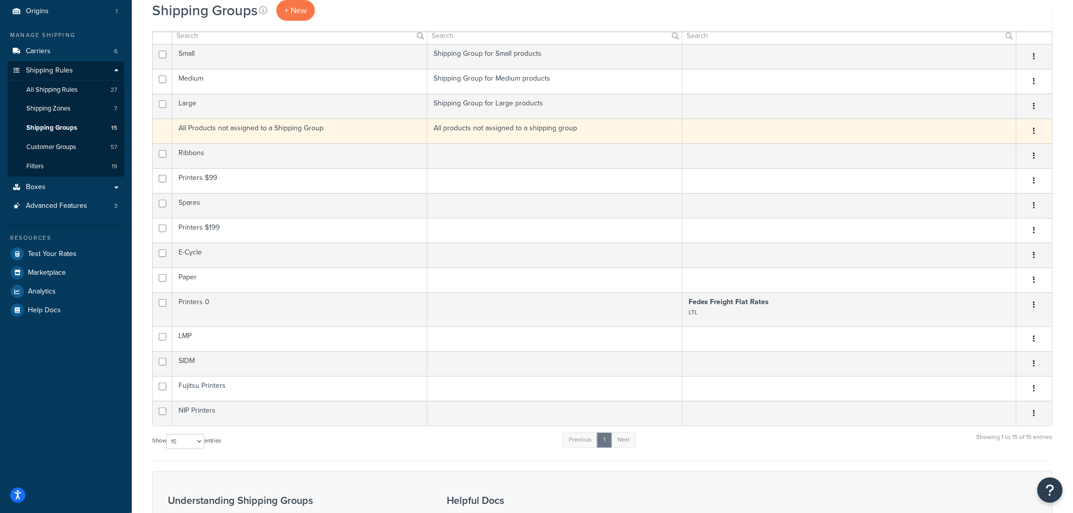
scroll to position [113, 0]
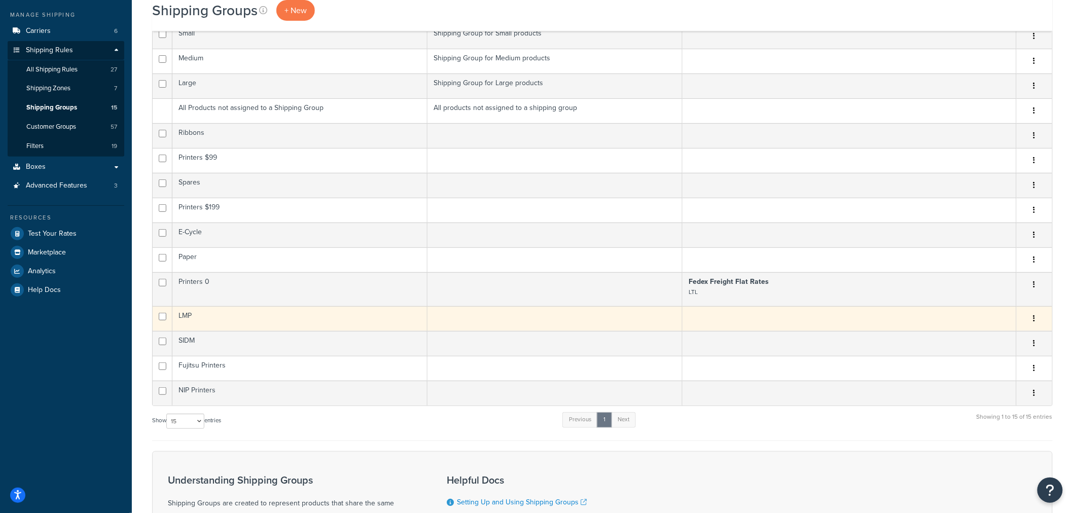
click at [188, 317] on td "LMP" at bounding box center [299, 318] width 255 height 25
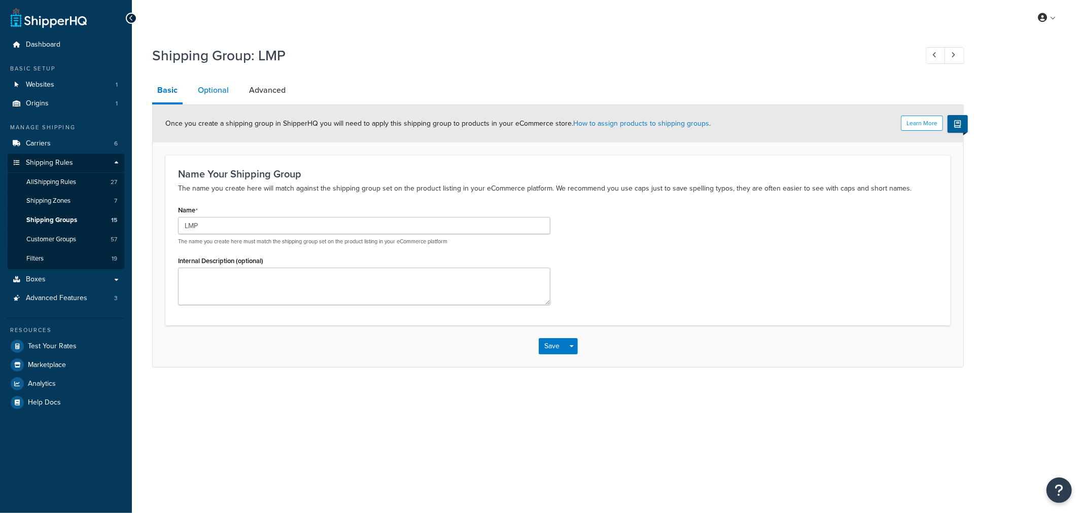
click at [219, 92] on link "Optional" at bounding box center [213, 90] width 41 height 24
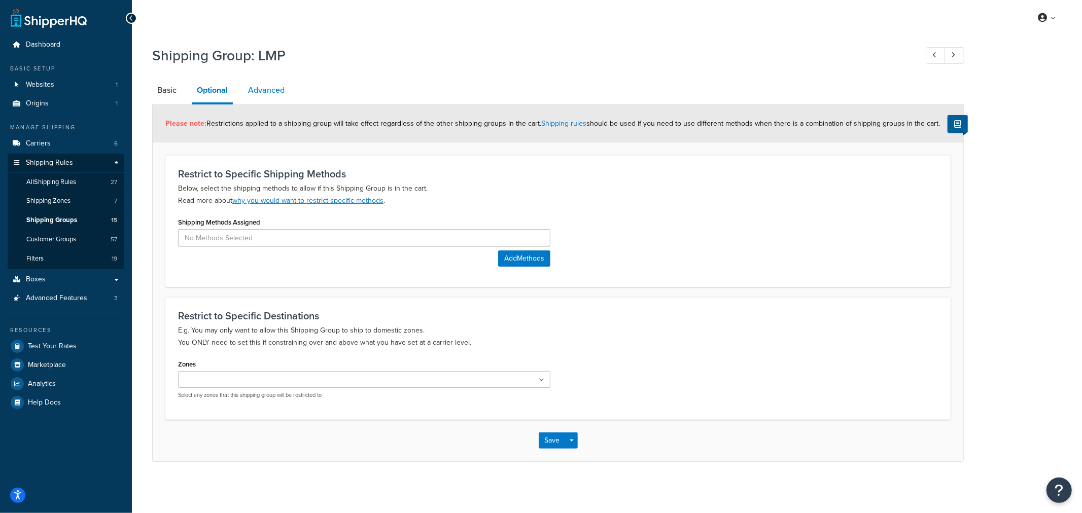
click at [247, 92] on link "Advanced" at bounding box center [266, 90] width 47 height 24
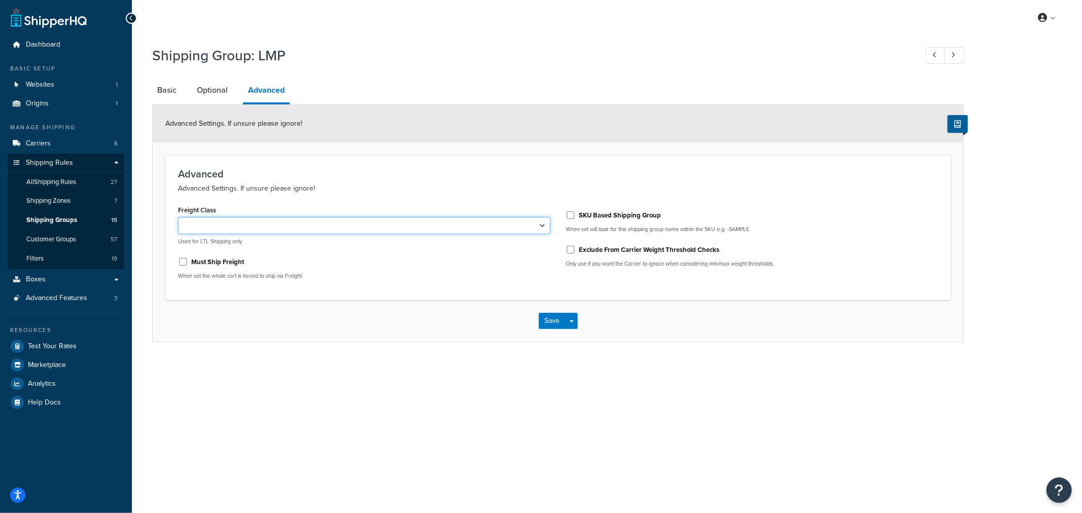
click at [220, 227] on select "50 55 60 65 70 77.5 85 92.5 100 110 125 150 175 200 250 300 400 500" at bounding box center [364, 225] width 372 height 17
click at [279, 229] on select "50 55 60 65 70 77.5 85 92.5 100 110 125 150 175 200 250 300 400 500" at bounding box center [364, 225] width 372 height 17
select select "150"
click at [178, 217] on select "50 55 60 65 70 77.5 85 92.5 100 110 125 150 175 200 250 300 400 500" at bounding box center [364, 225] width 372 height 17
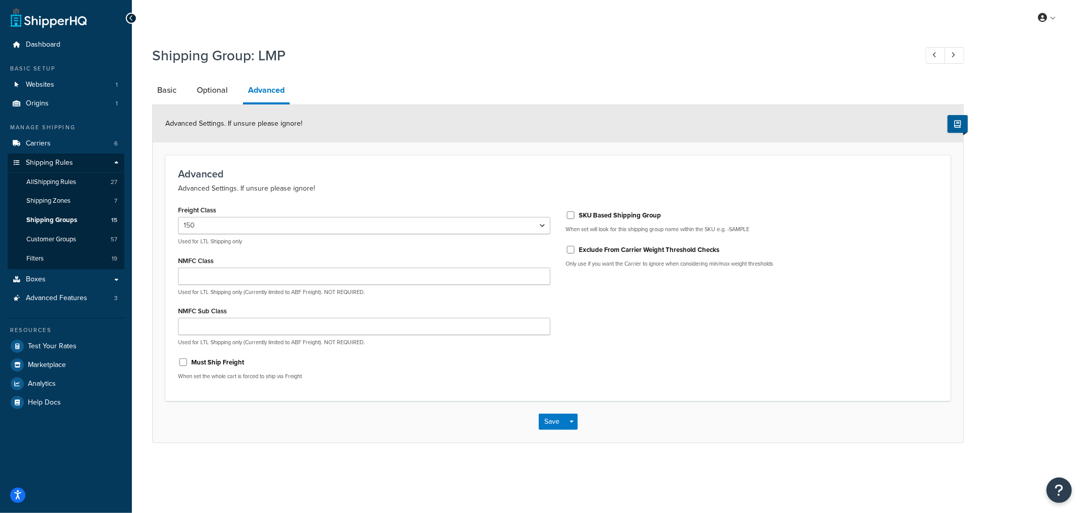
click at [440, 453] on div "Shipping Group: LMP Basic Optional Advanced Advanced Settings. If unsure please…" at bounding box center [607, 255] width 950 height 428
click at [550, 419] on button "Save" at bounding box center [551, 422] width 27 height 16
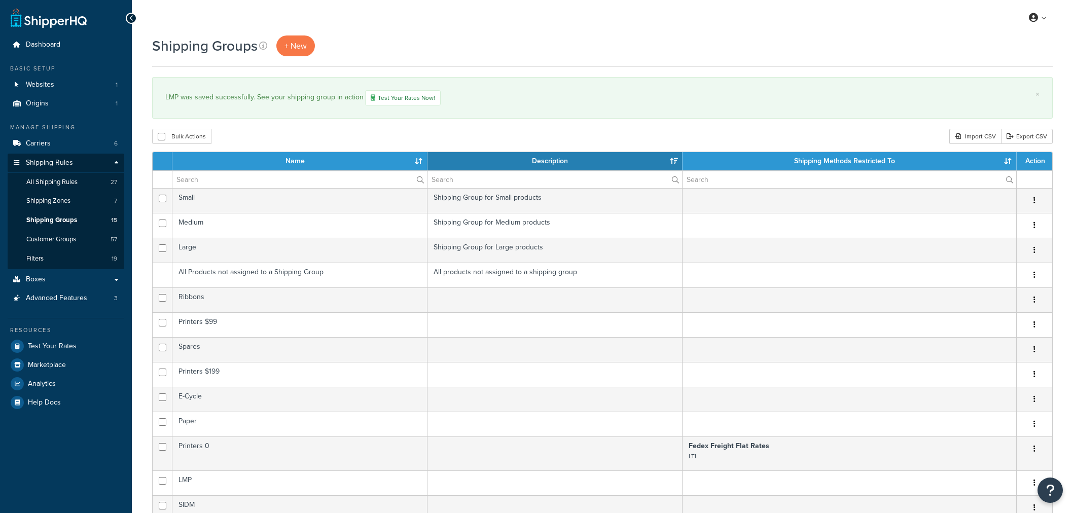
select select "15"
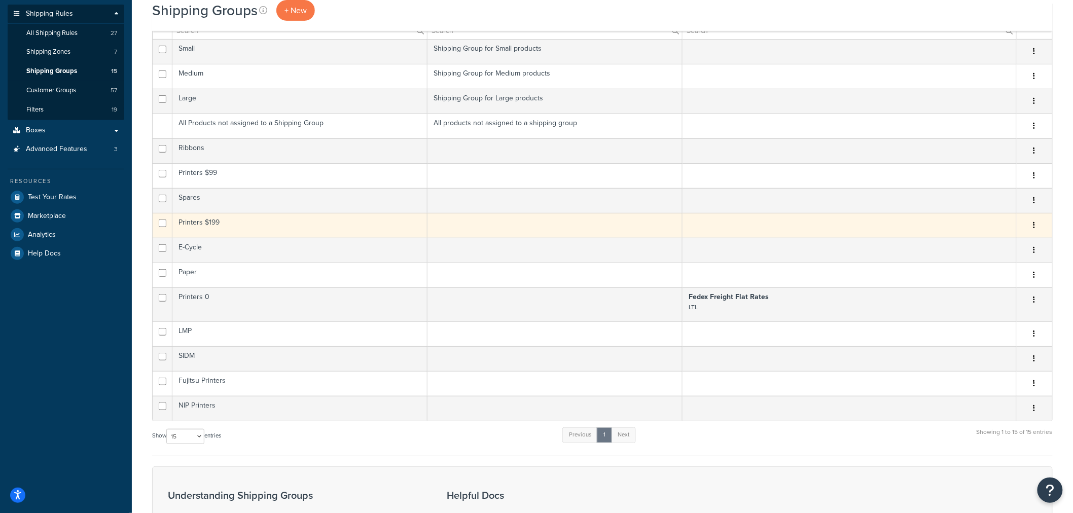
scroll to position [169, 0]
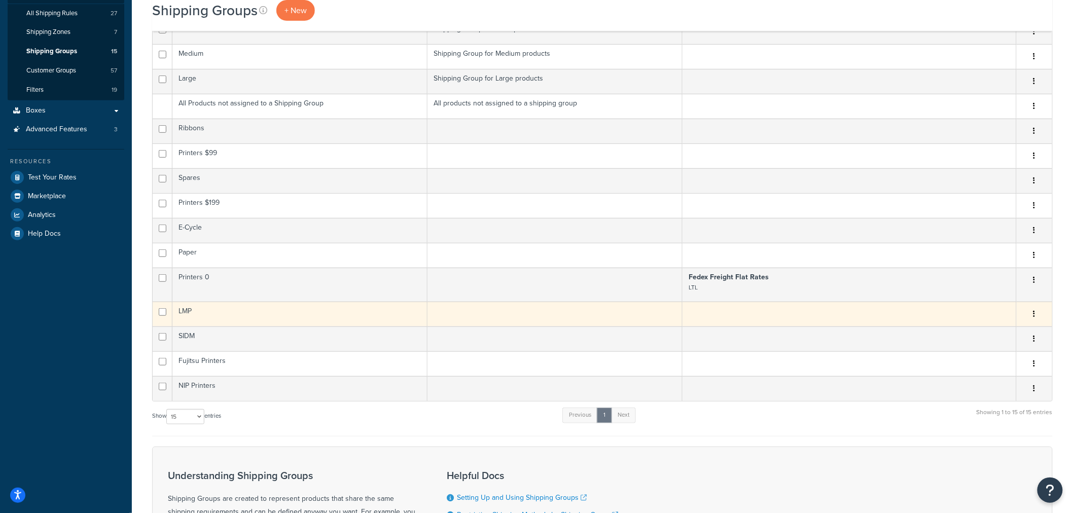
click at [195, 313] on td "LMP" at bounding box center [299, 314] width 255 height 25
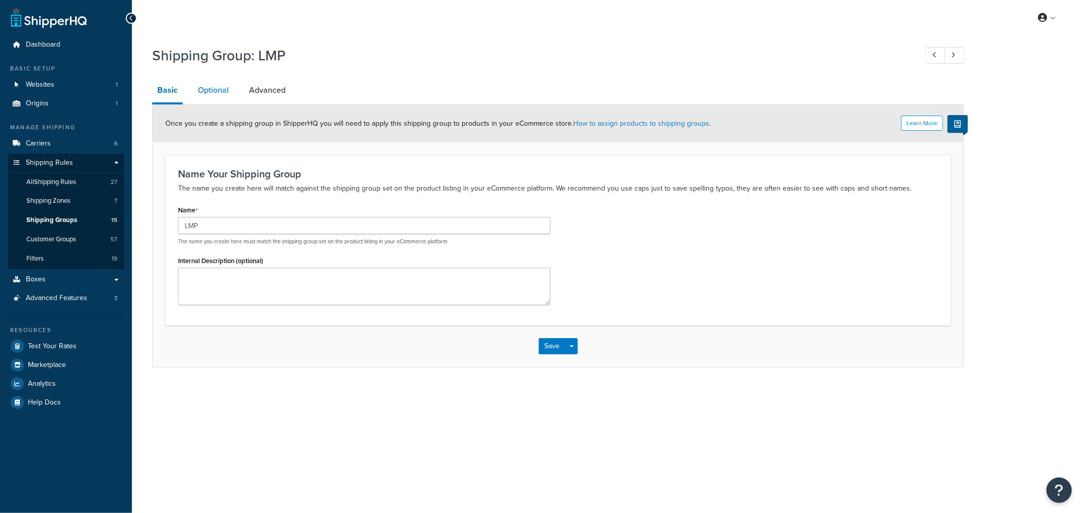
click at [219, 95] on link "Optional" at bounding box center [213, 90] width 41 height 24
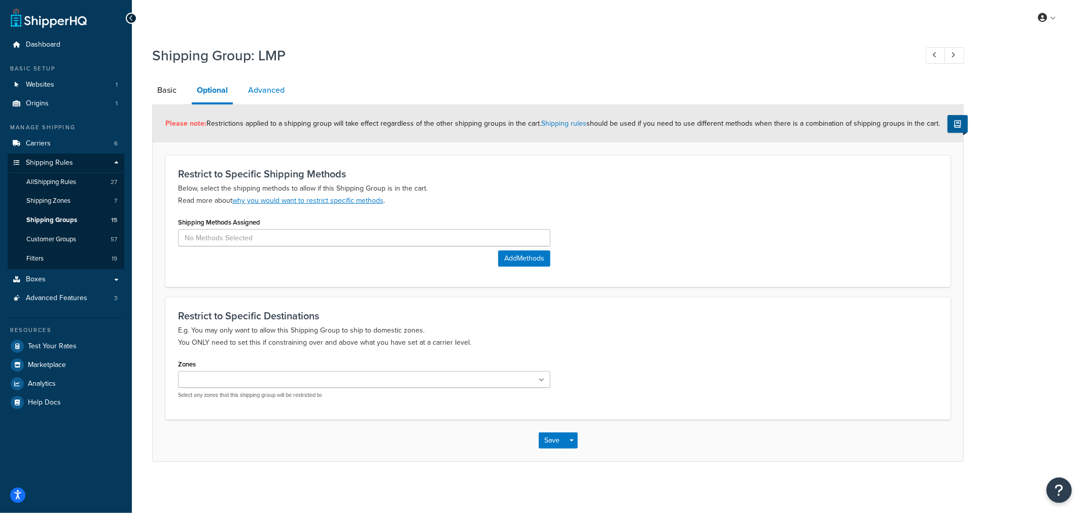
click at [253, 97] on link "Advanced" at bounding box center [266, 90] width 47 height 24
select select "150"
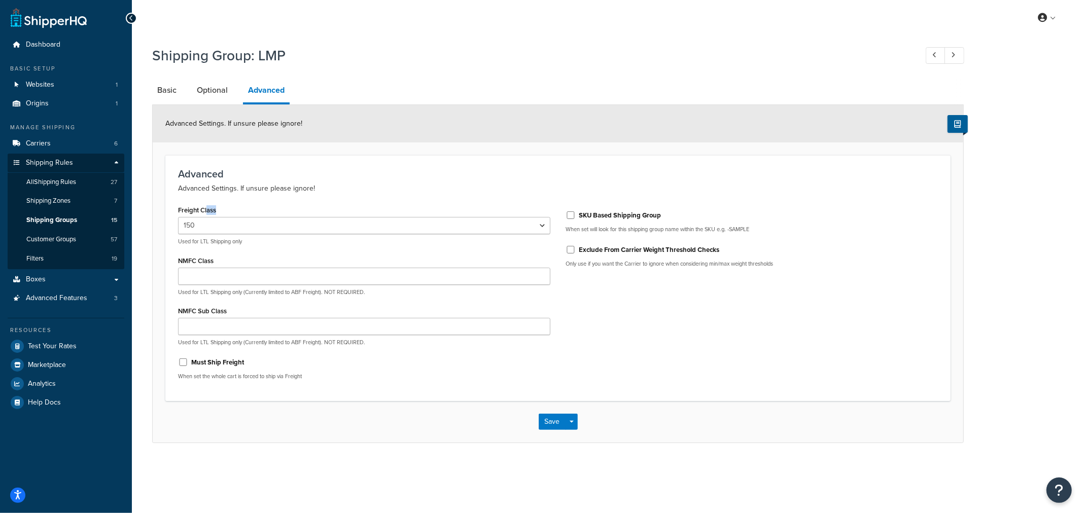
click at [208, 215] on div "Freight Class 50 55 60 65 70 77.5 85 92.5 100 110 125 150 175 200 250 300 400 5…" at bounding box center [364, 224] width 372 height 43
click at [209, 228] on select "50 55 60 65 70 77.5 85 92.5 100 110 125 150 175 200 250 300 400 500" at bounding box center [364, 225] width 372 height 17
select select
click at [178, 217] on select "50 55 60 65 70 77.5 85 92.5 100 110 125 150 175 200 250 300 400 500" at bounding box center [364, 225] width 372 height 17
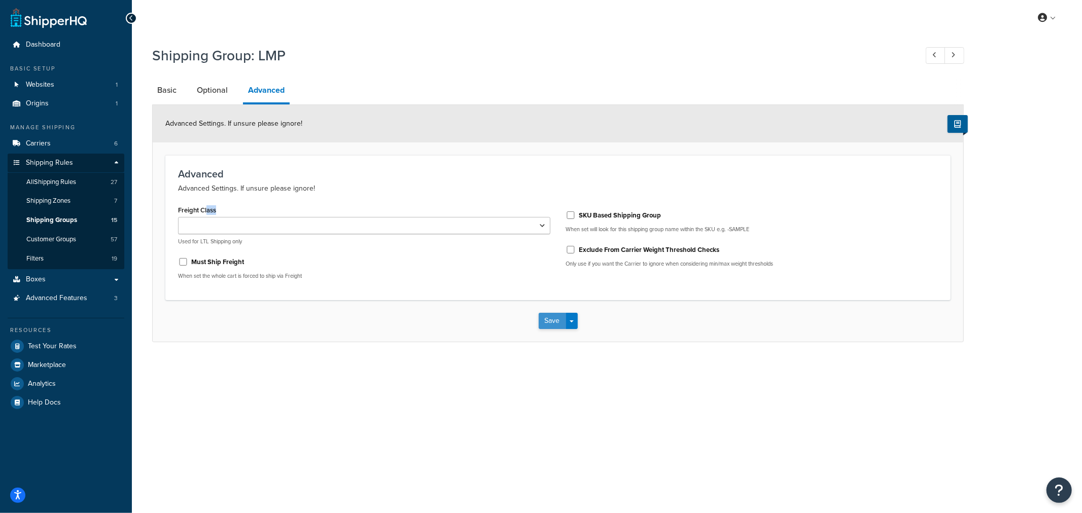
click at [548, 317] on button "Save" at bounding box center [551, 321] width 27 height 16
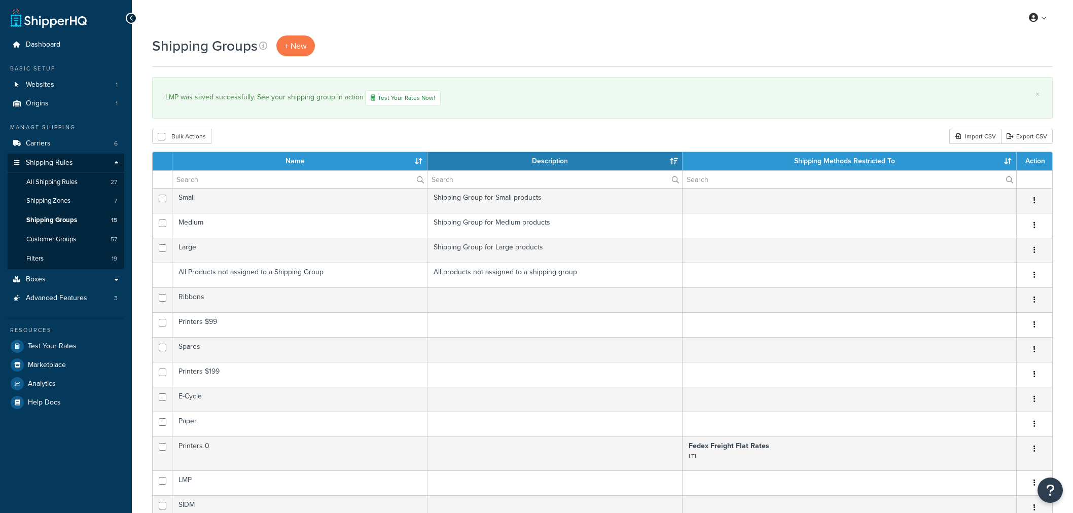
select select "15"
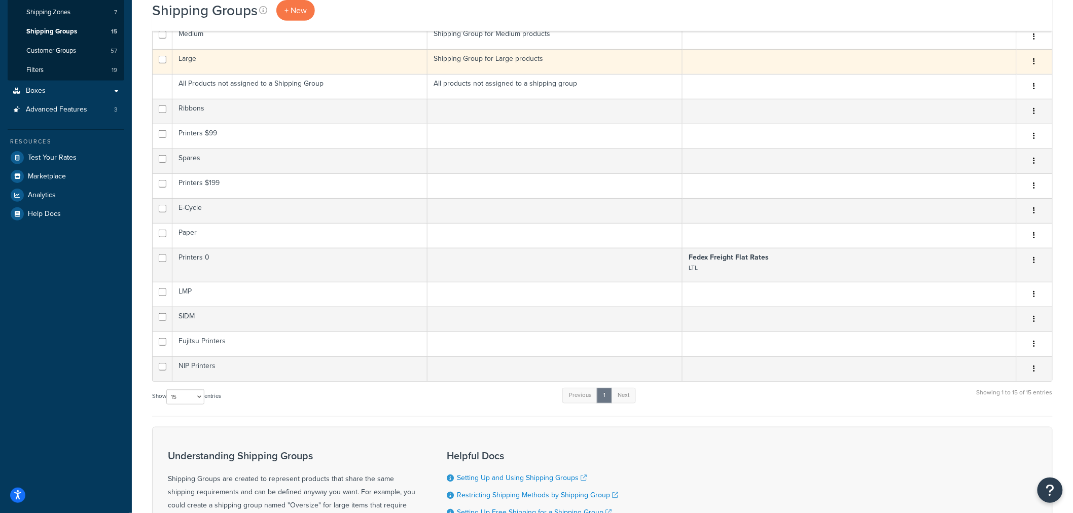
scroll to position [169, 0]
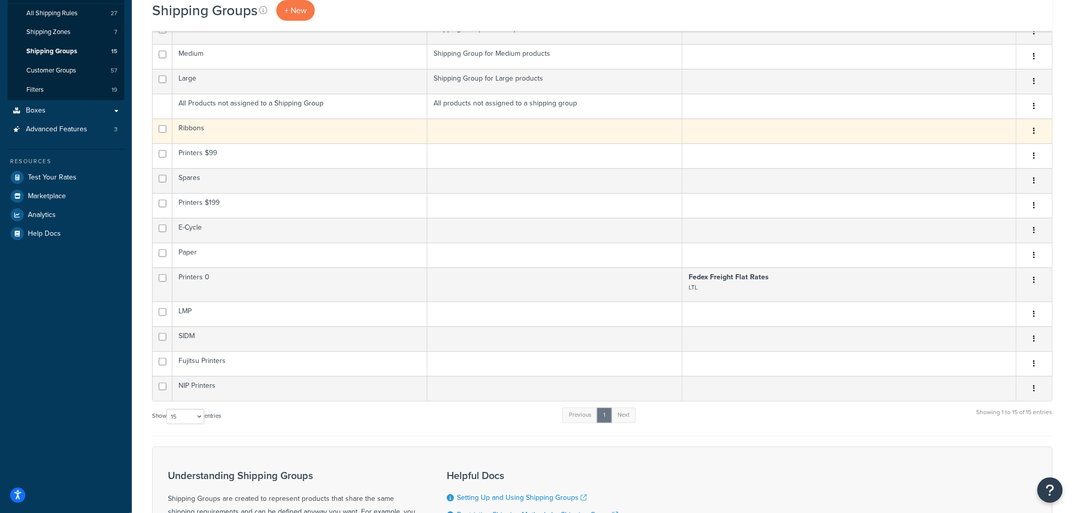
click at [207, 132] on td "Ribbons" at bounding box center [299, 131] width 255 height 25
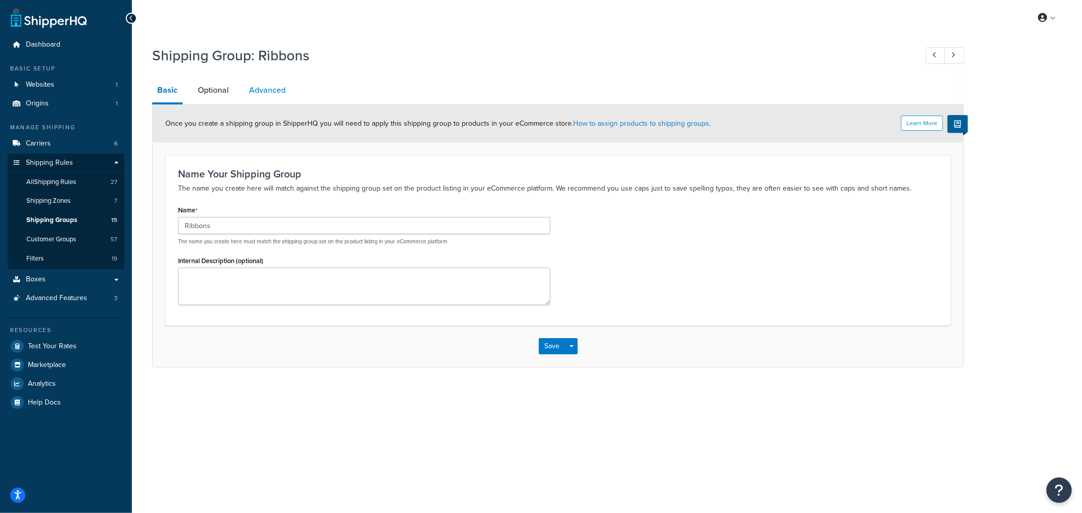
click at [259, 90] on link "Advanced" at bounding box center [267, 90] width 47 height 24
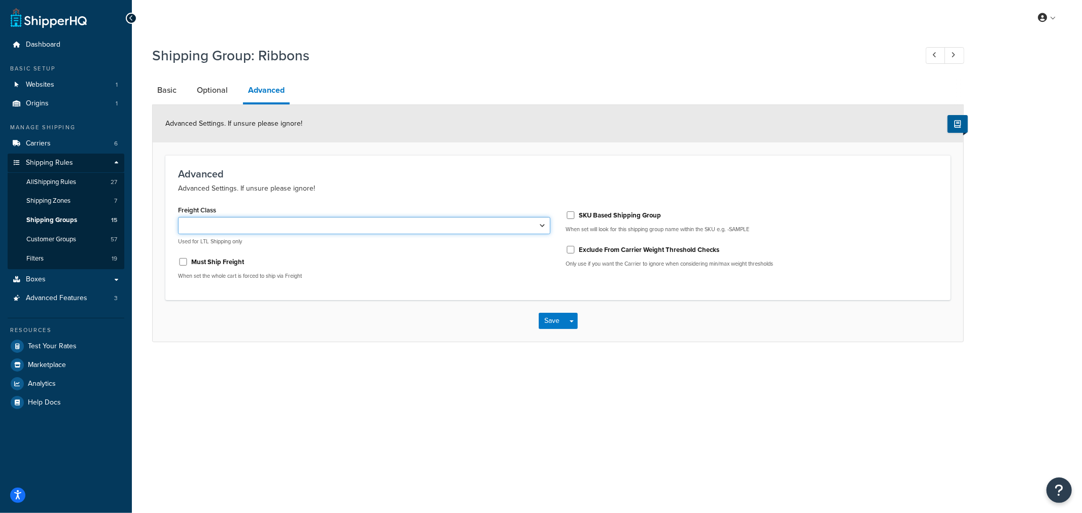
click at [207, 224] on select "50 55 60 65 70 77.5 85 92.5 100 110 125 150 175 200 250 300 400 500" at bounding box center [364, 225] width 372 height 17
select select "150"
click at [178, 217] on select "50 55 60 65 70 77.5 85 92.5 100 110 125 150 175 200 250 300 400 500" at bounding box center [364, 225] width 372 height 17
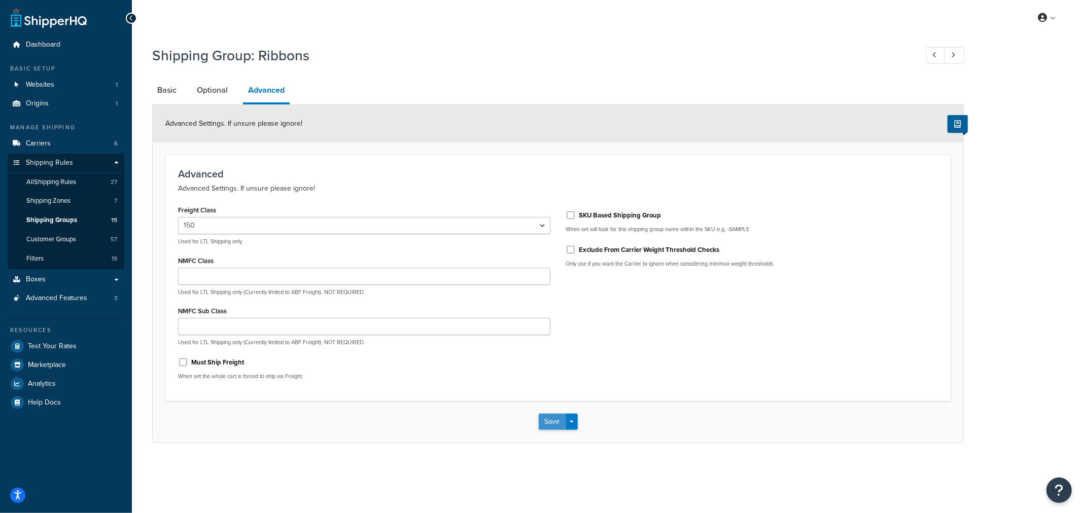
click at [548, 423] on button "Save" at bounding box center [551, 422] width 27 height 16
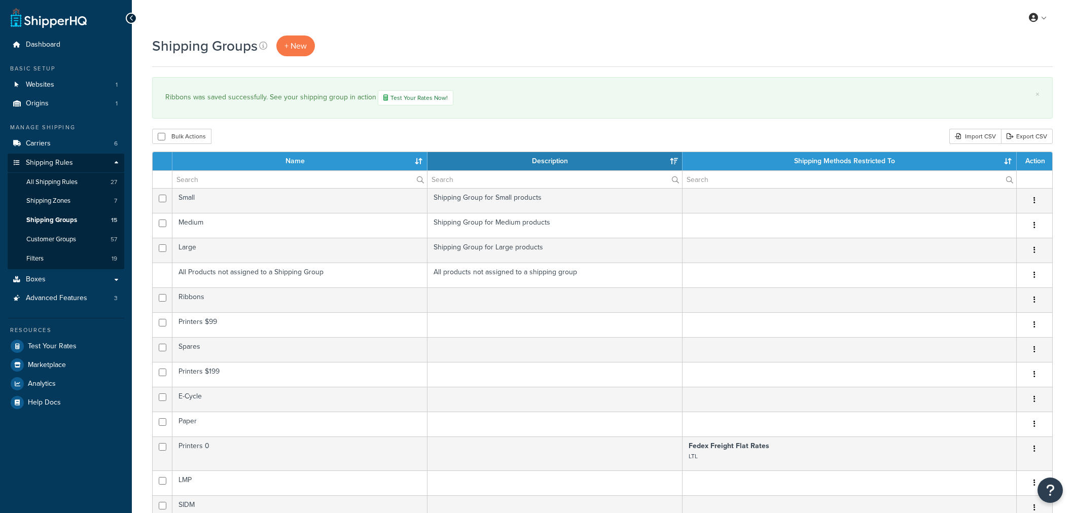
select select "15"
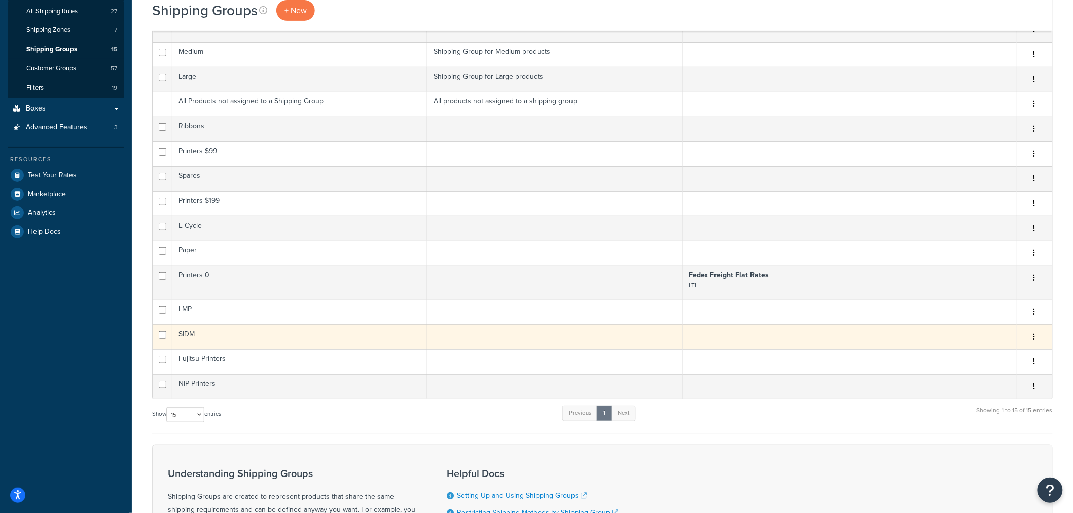
scroll to position [169, 0]
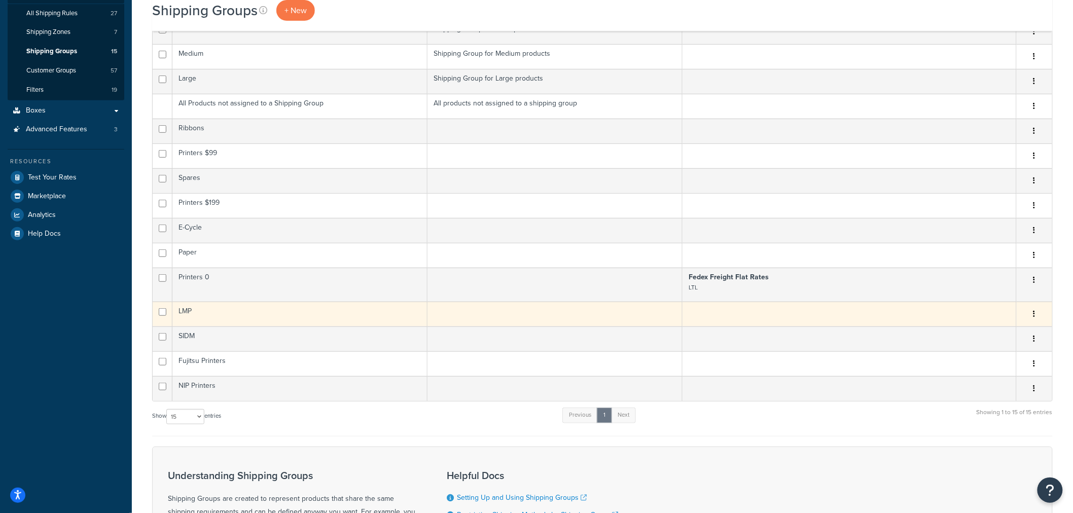
click at [201, 316] on td "LMP" at bounding box center [299, 314] width 255 height 25
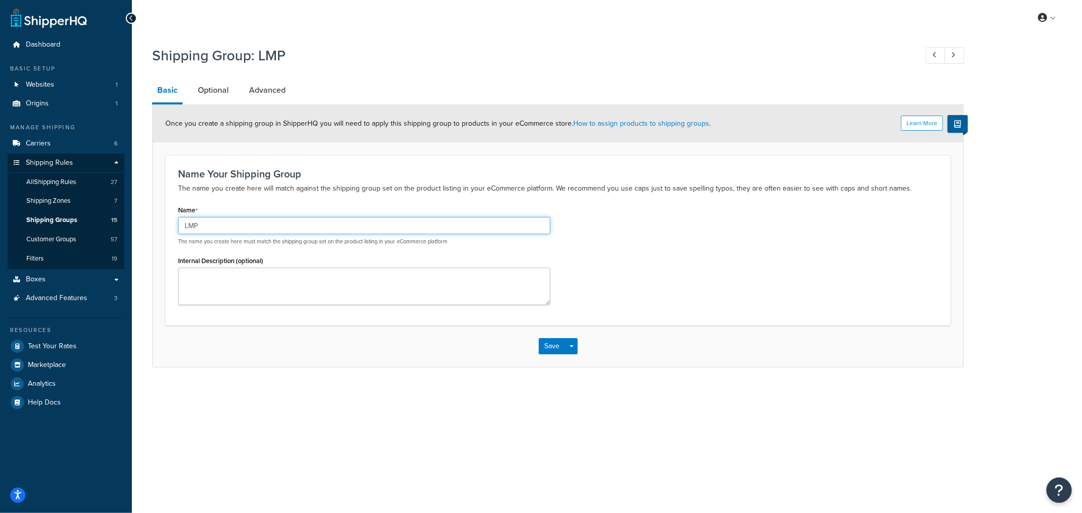
click at [214, 226] on input "LMP" at bounding box center [364, 225] width 372 height 17
click at [293, 342] on div "Save Save Dropdown Save and Edit Save and Duplicate Save and Create New" at bounding box center [558, 347] width 810 height 42
click at [48, 217] on span "Shipping Groups" at bounding box center [51, 220] width 51 height 9
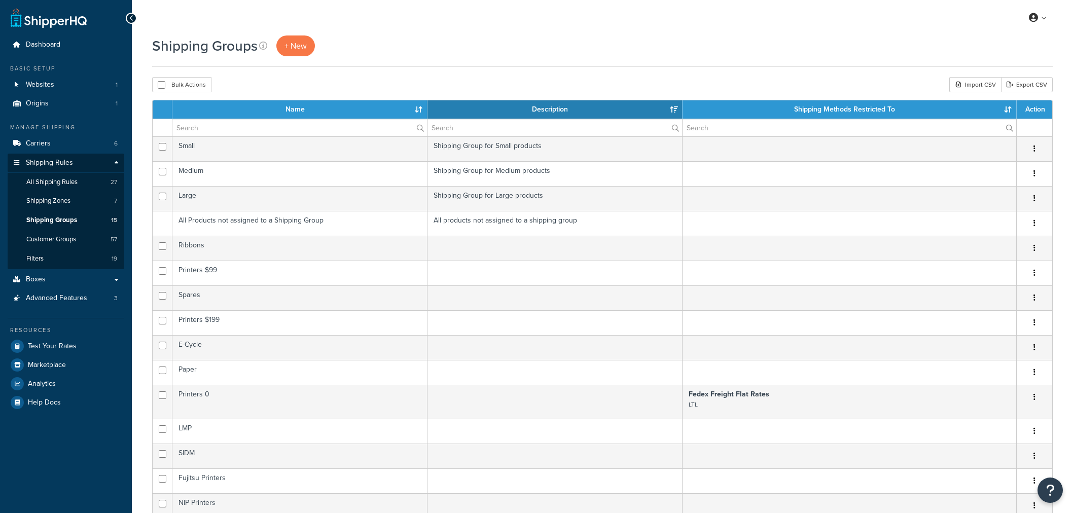
select select "15"
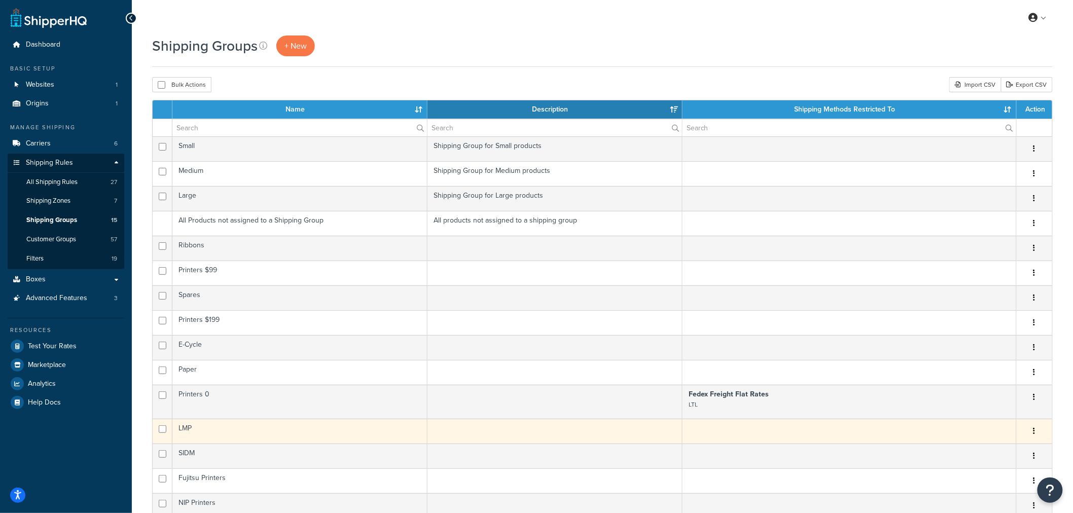
click at [195, 433] on td "LMP" at bounding box center [299, 431] width 255 height 25
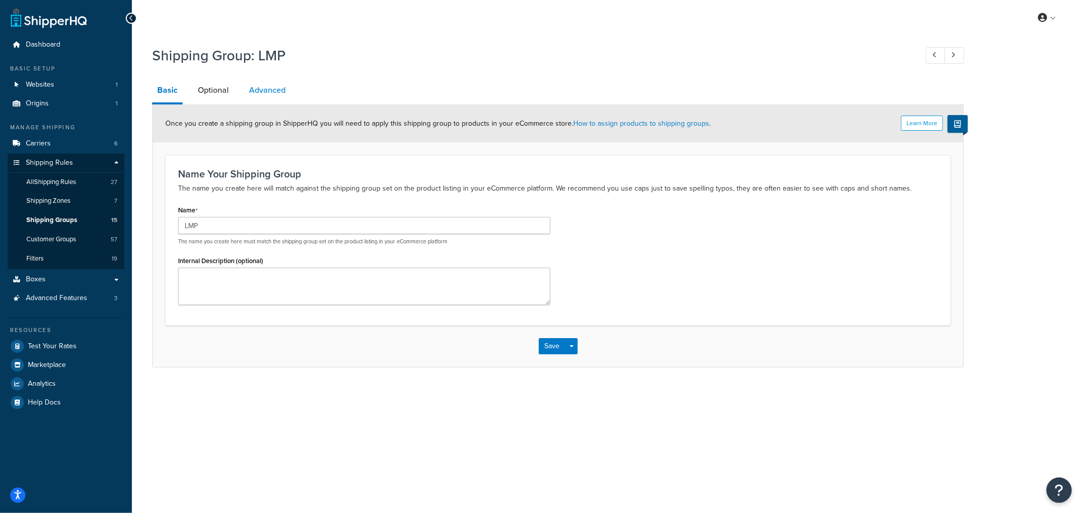
click at [249, 87] on link "Advanced" at bounding box center [267, 90] width 47 height 24
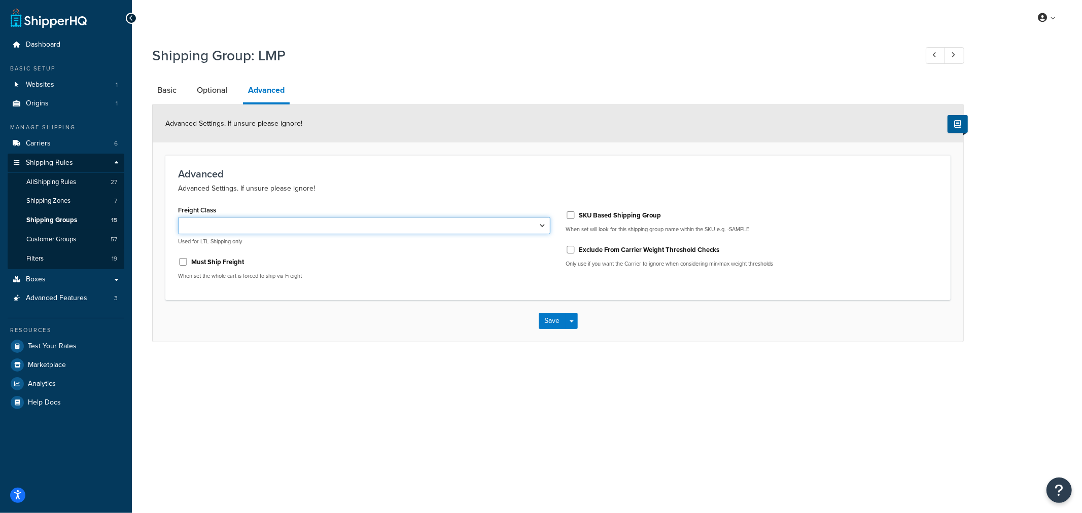
click at [249, 219] on select "50 55 60 65 70 77.5 85 92.5 100 110 125 150 175 200 250 300 400 500" at bounding box center [364, 225] width 372 height 17
click at [378, 226] on select "50 55 60 65 70 77.5 85 92.5 100 110 125 150 175 200 250 300 400 500" at bounding box center [364, 225] width 372 height 17
click at [245, 229] on select "50 55 60 65 70 77.5 85 92.5 100 110 125 150 175 200 250 300 400 500" at bounding box center [364, 225] width 372 height 17
select select "125"
click at [178, 217] on select "50 55 60 65 70 77.5 85 92.5 100 110 125 150 175 200 250 300 400 500" at bounding box center [364, 225] width 372 height 17
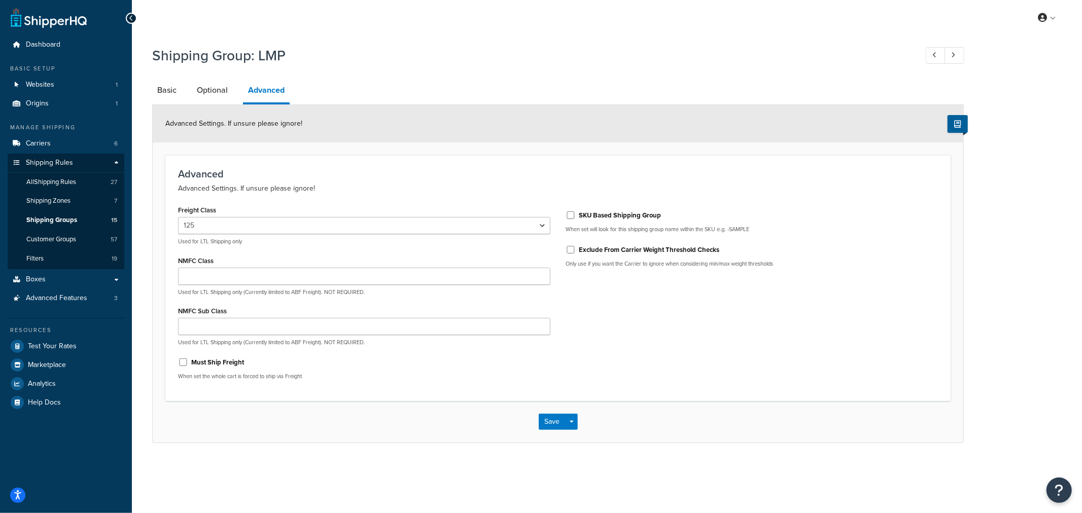
click at [624, 364] on div "Freight Class 50 55 60 65 70 77.5 85 92.5 100 110 125 150 175 200 250 300 400 5…" at bounding box center [557, 296] width 775 height 186
click at [554, 421] on button "Save" at bounding box center [551, 422] width 27 height 16
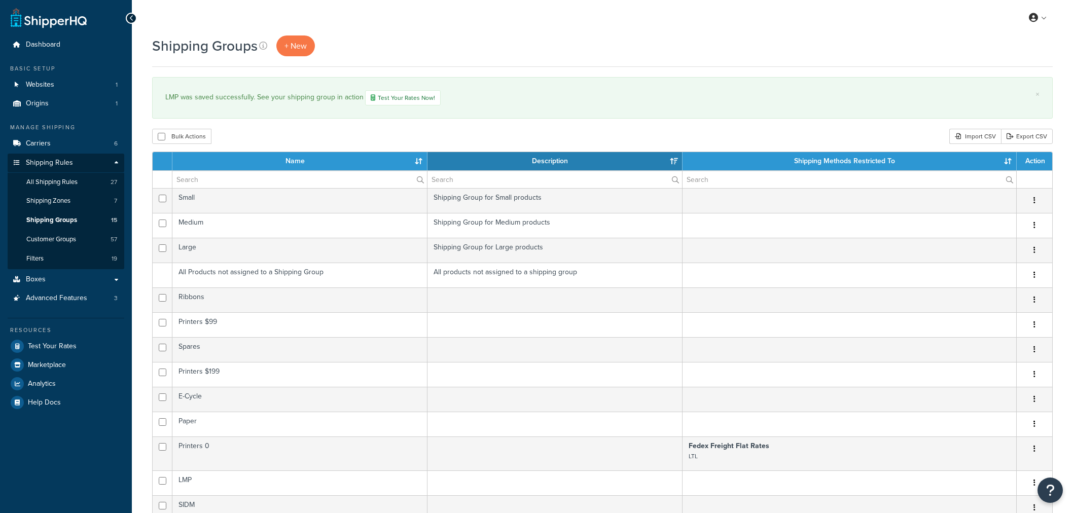
select select "15"
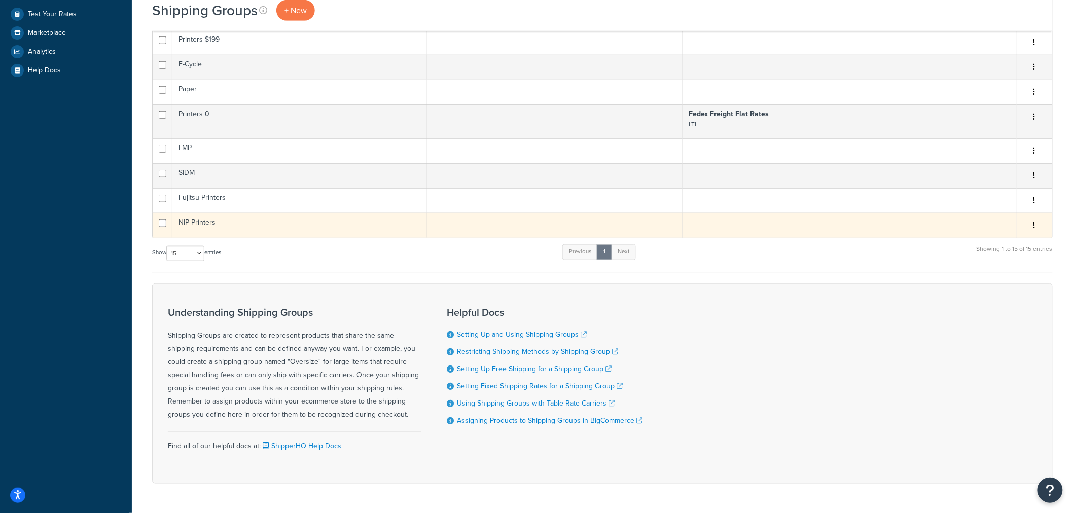
scroll to position [338, 0]
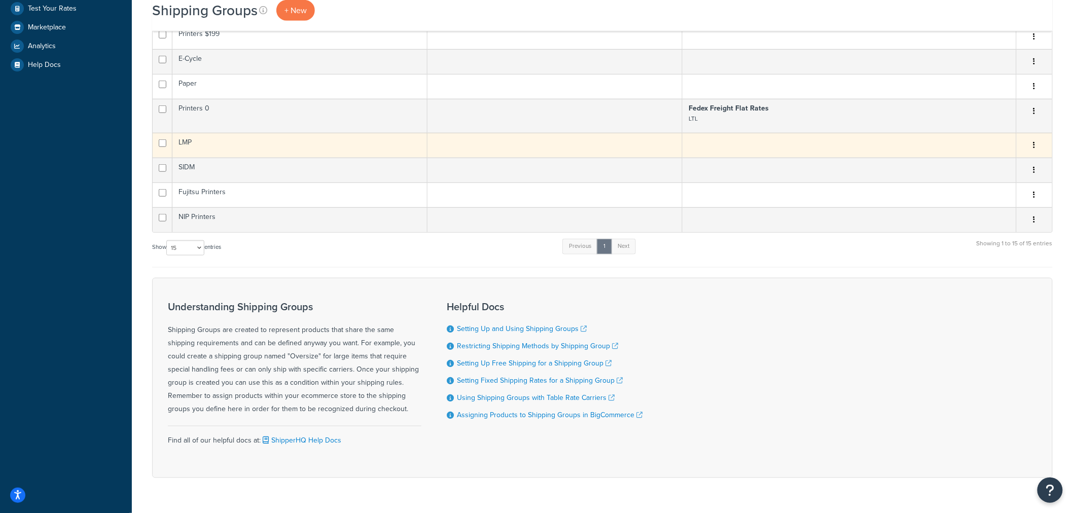
click at [193, 146] on td "LMP" at bounding box center [299, 145] width 255 height 25
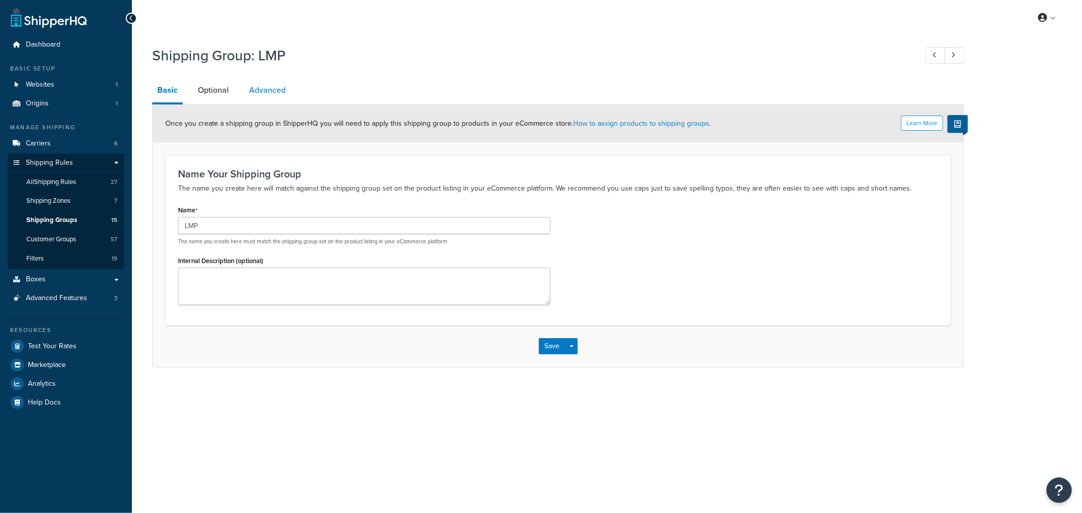
click at [265, 84] on link "Advanced" at bounding box center [267, 90] width 47 height 24
select select "125"
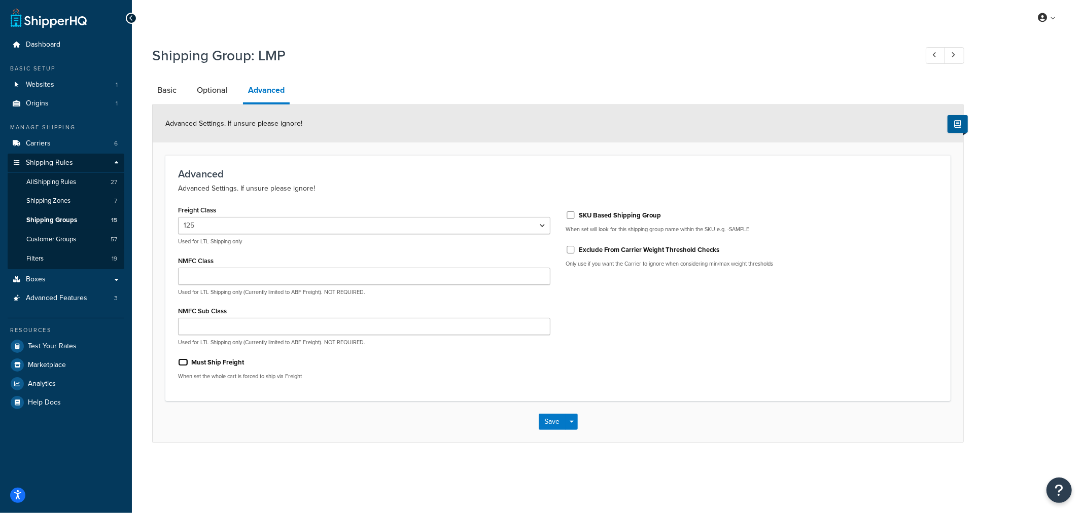
drag, startPoint x: 185, startPoint y: 364, endPoint x: 326, endPoint y: 381, distance: 142.0
click at [184, 364] on input "Must Ship Freight" at bounding box center [183, 362] width 10 height 8
checkbox input "true"
click at [549, 424] on button "Save" at bounding box center [551, 422] width 27 height 16
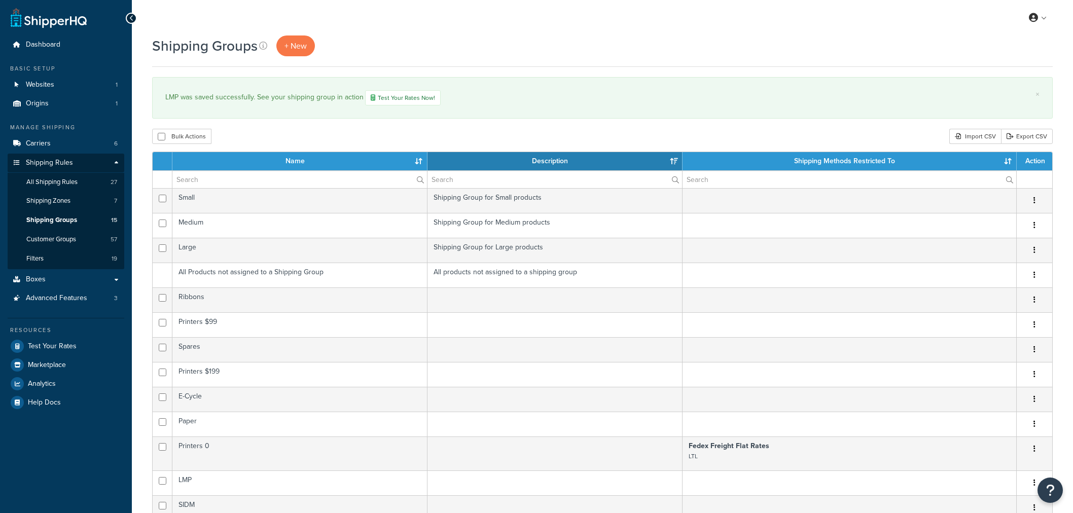
select select "15"
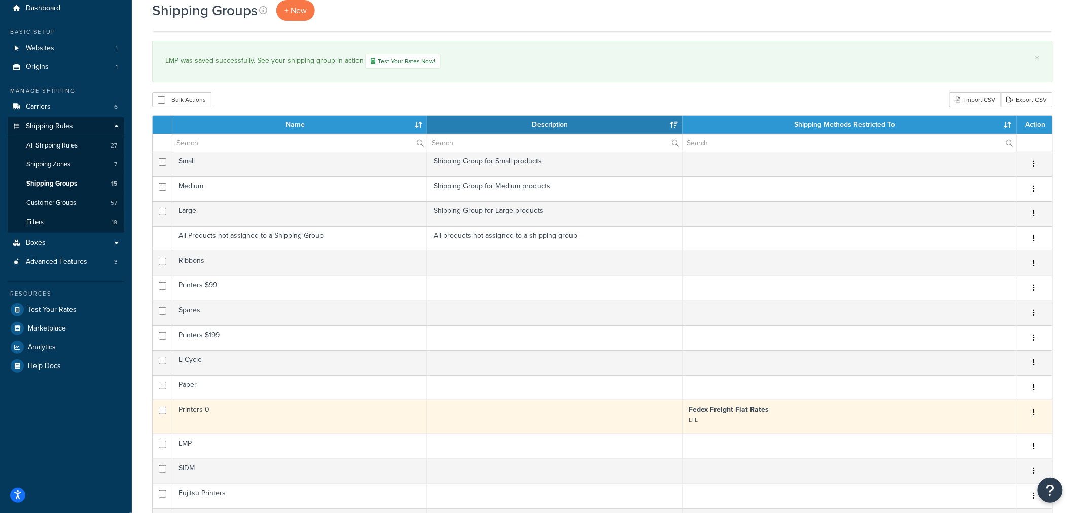
scroll to position [56, 0]
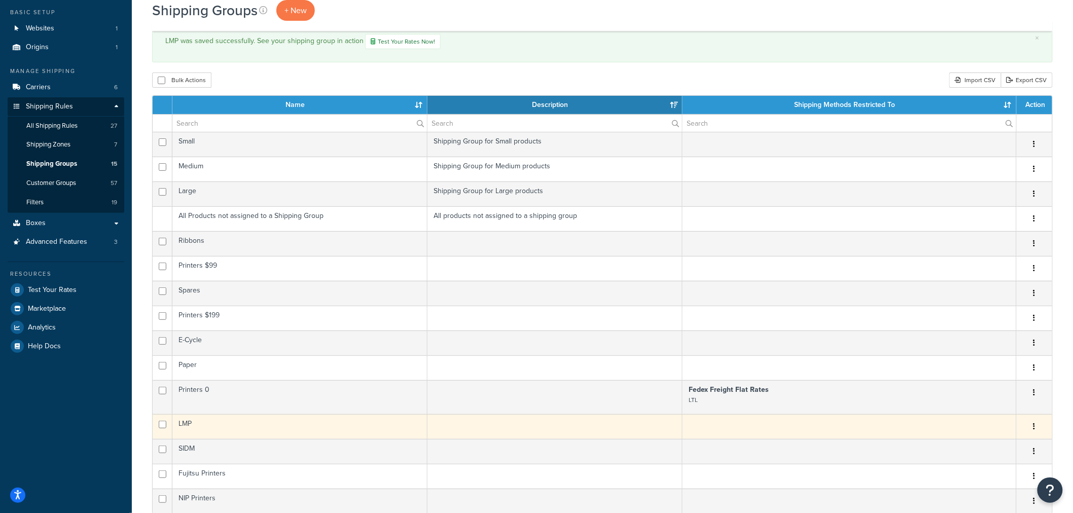
click at [188, 423] on td "LMP" at bounding box center [299, 426] width 255 height 25
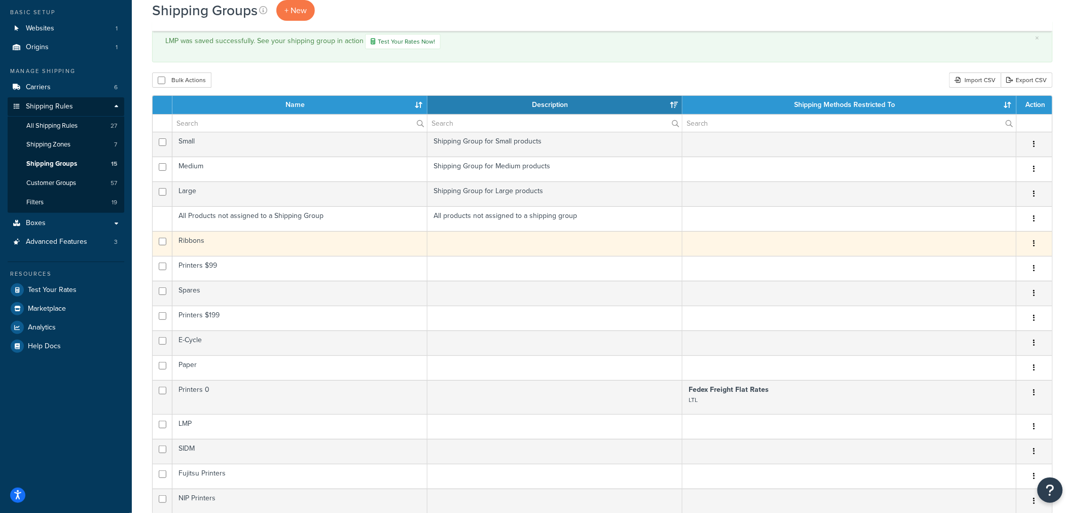
click at [203, 251] on td "Ribbons" at bounding box center [299, 243] width 255 height 25
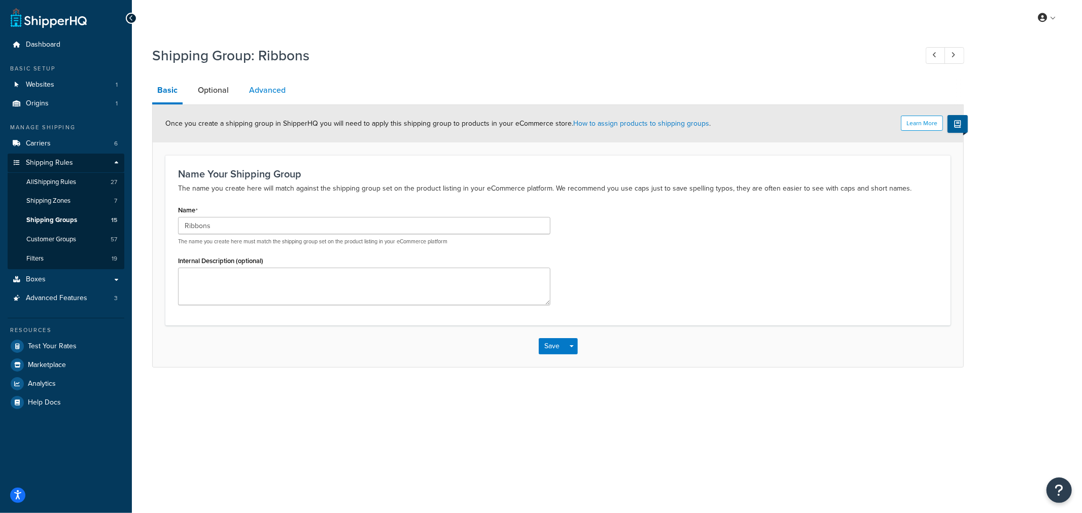
click at [262, 90] on link "Advanced" at bounding box center [267, 90] width 47 height 24
select select "150"
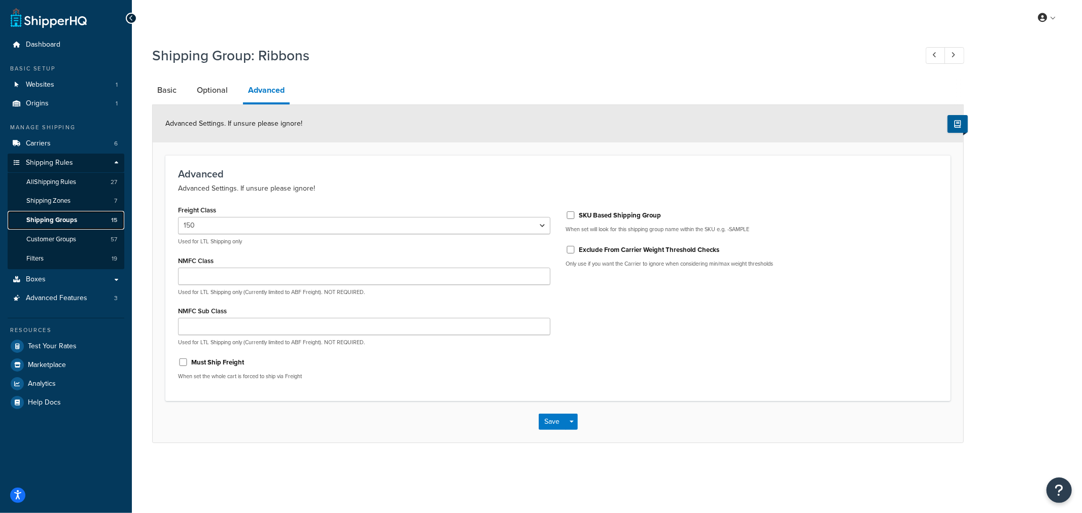
click at [54, 221] on span "Shipping Groups" at bounding box center [51, 220] width 51 height 9
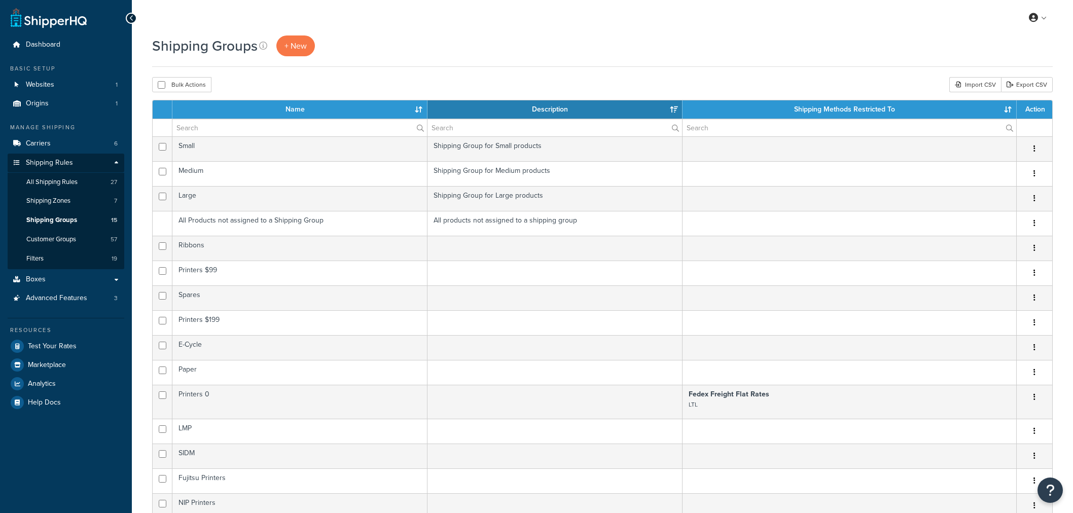
select select "15"
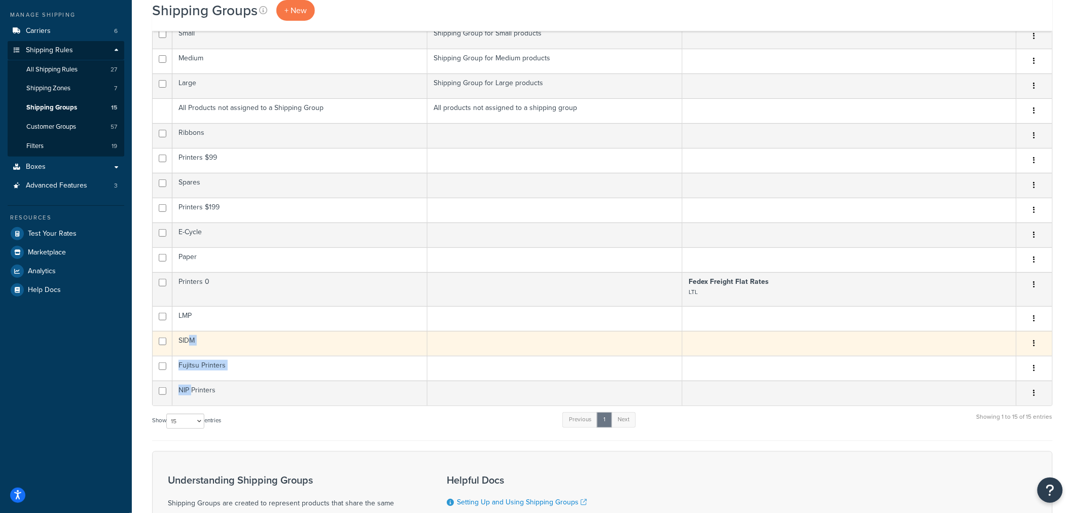
drag, startPoint x: 189, startPoint y: 342, endPoint x: 188, endPoint y: 353, distance: 11.7
click at [191, 378] on tbody "Small Shipping Group for Small products Edit Duplicate Delete Medium Shipping G…" at bounding box center [602, 215] width 899 height 382
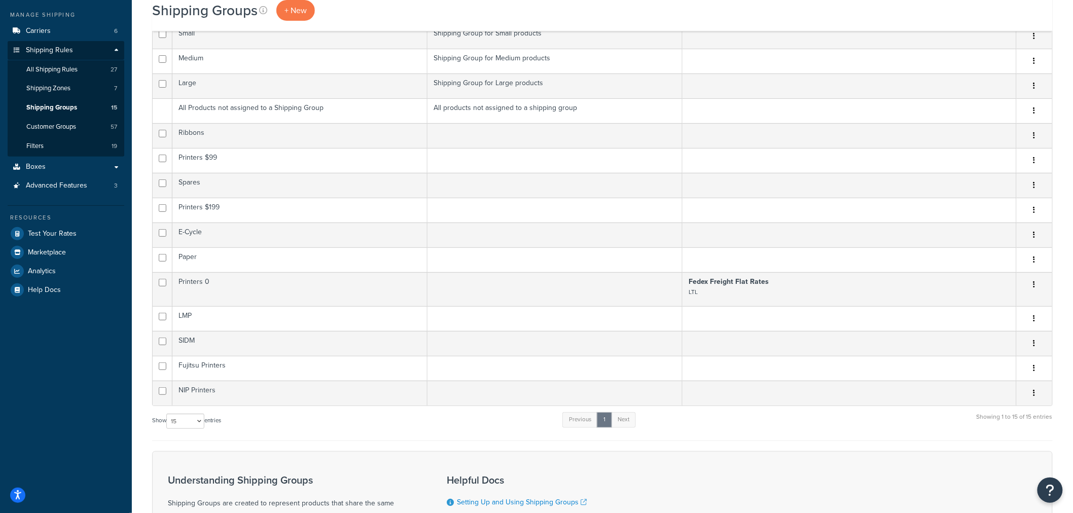
click at [280, 438] on div "Show 10 15 25 50 100 entries Previous 1 Next Showing 1 to 15 of 15 entries" at bounding box center [602, 426] width 901 height 30
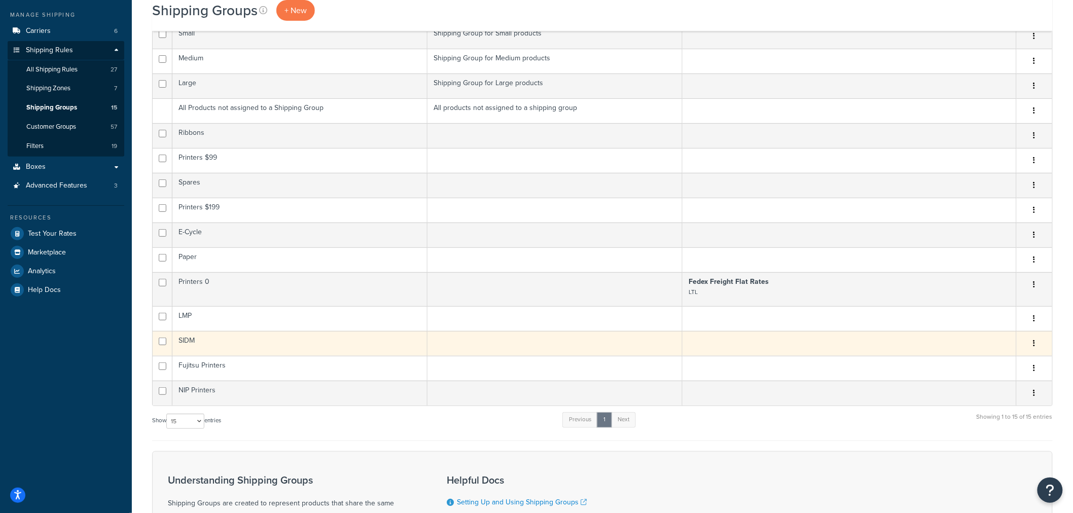
click at [189, 343] on td "SIDM" at bounding box center [299, 343] width 255 height 25
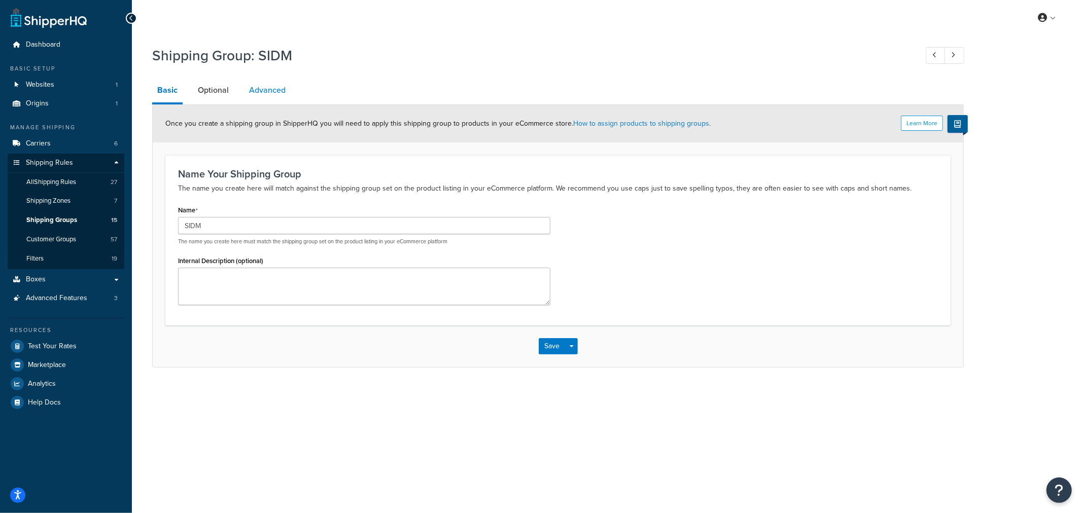
click at [275, 97] on link "Advanced" at bounding box center [267, 90] width 47 height 24
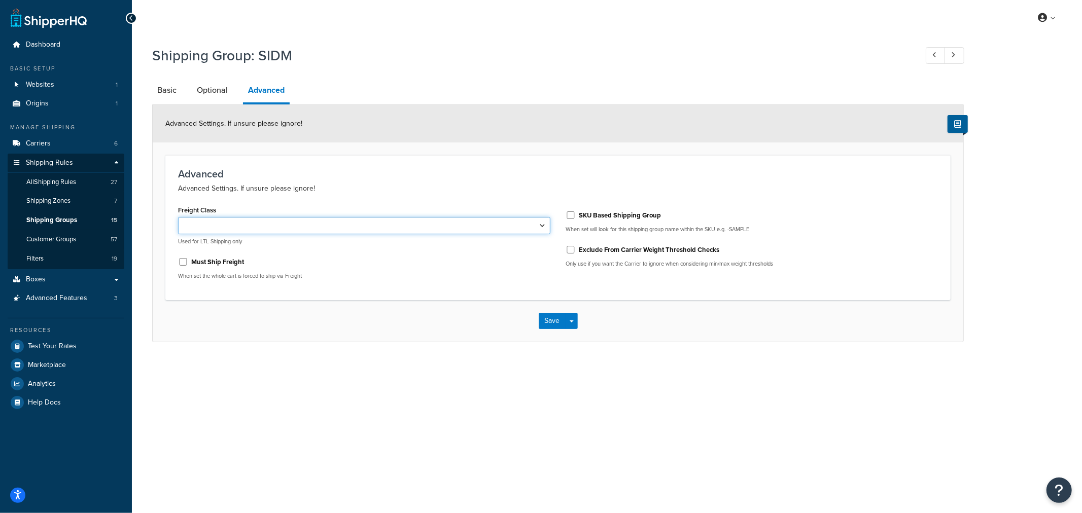
click at [196, 220] on select "50 55 60 65 70 77.5 85 92.5 100 110 125 150 175 200 250 300 400 500" at bounding box center [364, 225] width 372 height 17
select select "150"
click at [178, 217] on select "50 55 60 65 70 77.5 85 92.5 100 110 125 150 175 200 250 300 400 500" at bounding box center [364, 225] width 372 height 17
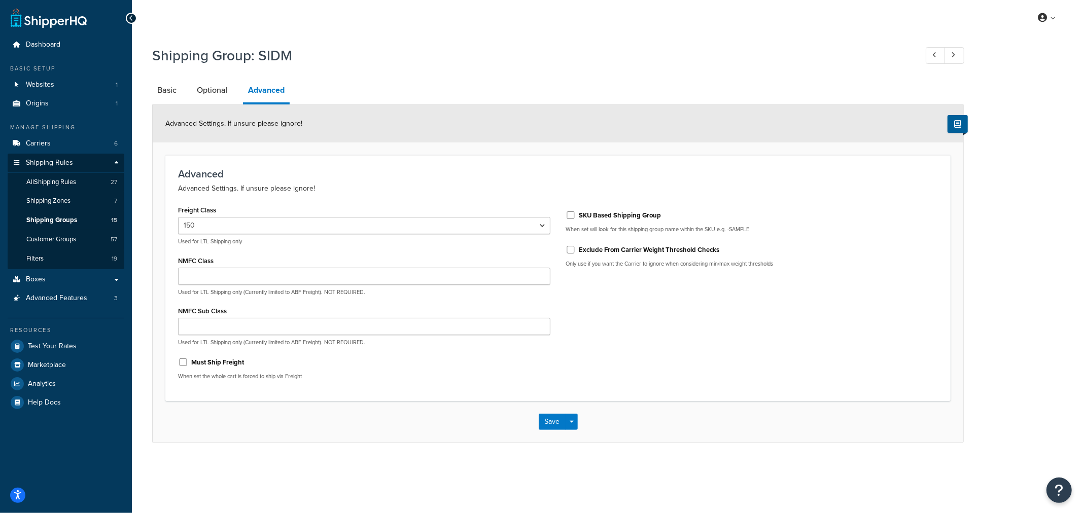
click at [392, 469] on div "My Profile Billing Global Settings Contact Us Logout Shipping Group: SIDM Basic…" at bounding box center [607, 256] width 950 height 513
drag, startPoint x: 553, startPoint y: 422, endPoint x: 269, endPoint y: 417, distance: 283.5
click at [279, 419] on div "Save Save Dropdown Save and Edit Save and Duplicate Save and Create New" at bounding box center [558, 422] width 810 height 42
click at [268, 416] on div "Save Save Dropdown Save and Edit Save and Duplicate Save and Create New" at bounding box center [558, 422] width 810 height 42
click at [74, 219] on span "Shipping Groups" at bounding box center [51, 220] width 51 height 9
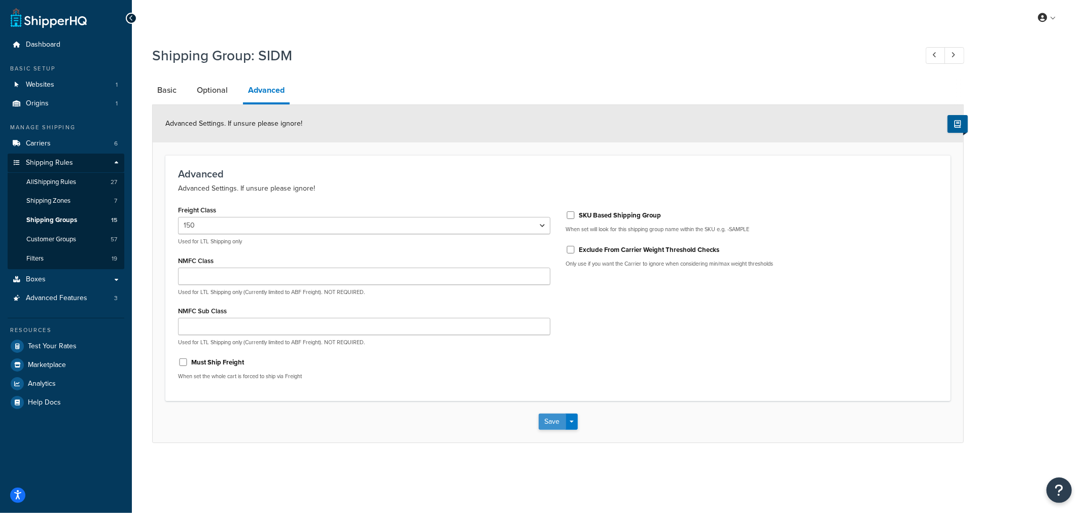
click at [555, 428] on button "Save" at bounding box center [551, 422] width 27 height 16
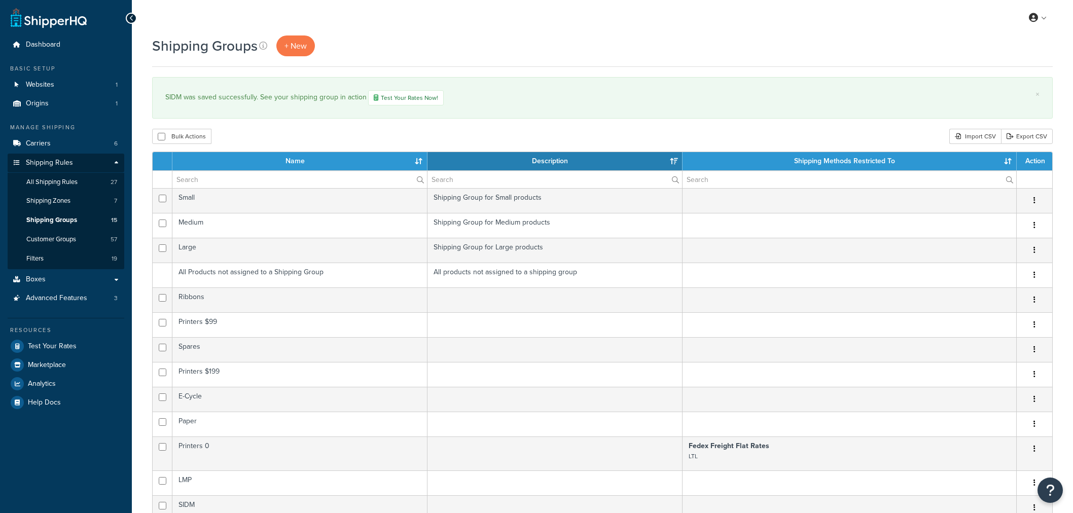
select select "15"
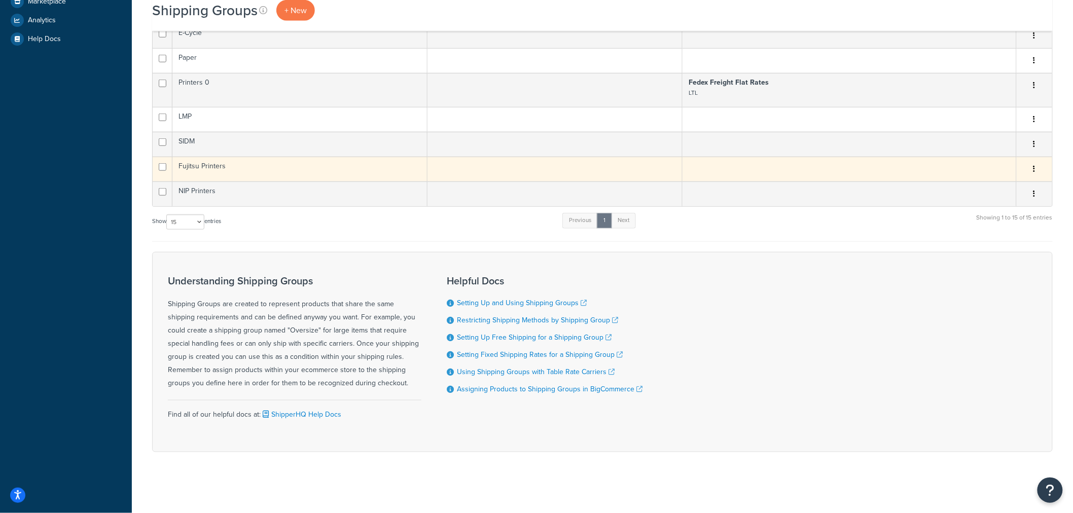
click at [210, 166] on td "Fujitsu Printers" at bounding box center [299, 169] width 255 height 25
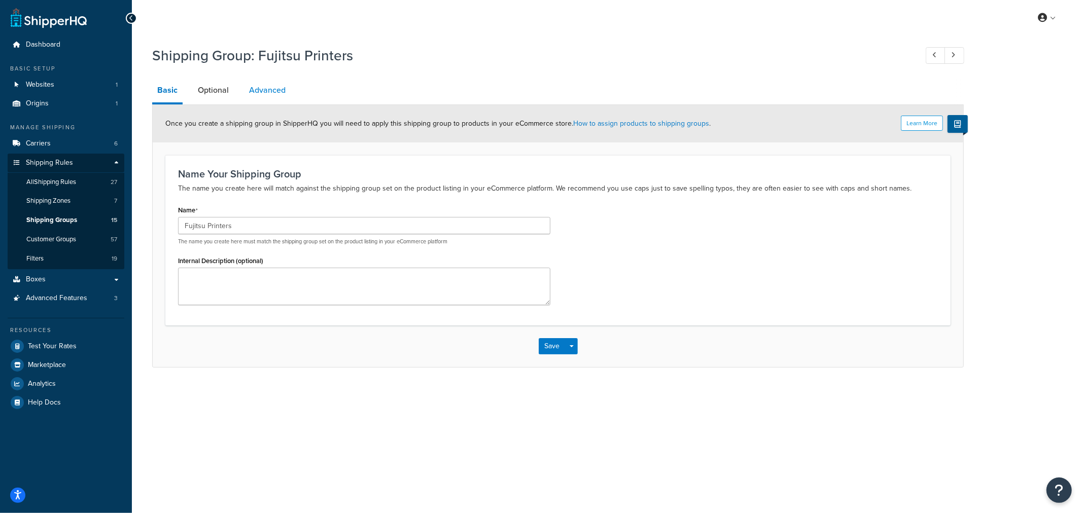
click at [259, 94] on link "Advanced" at bounding box center [267, 90] width 47 height 24
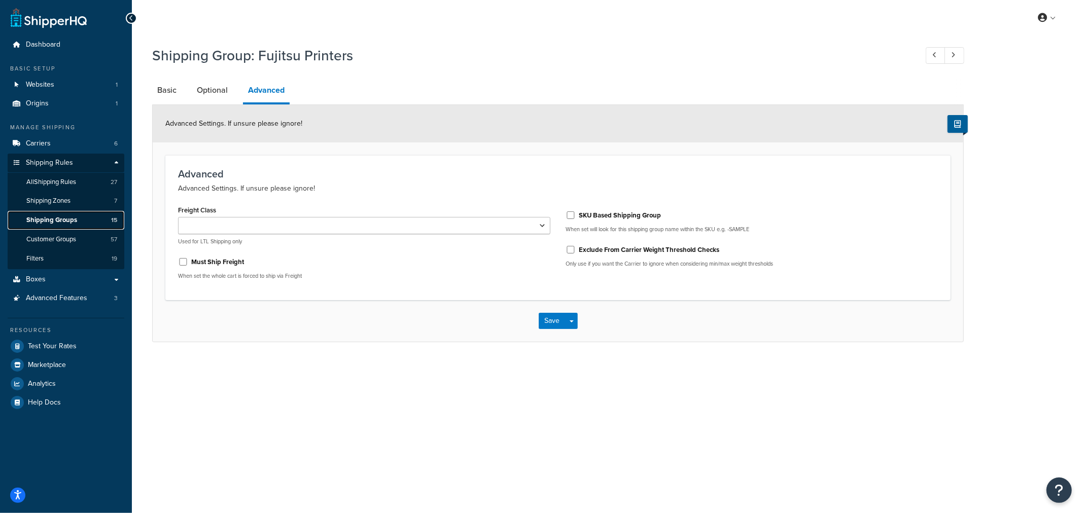
click at [58, 217] on span "Shipping Groups" at bounding box center [51, 220] width 51 height 9
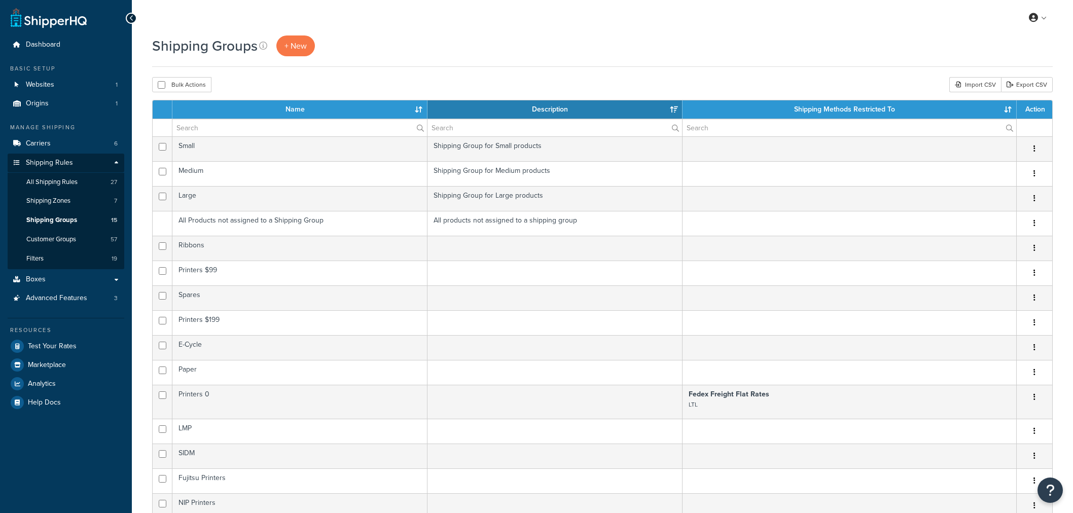
select select "15"
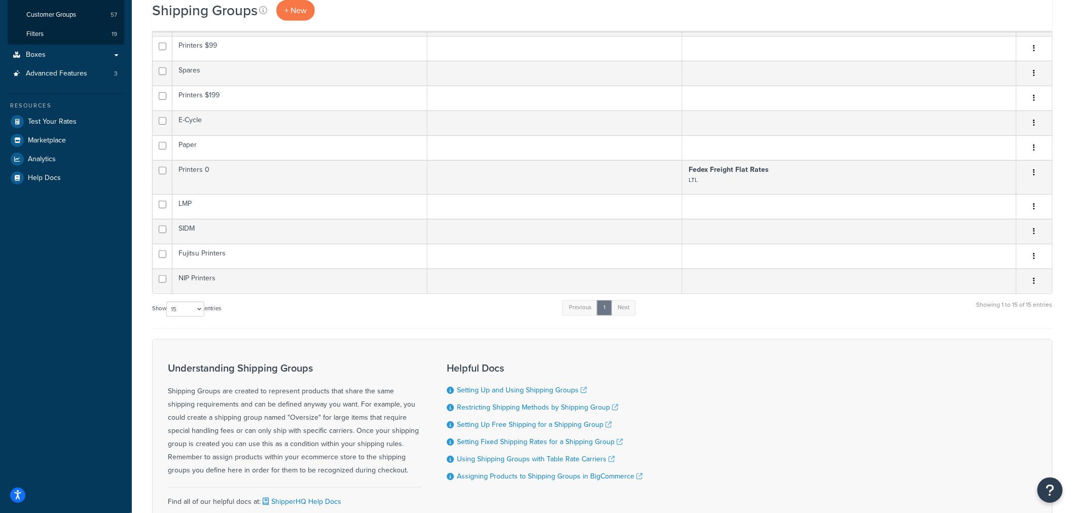
scroll to position [225, 0]
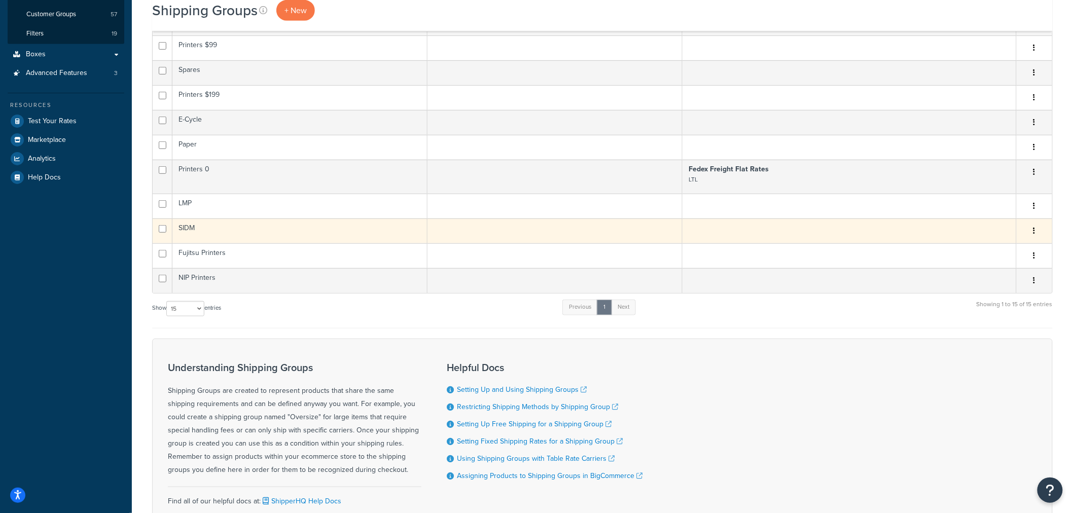
click at [200, 230] on td "SIDM" at bounding box center [299, 231] width 255 height 25
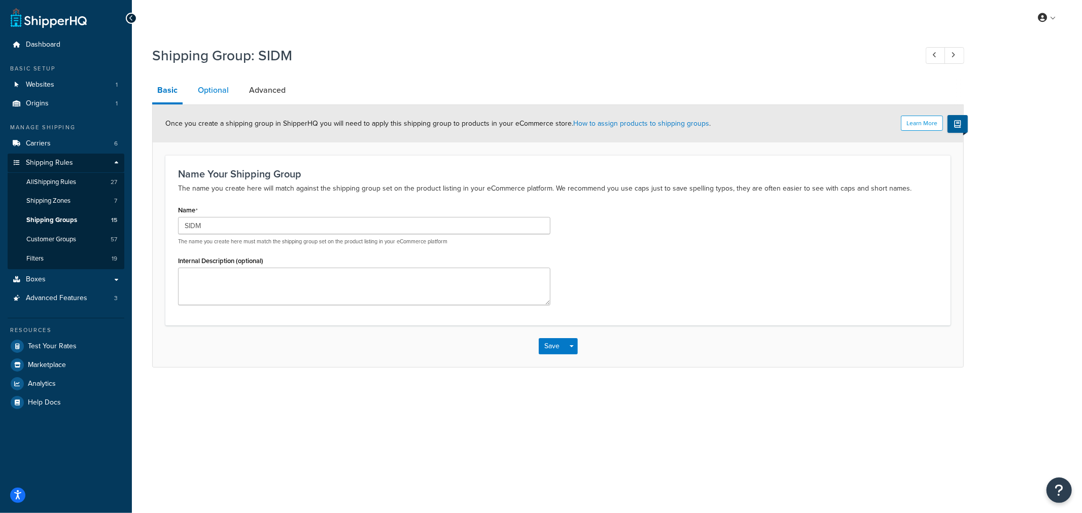
click at [212, 88] on link "Optional" at bounding box center [213, 90] width 41 height 24
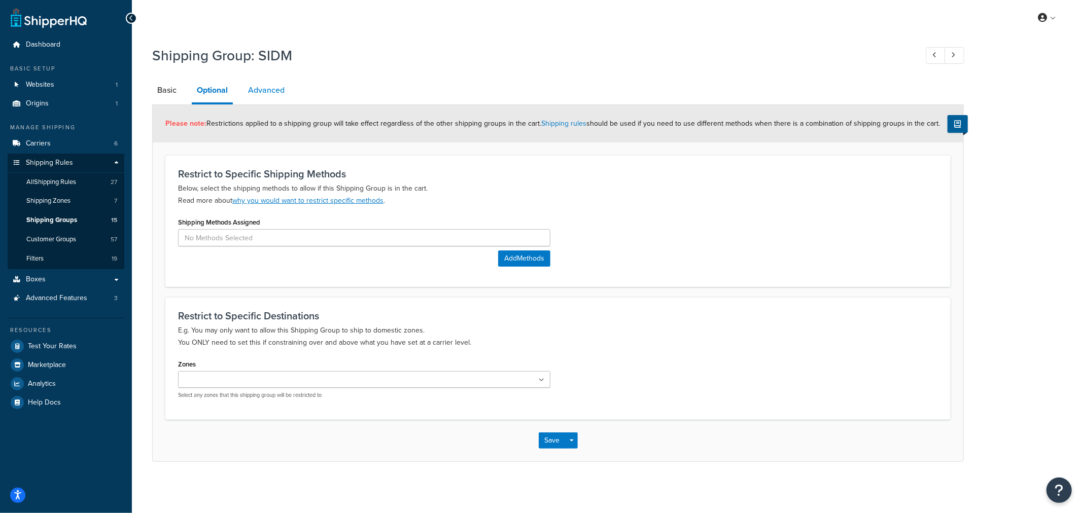
click at [256, 89] on link "Advanced" at bounding box center [266, 90] width 47 height 24
select select "150"
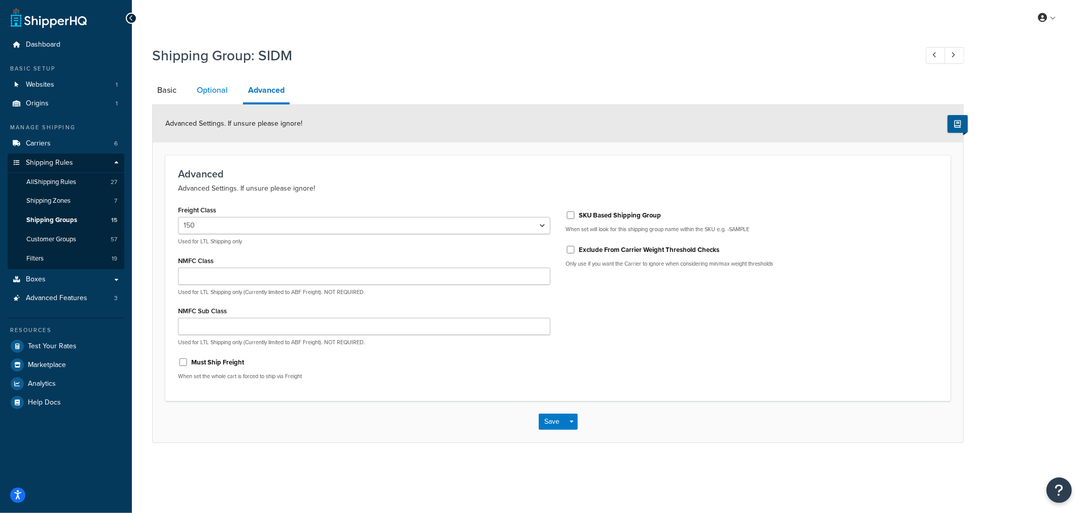
click at [209, 94] on link "Optional" at bounding box center [212, 90] width 41 height 24
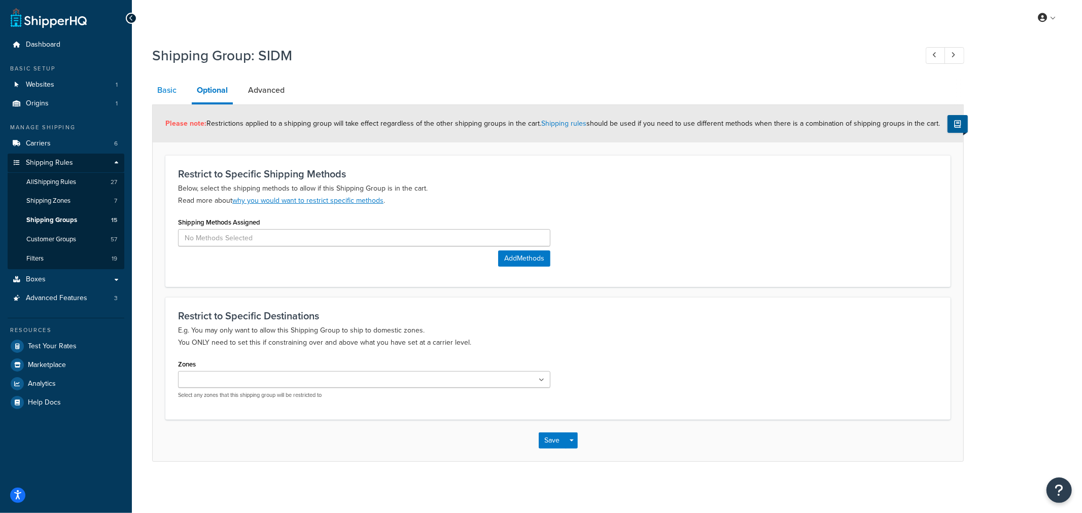
click at [178, 87] on link "Basic" at bounding box center [166, 90] width 29 height 24
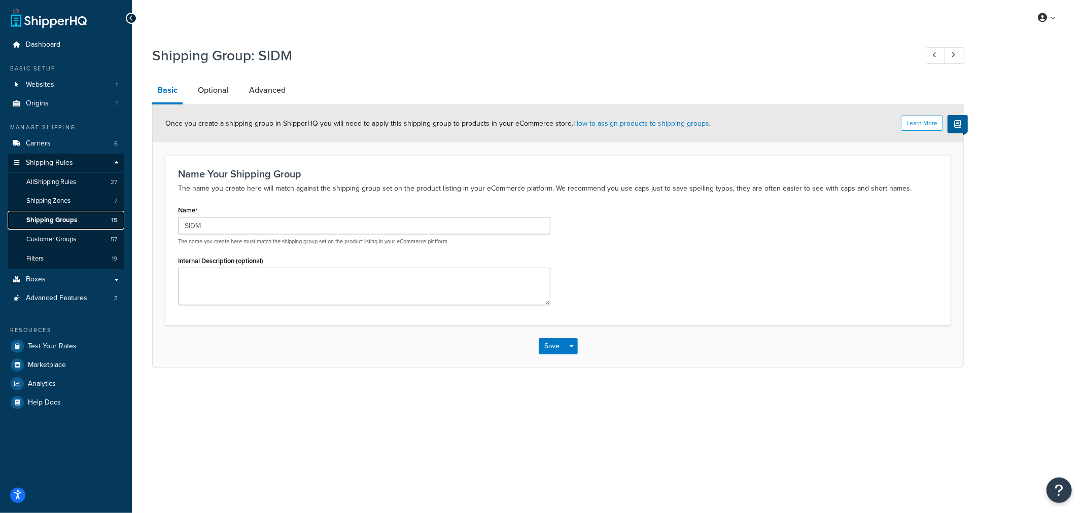
click at [62, 221] on span "Shipping Groups" at bounding box center [51, 220] width 51 height 9
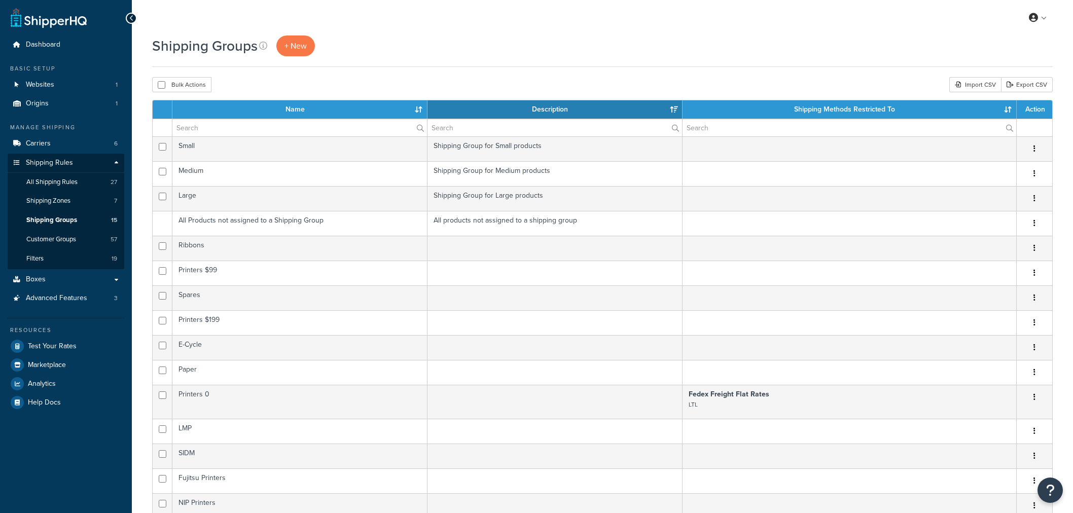
select select "15"
click at [305, 52] on link "+ New" at bounding box center [295, 45] width 39 height 21
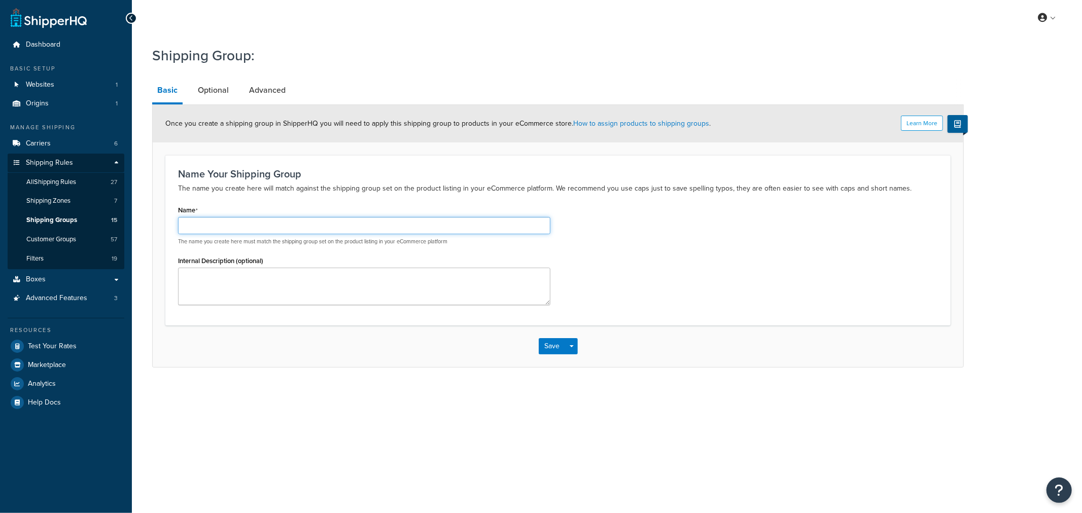
click at [220, 225] on input "Name" at bounding box center [364, 225] width 372 height 17
type input "SM809 Printer"
click at [214, 84] on link "Optional" at bounding box center [213, 90] width 41 height 24
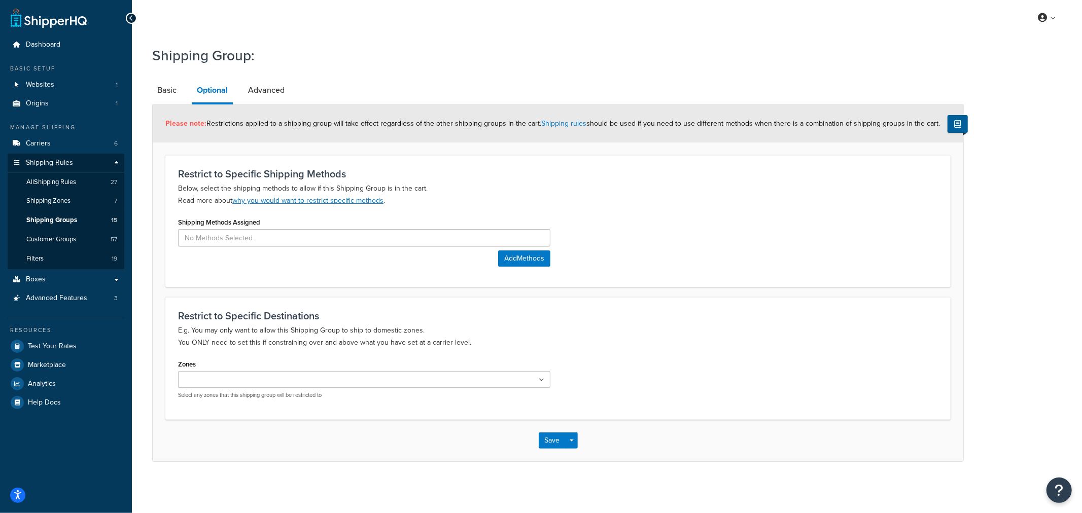
click at [182, 247] on div "Shipping Methods Assigned Add Methods" at bounding box center [364, 241] width 372 height 52
click at [188, 237] on input at bounding box center [364, 237] width 372 height 17
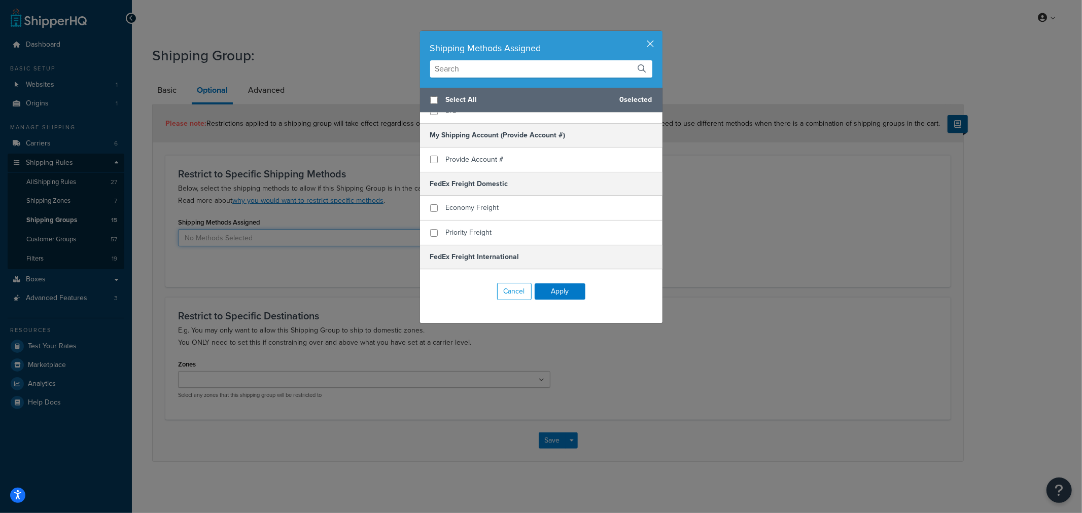
scroll to position [56, 0]
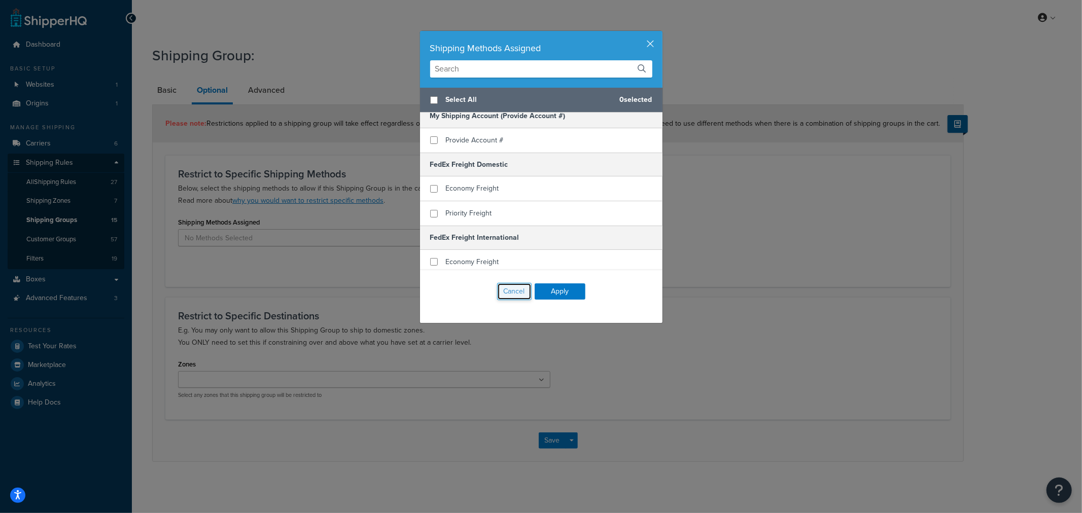
click at [511, 292] on button "Cancel" at bounding box center [514, 291] width 34 height 17
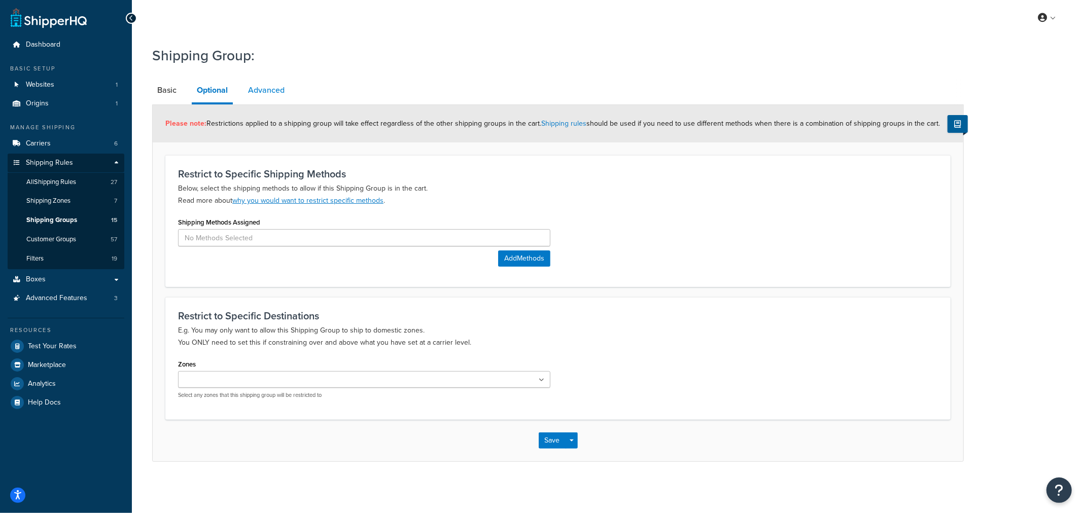
click at [282, 89] on link "Advanced" at bounding box center [266, 90] width 47 height 24
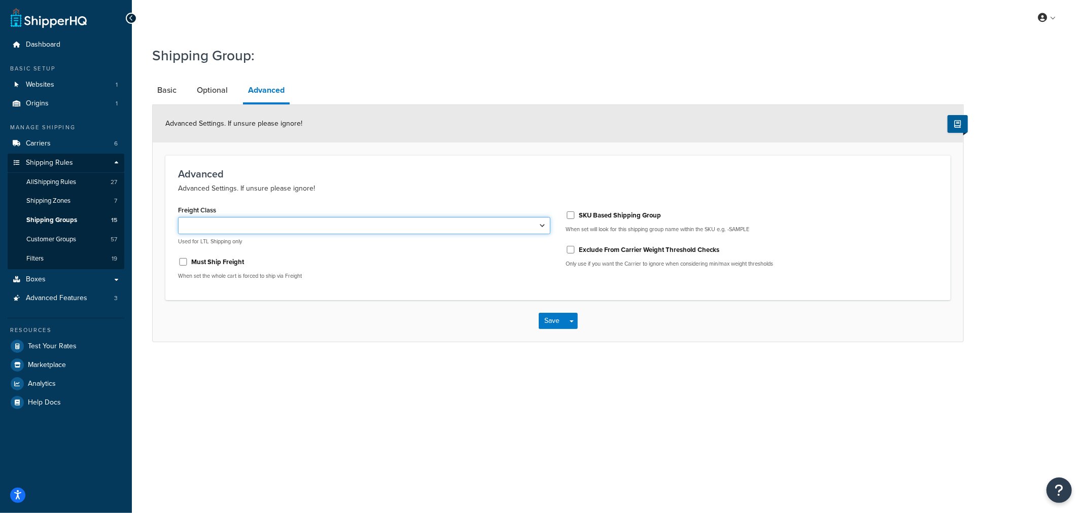
click at [245, 229] on select "50 55 60 65 70 77.5 85 92.5 100 110 125 150 175 200 250 300 400 500" at bounding box center [364, 225] width 372 height 17
select select "150"
click at [178, 217] on select "50 55 60 65 70 77.5 85 92.5 100 110 125 150 175 200 250 300 400 500" at bounding box center [364, 225] width 372 height 17
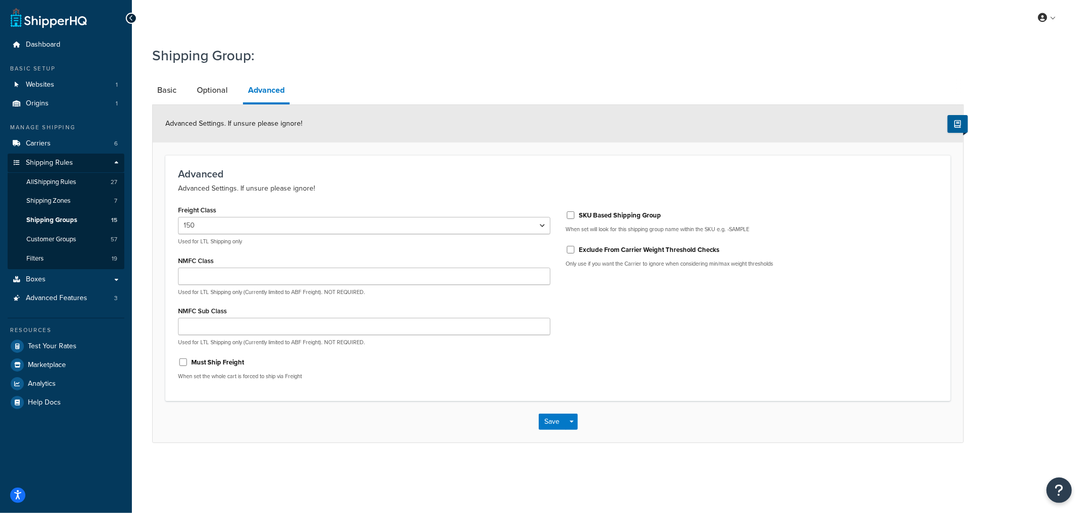
click at [743, 351] on div "Freight Class 50 55 60 65 70 77.5 85 92.5 100 110 125 150 175 200 250 300 400 5…" at bounding box center [557, 296] width 775 height 186
click at [215, 88] on link "Optional" at bounding box center [212, 90] width 41 height 24
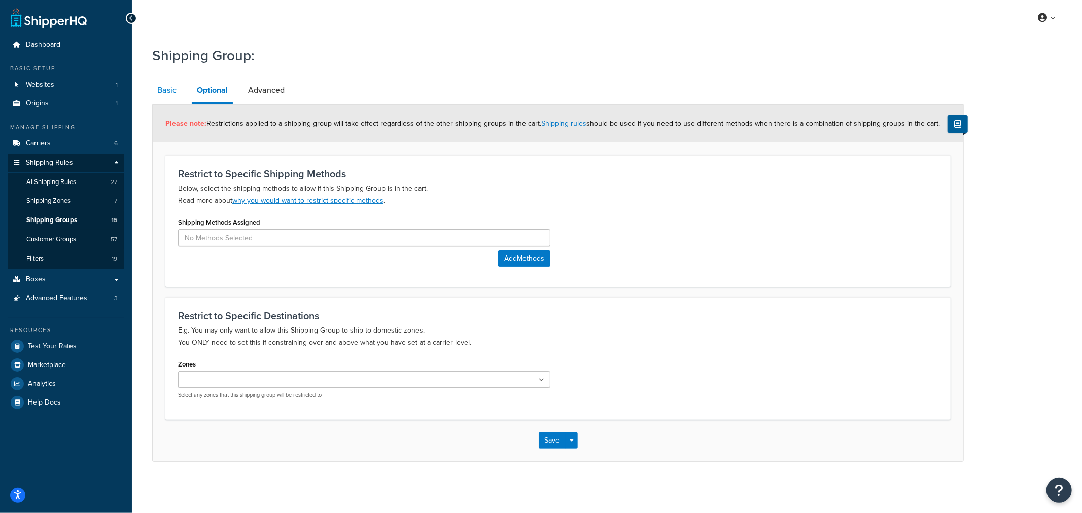
click at [175, 92] on link "Basic" at bounding box center [166, 90] width 29 height 24
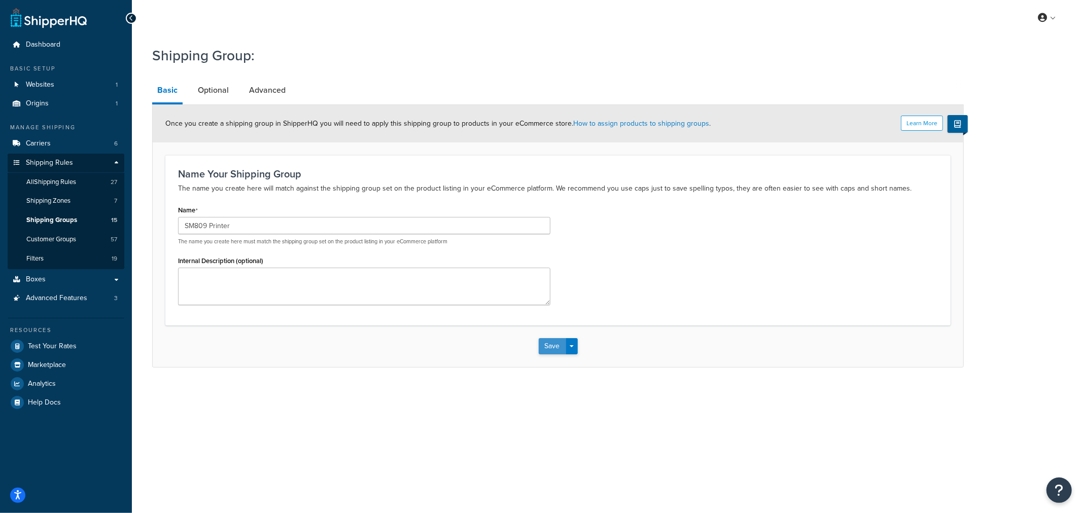
click at [550, 348] on button "Save" at bounding box center [551, 346] width 27 height 16
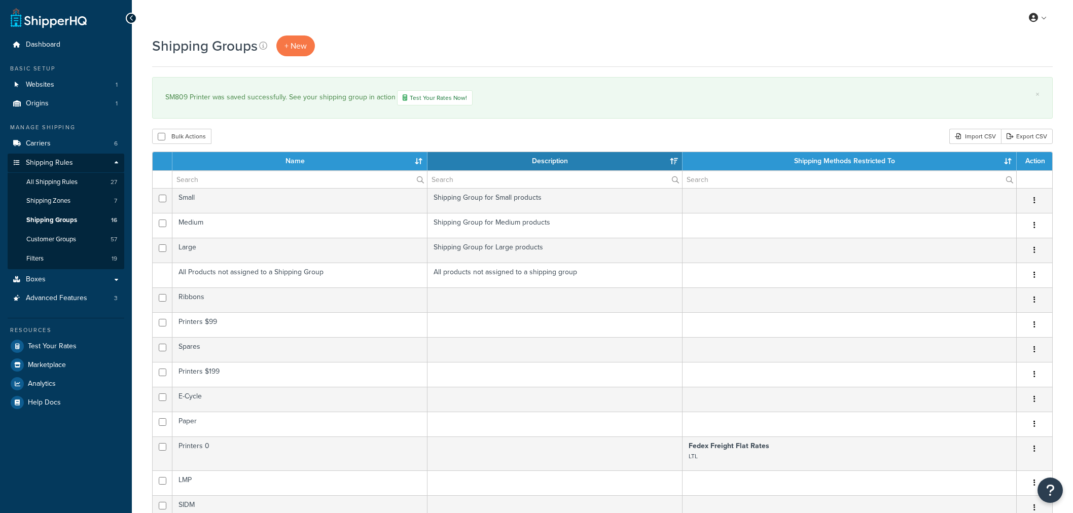
select select "15"
click at [300, 44] on span "+ New" at bounding box center [295, 46] width 22 height 12
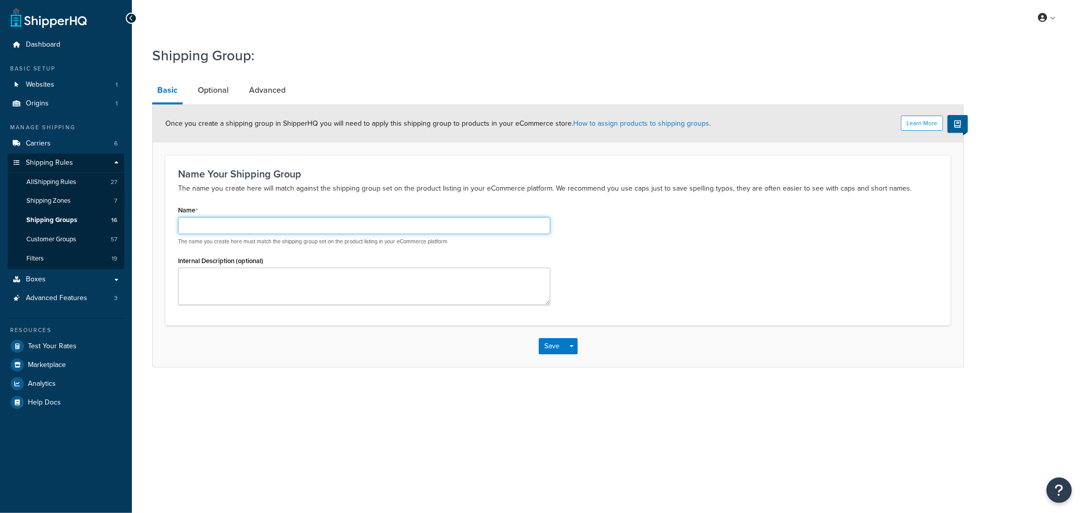
click at [213, 227] on input "Name" at bounding box center [364, 225] width 372 height 17
type input "SM828 Printer"
click at [260, 90] on link "Advanced" at bounding box center [267, 90] width 47 height 24
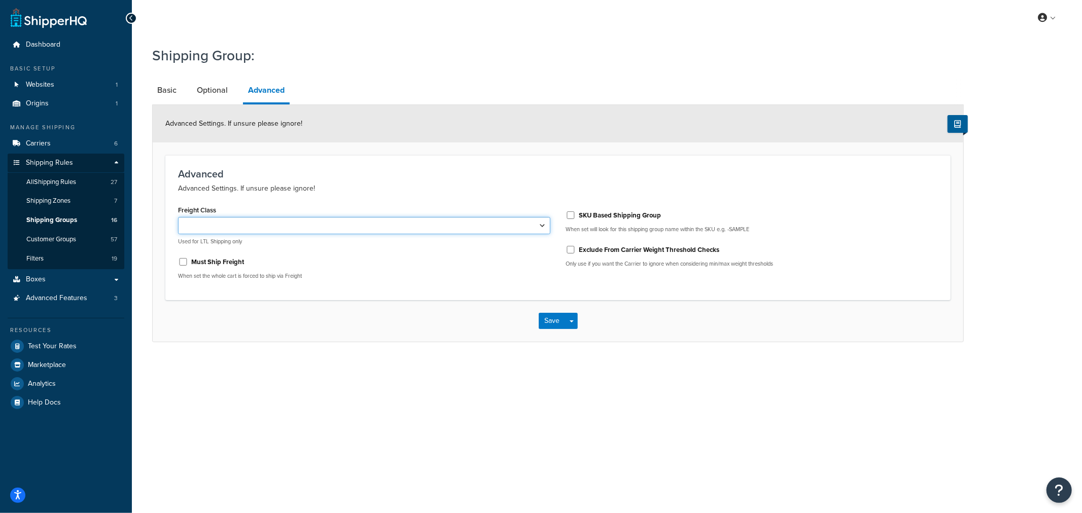
click at [227, 222] on select "50 55 60 65 70 77.5 85 92.5 100 110 125 150 175 200 250 300 400 500" at bounding box center [364, 225] width 372 height 17
select select "150"
click at [178, 217] on select "50 55 60 65 70 77.5 85 92.5 100 110 125 150 175 200 250 300 400 500" at bounding box center [364, 225] width 372 height 17
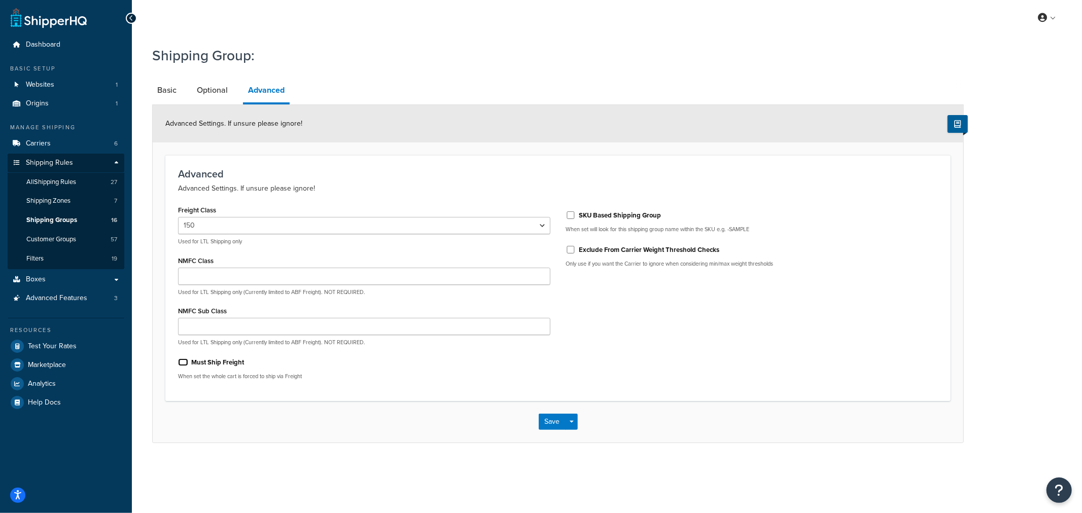
click at [184, 364] on input "Must Ship Freight" at bounding box center [183, 362] width 10 height 8
checkbox input "true"
click at [450, 379] on p "When set the whole cart is forced to ship via Freight" at bounding box center [364, 377] width 372 height 8
click at [550, 423] on button "Save" at bounding box center [551, 422] width 27 height 16
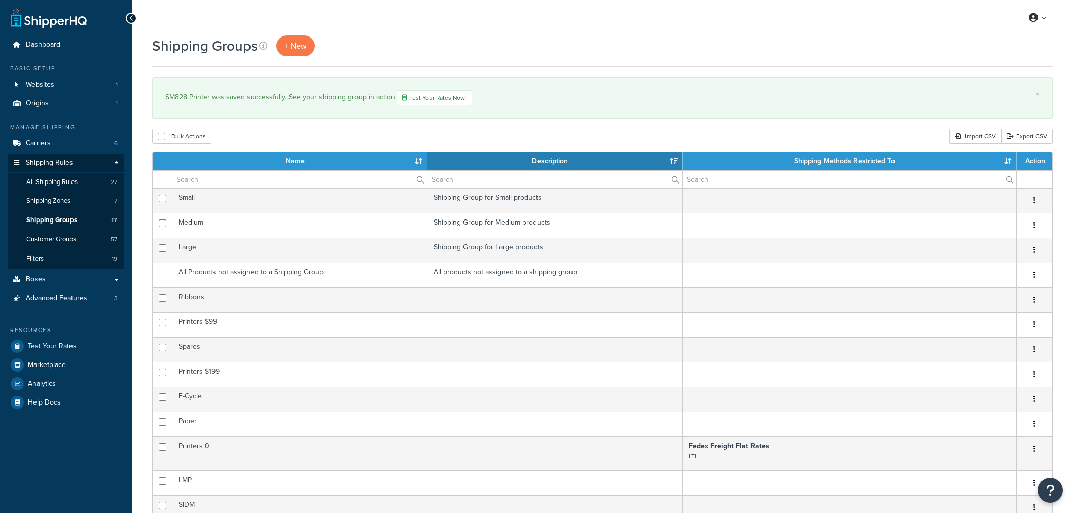
select select "15"
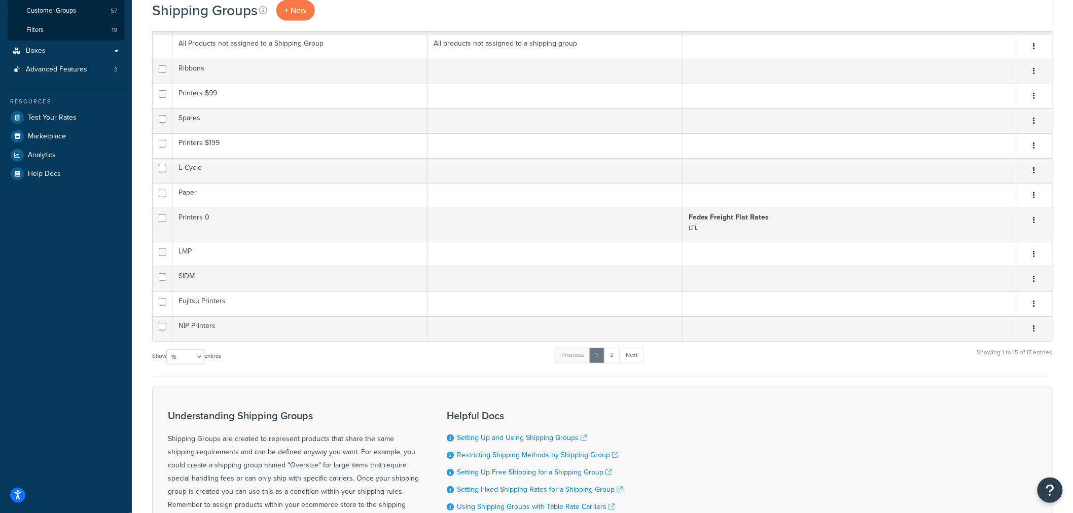
scroll to position [281, 0]
click at [612, 360] on link "2" at bounding box center [611, 358] width 17 height 15
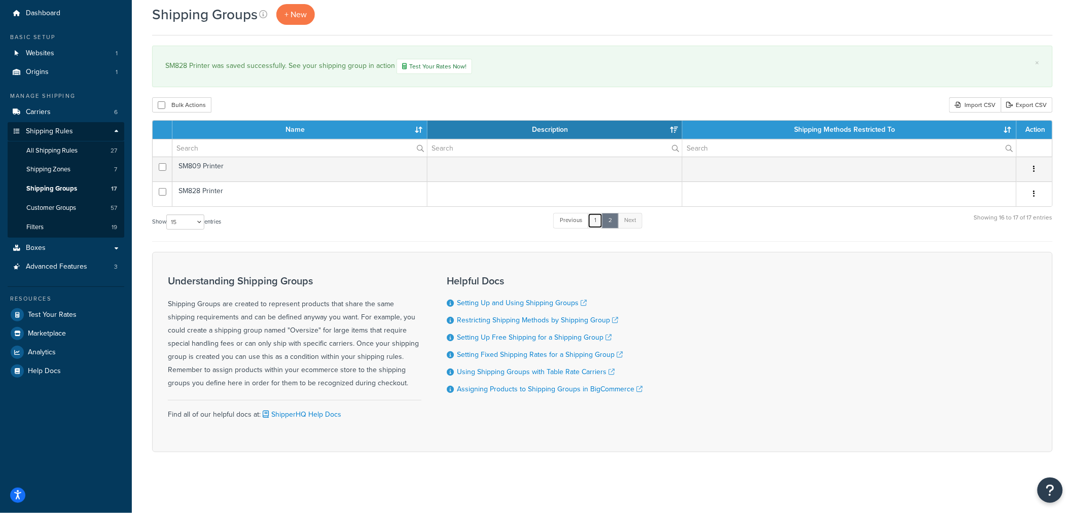
click at [600, 222] on link "1" at bounding box center [595, 220] width 15 height 15
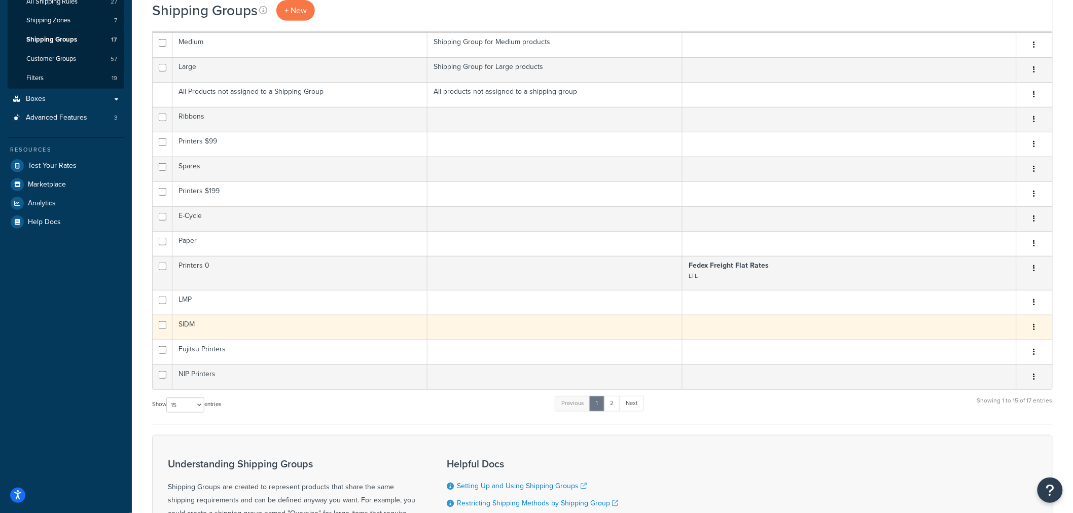
scroll to position [161, 0]
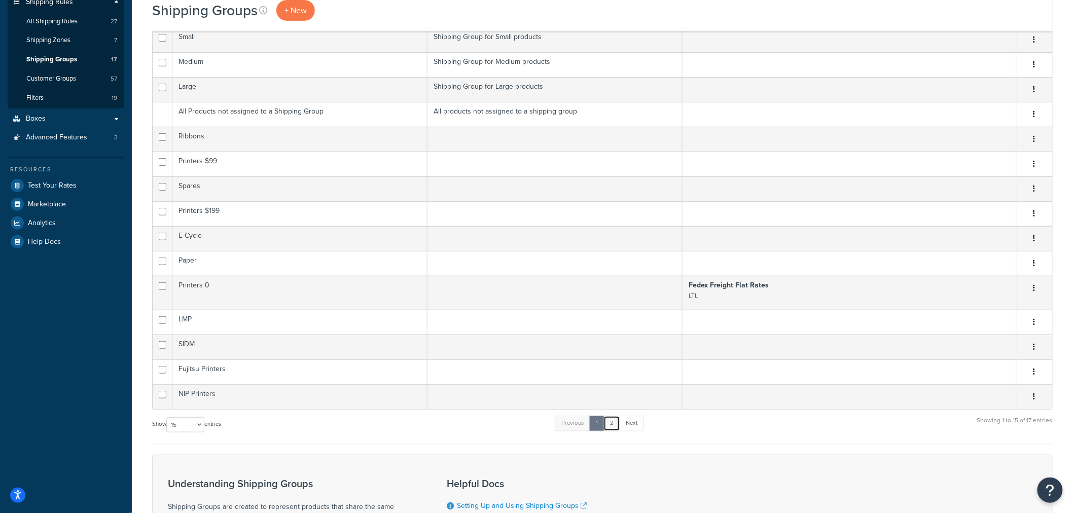
click at [609, 424] on link "2" at bounding box center [611, 423] width 17 height 15
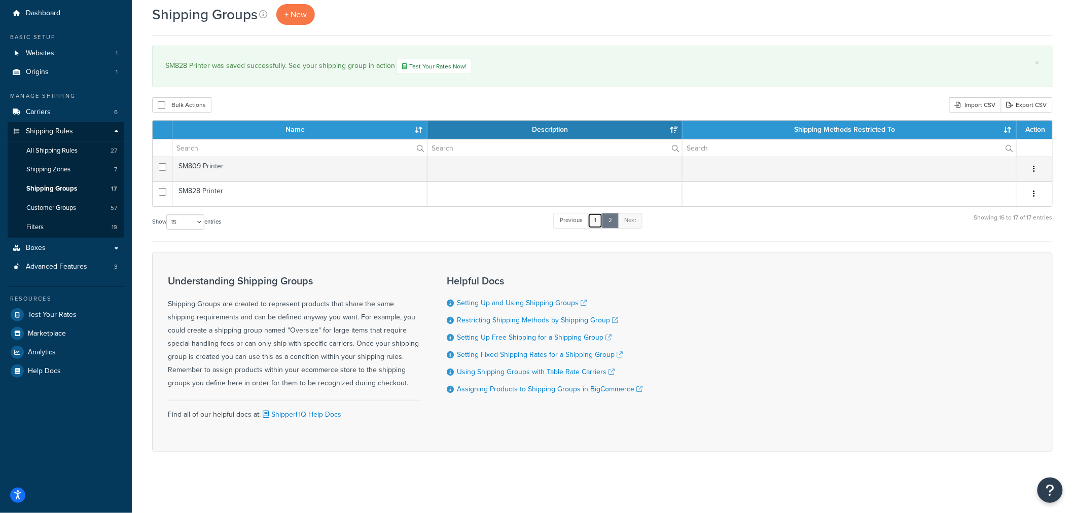
click at [596, 221] on link "1" at bounding box center [595, 220] width 15 height 15
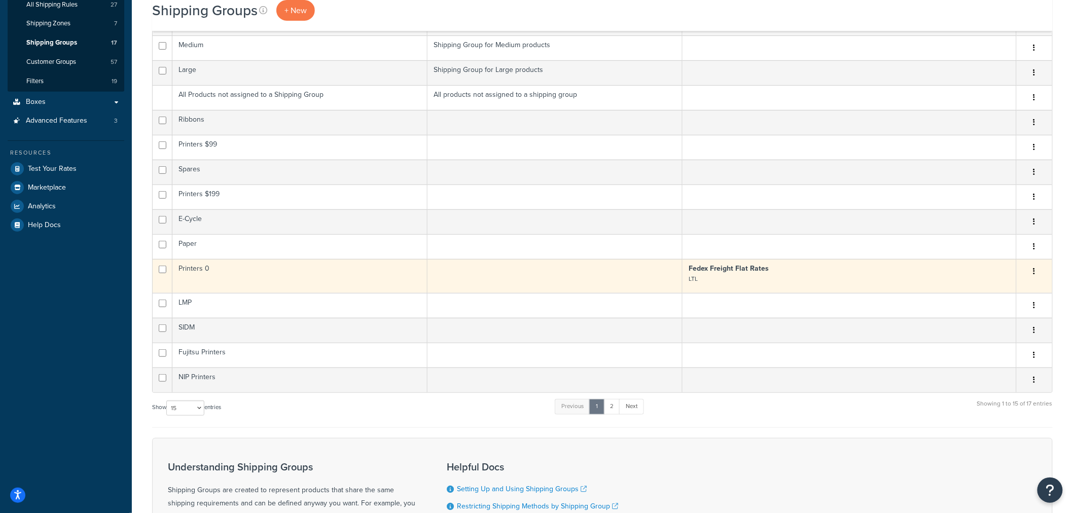
scroll to position [161, 0]
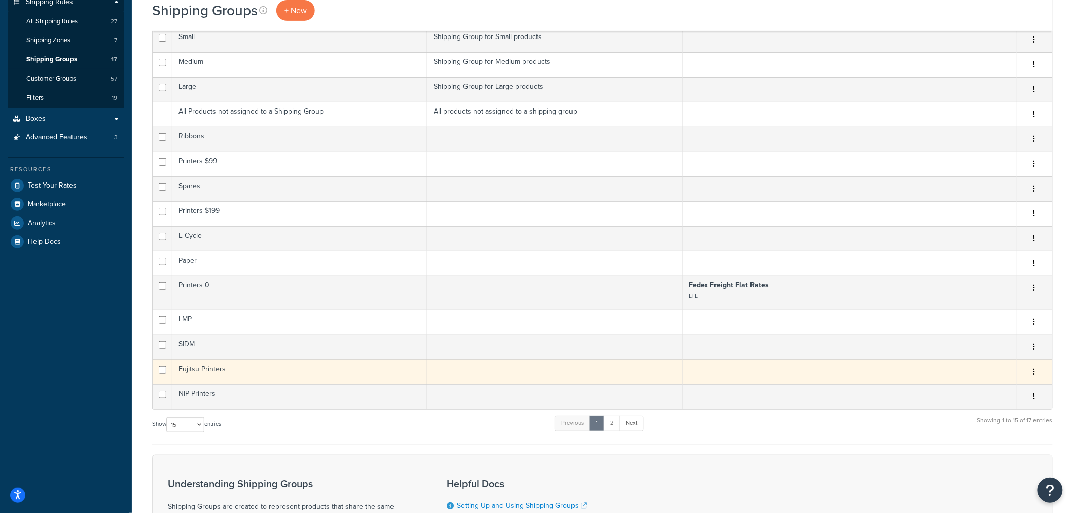
click at [199, 371] on td "Fujitsu Printers" at bounding box center [299, 371] width 255 height 25
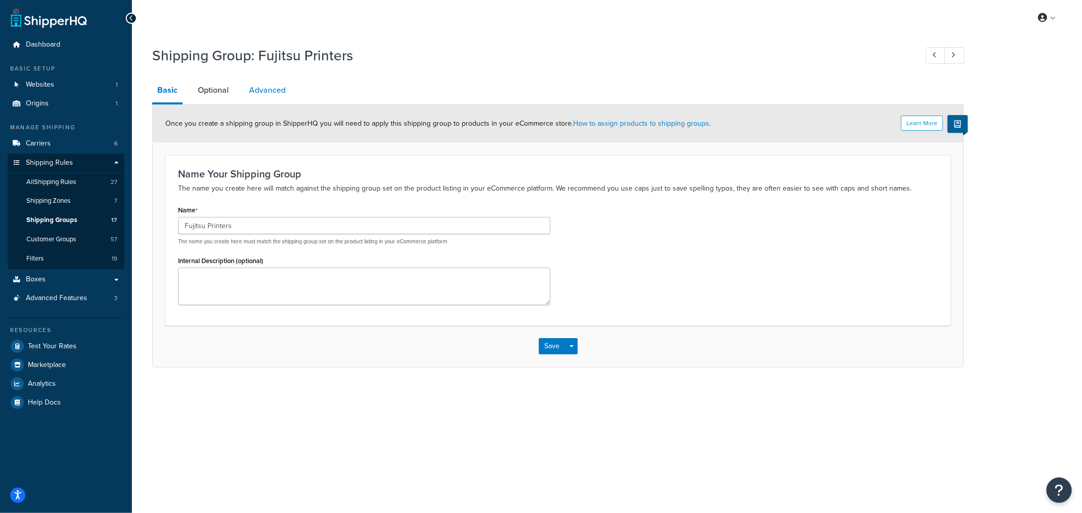
click at [282, 90] on link "Advanced" at bounding box center [267, 90] width 47 height 24
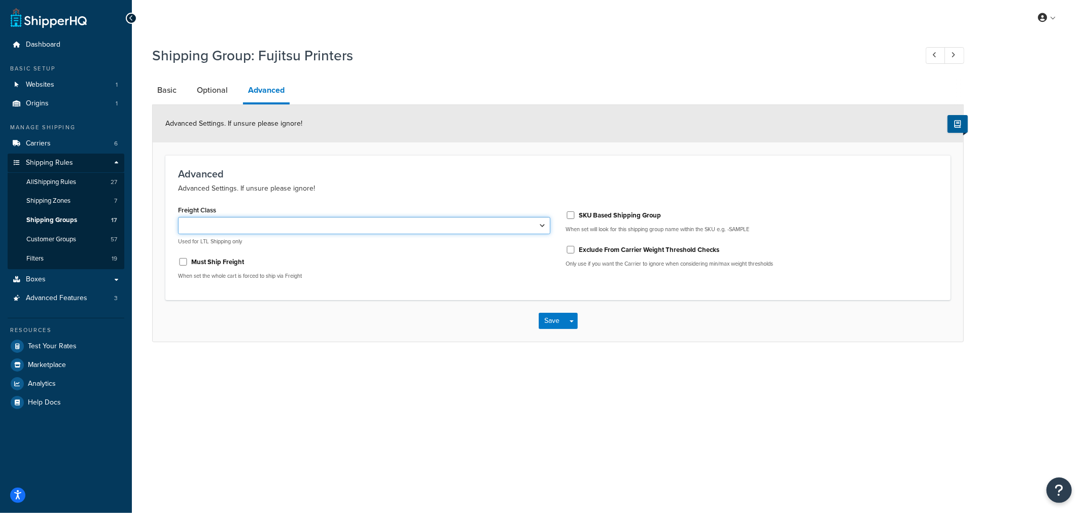
click at [218, 222] on select "50 55 60 65 70 77.5 85 92.5 100 110 125 150 175 200 250 300 400 500" at bounding box center [364, 225] width 372 height 17
select select "125"
click at [178, 217] on select "50 55 60 65 70 77.5 85 92.5 100 110 125 150 175 200 250 300 400 500" at bounding box center [364, 225] width 372 height 17
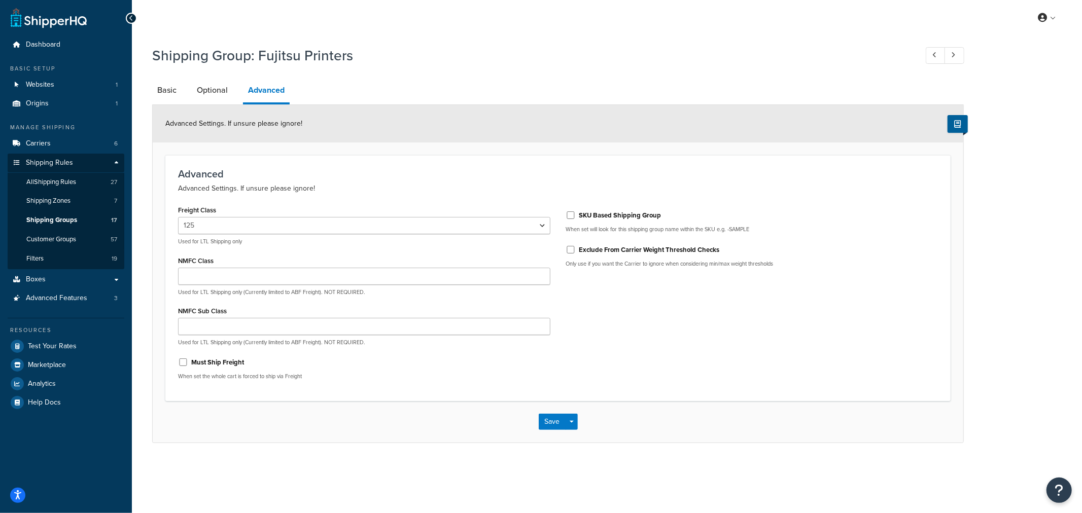
click at [688, 401] on div "Save Save Dropdown Save and Edit Save and Duplicate Save and Create New" at bounding box center [558, 422] width 810 height 42
click at [549, 427] on button "Save" at bounding box center [551, 422] width 27 height 16
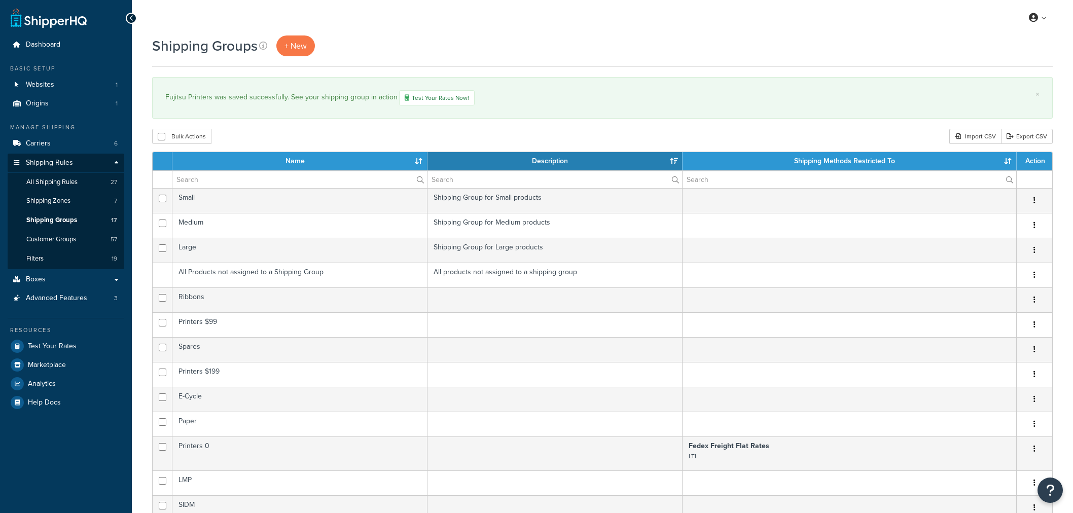
select select "15"
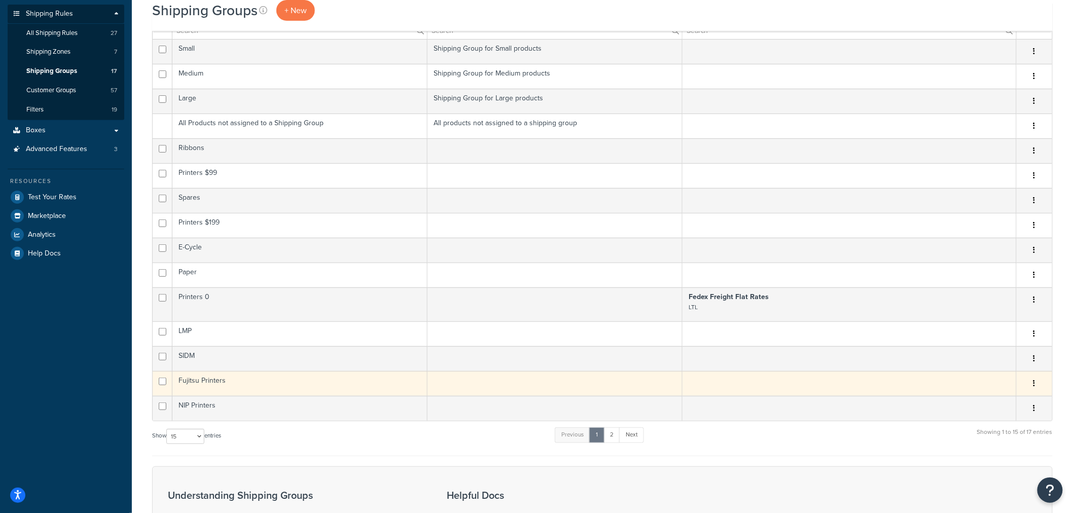
scroll to position [169, 0]
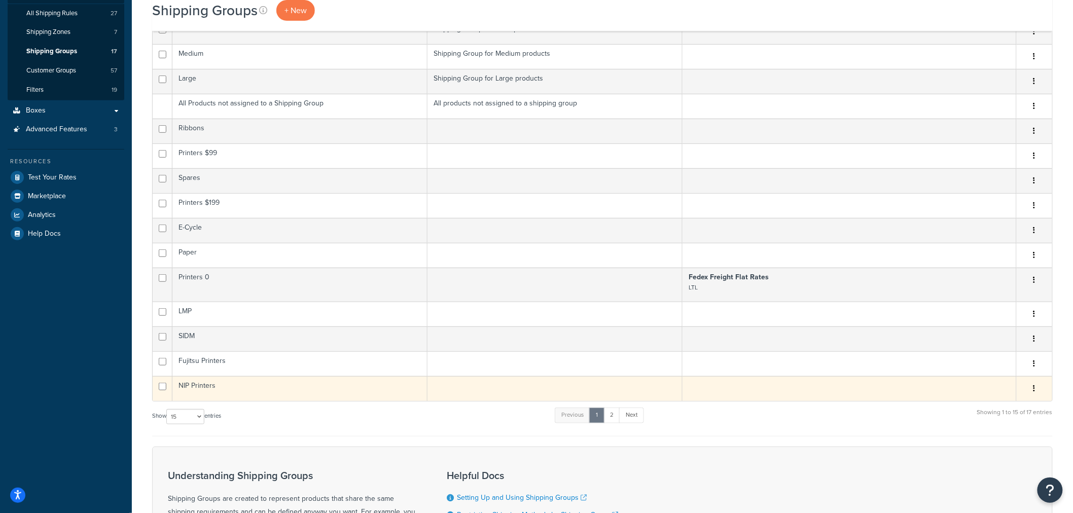
click at [195, 388] on td "NIP Printers" at bounding box center [299, 388] width 255 height 25
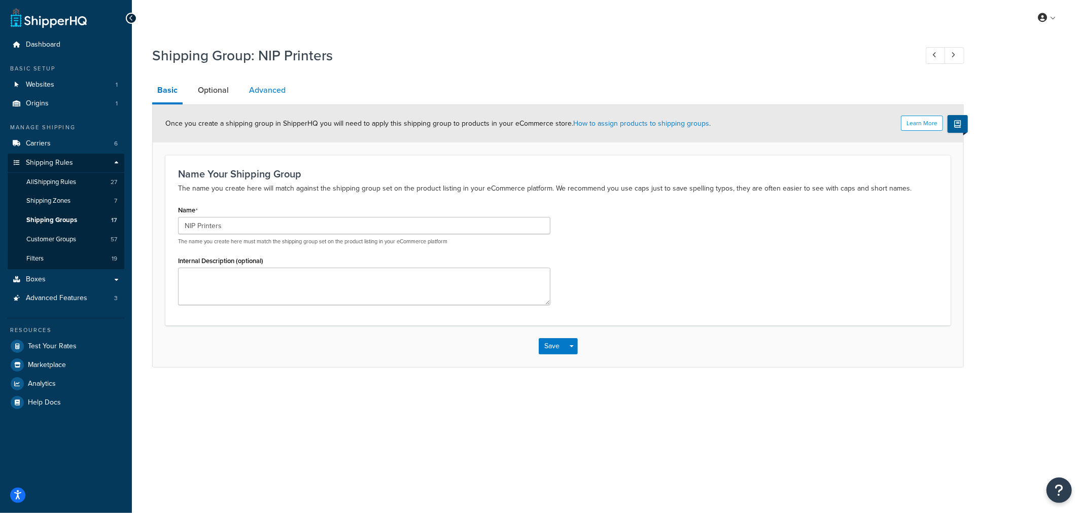
click at [273, 93] on link "Advanced" at bounding box center [267, 90] width 47 height 24
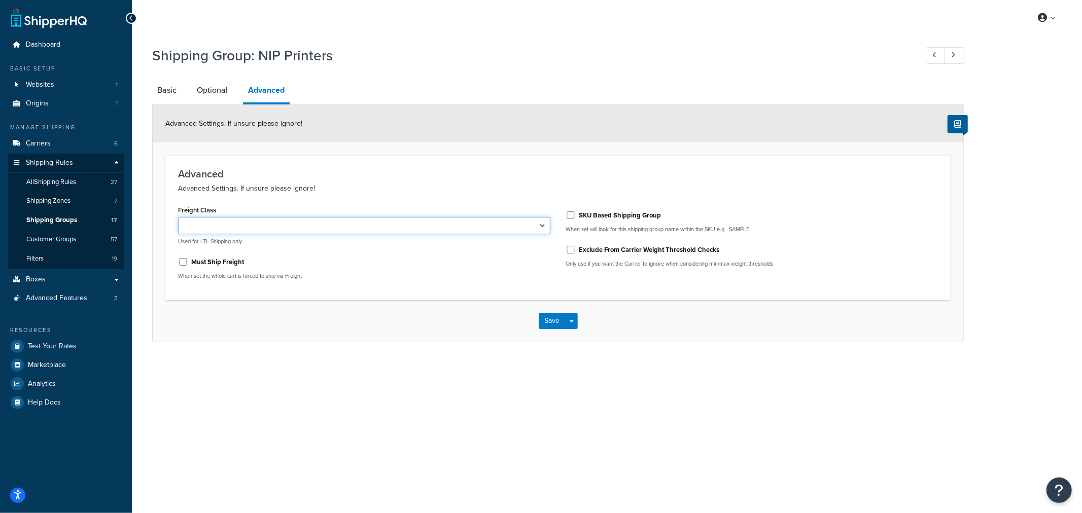
click at [201, 227] on select "50 55 60 65 70 77.5 85 92.5 100 110 125 150 175 200 250 300 400 500" at bounding box center [364, 225] width 372 height 17
click at [279, 175] on h3 "Advanced" at bounding box center [558, 173] width 760 height 11
click at [290, 231] on select "50 55 60 65 70 77.5 85 92.5 100 110 125 150 175 200 250 300 400 500" at bounding box center [364, 225] width 372 height 17
select select "77.5"
click at [178, 217] on select "50 55 60 65 70 77.5 85 92.5 100 110 125 150 175 200 250 300 400 500" at bounding box center [364, 225] width 372 height 17
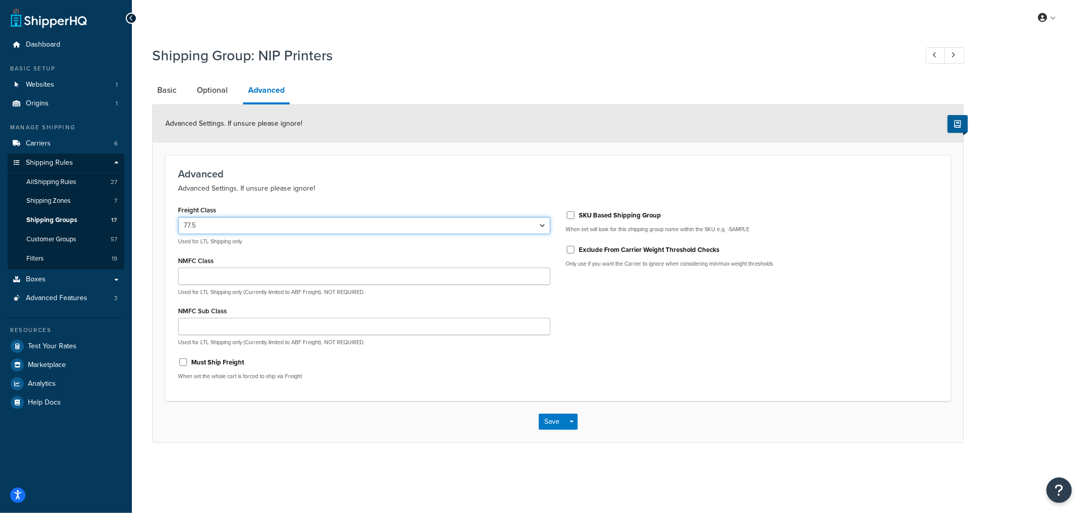
click at [196, 228] on select "50 55 60 65 70 77.5 85 92.5 100 110 125 150 175 200 250 300 400 500" at bounding box center [364, 225] width 372 height 17
click at [223, 227] on select "50 55 60 65 70 77.5 85 92.5 100 110 125 150 175 200 250 300 400 500" at bounding box center [364, 225] width 372 height 17
click at [225, 225] on select "50 55 60 65 70 77.5 85 92.5 100 110 125 150 175 200 250 300 400 500" at bounding box center [364, 225] width 372 height 17
click at [554, 421] on button "Save" at bounding box center [551, 422] width 27 height 16
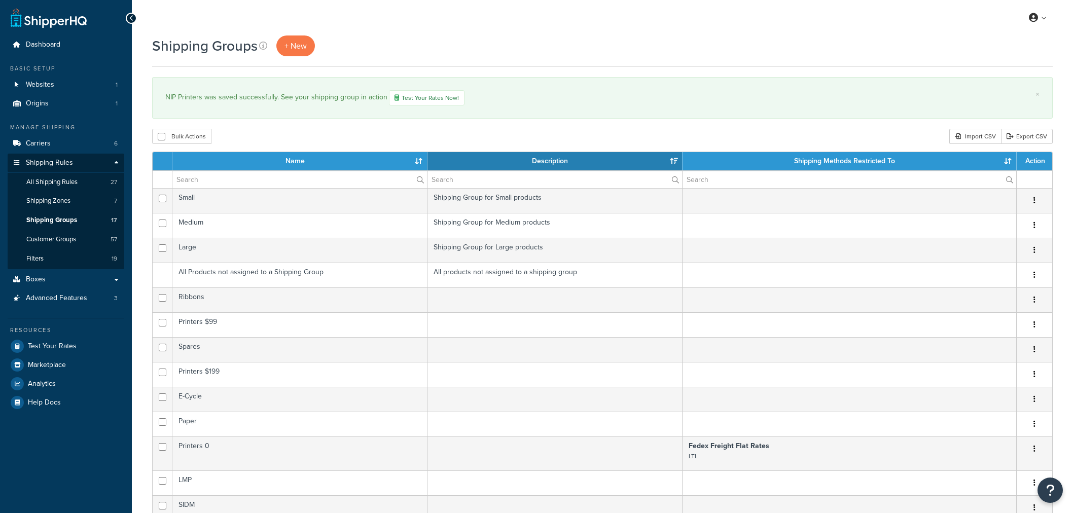
select select "15"
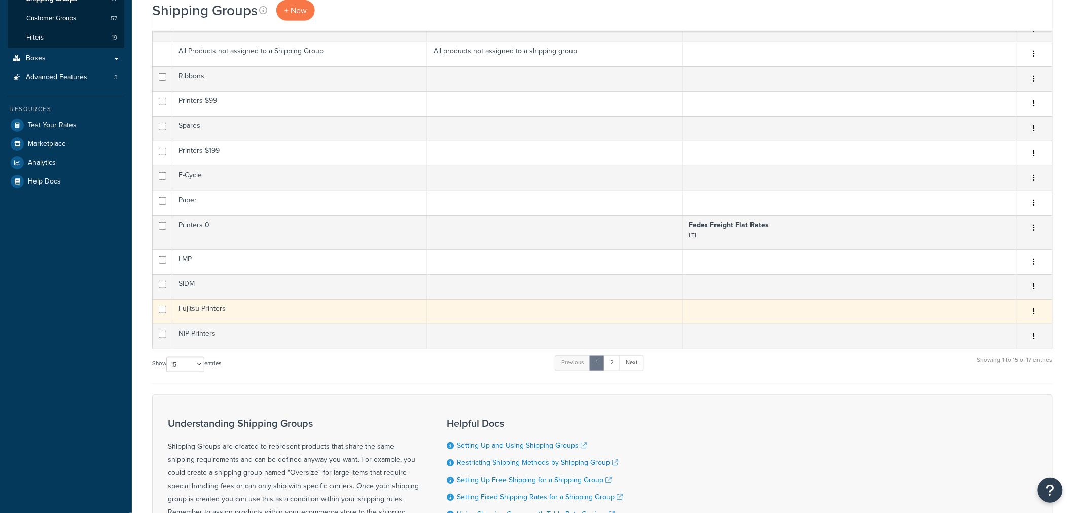
scroll to position [281, 0]
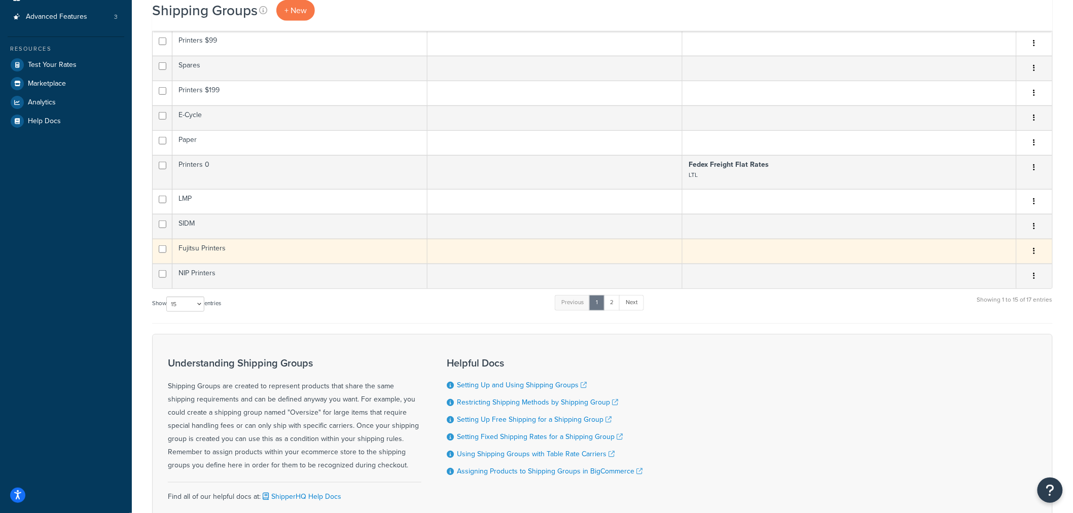
click at [193, 253] on td "Fujitsu Printers" at bounding box center [299, 251] width 255 height 25
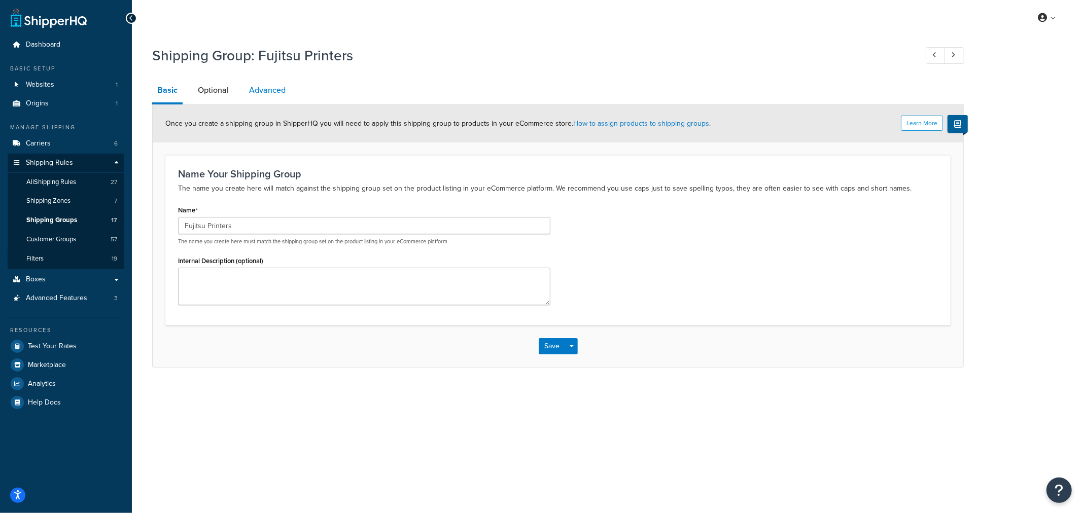
click at [273, 88] on link "Advanced" at bounding box center [267, 90] width 47 height 24
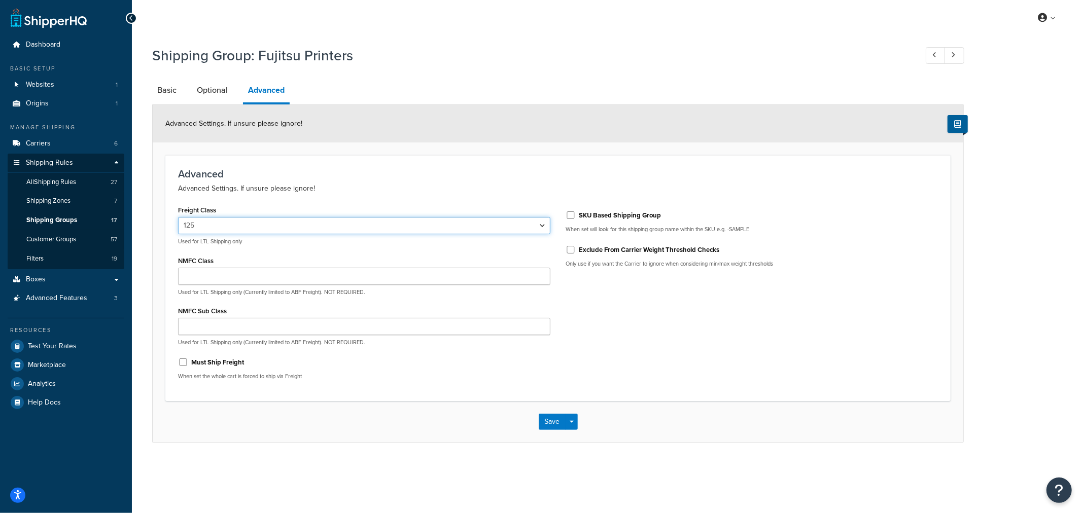
click at [237, 230] on select "50 55 60 65 70 77.5 85 92.5 100 110 125 150 175 200 250 300 400 500" at bounding box center [364, 225] width 372 height 17
select select "150"
click at [178, 217] on select "50 55 60 65 70 77.5 85 92.5 100 110 125 150 175 200 250 300 400 500" at bounding box center [364, 225] width 372 height 17
click at [553, 427] on button "Save" at bounding box center [551, 422] width 27 height 16
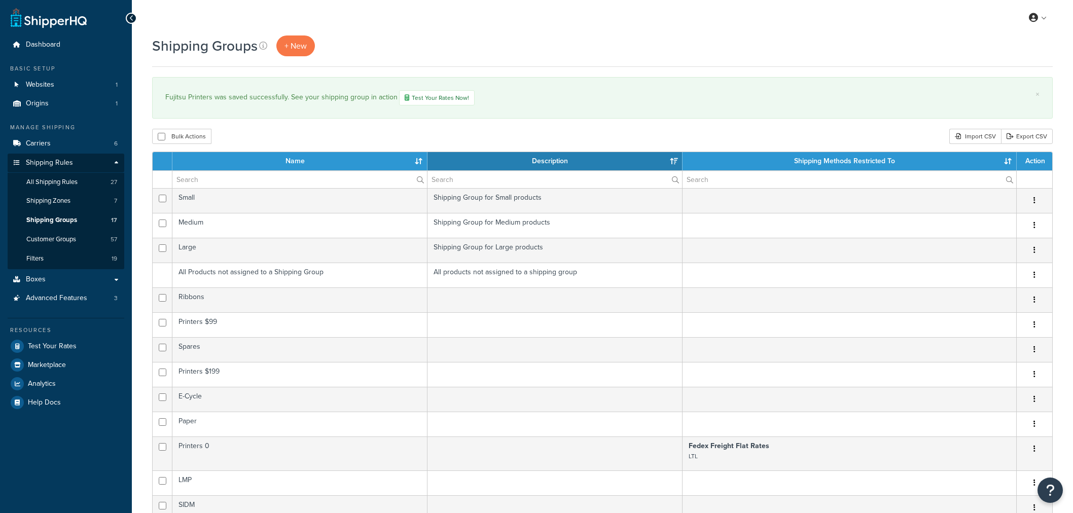
select select "15"
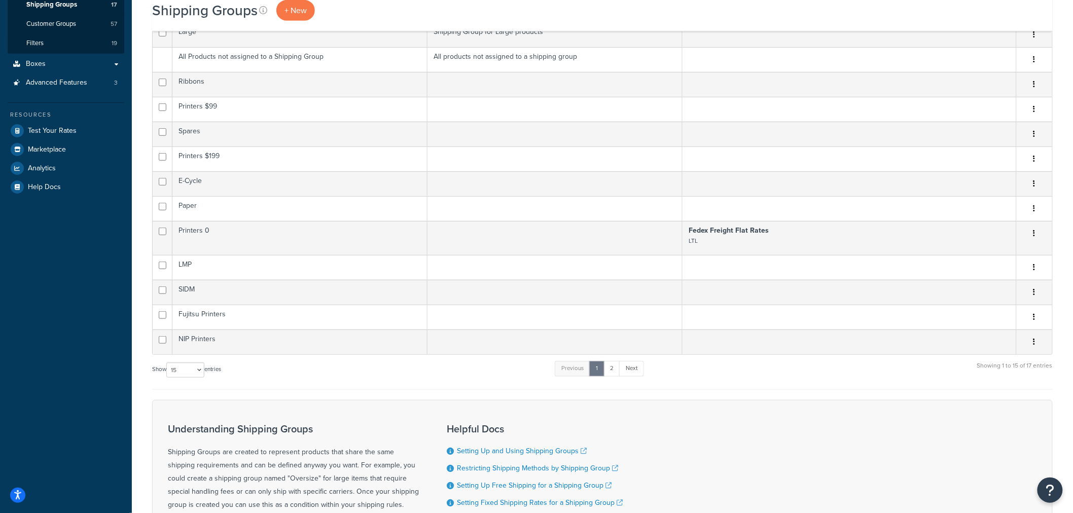
scroll to position [196, 0]
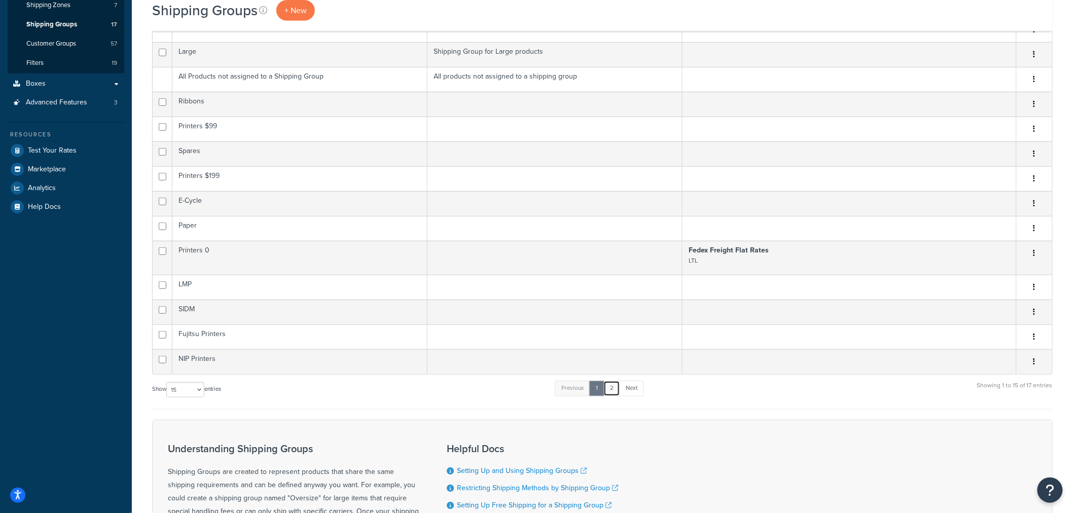
click at [615, 389] on link "2" at bounding box center [611, 388] width 17 height 15
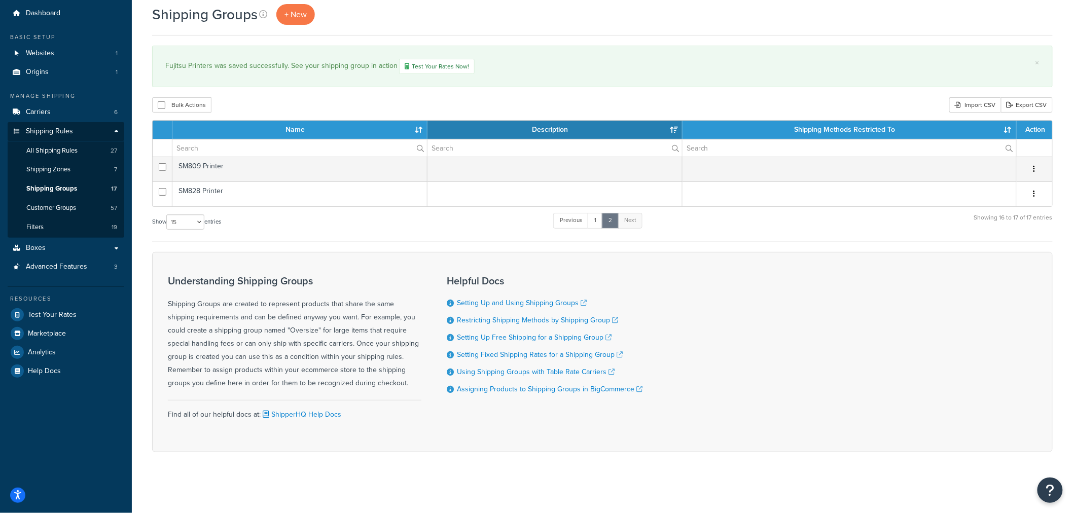
scroll to position [32, 0]
click at [599, 222] on link "1" at bounding box center [595, 220] width 15 height 15
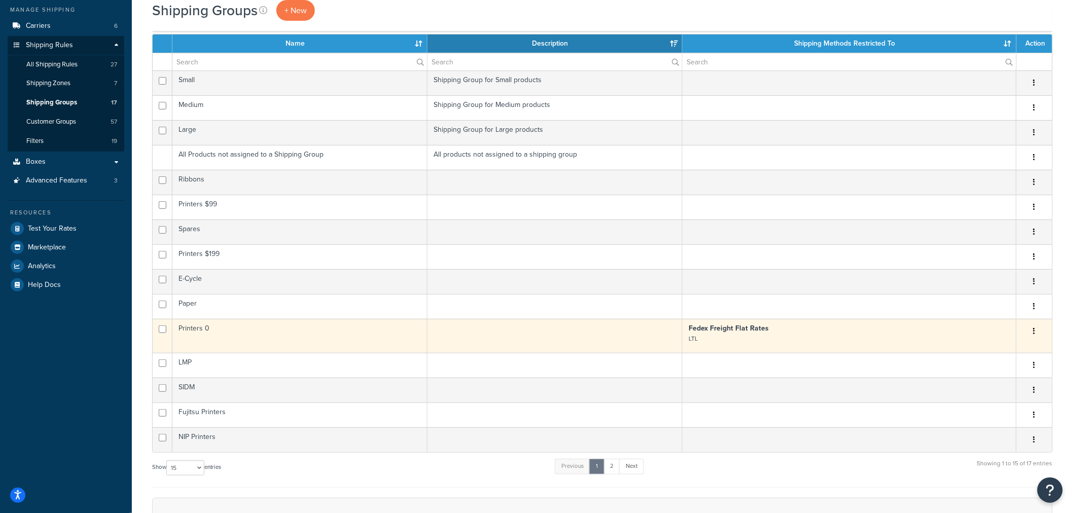
scroll to position [104, 0]
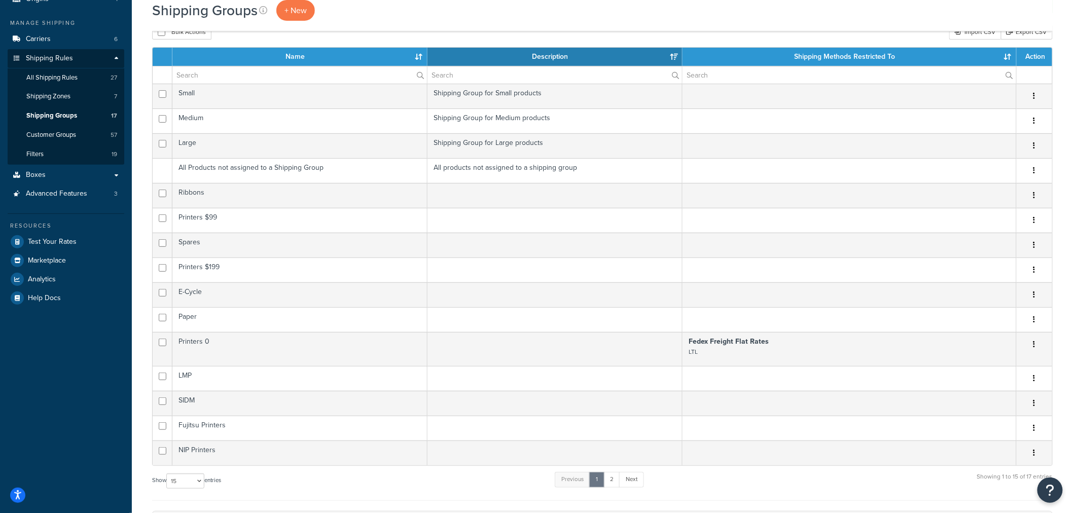
click at [1039, 7] on div "Shipping Groups + New" at bounding box center [602, 10] width 901 height 21
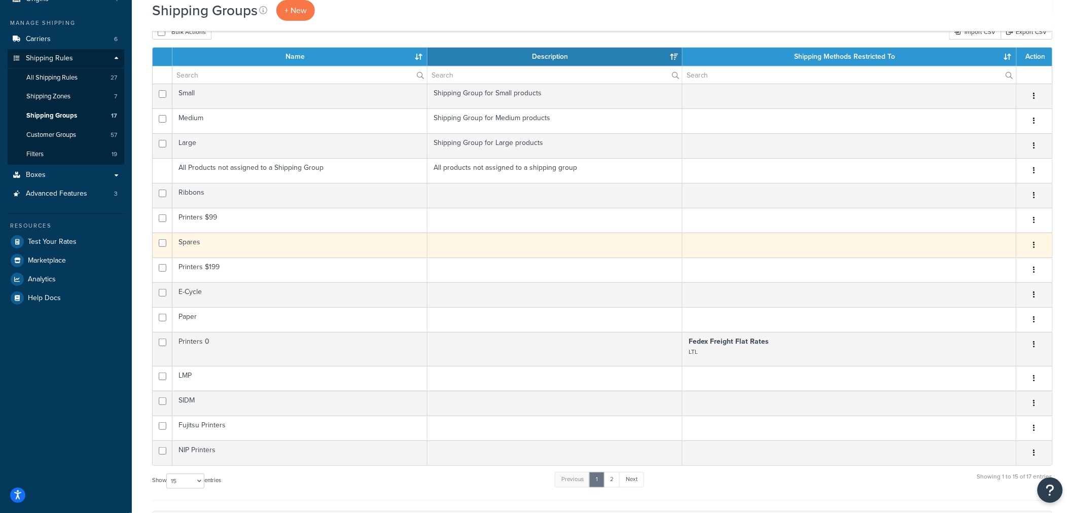
click at [184, 244] on td "Spares" at bounding box center [299, 245] width 255 height 25
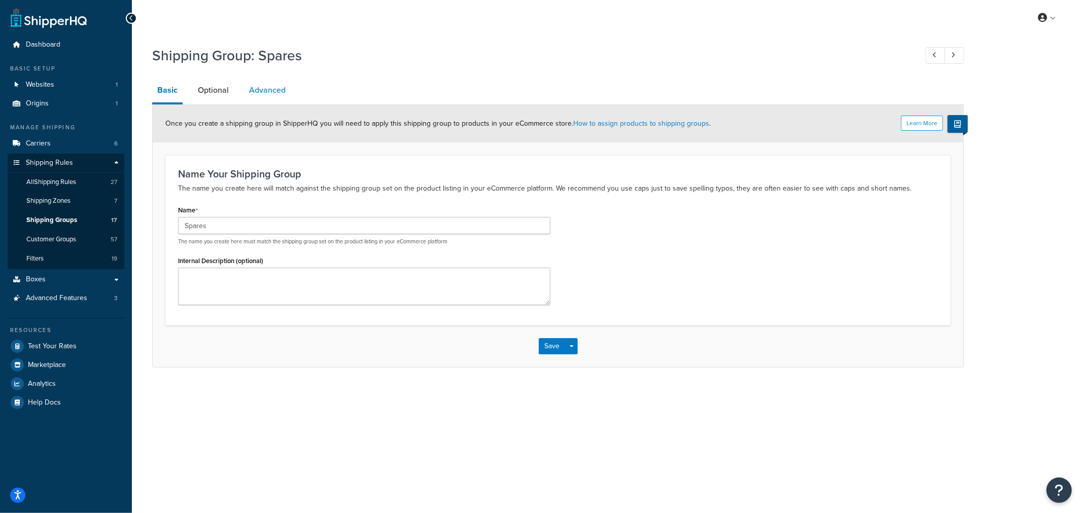
click at [273, 87] on link "Advanced" at bounding box center [267, 90] width 47 height 24
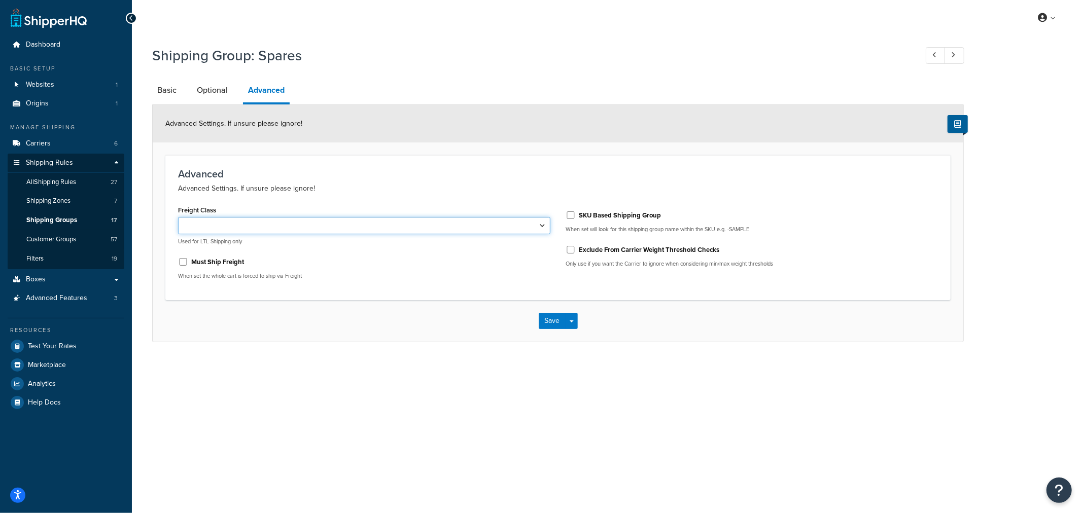
click at [191, 228] on select "50 55 60 65 70 77.5 85 92.5 100 110 125 150 175 200 250 300 400 500" at bounding box center [364, 225] width 372 height 17
select select "150"
click at [178, 217] on select "50 55 60 65 70 77.5 85 92.5 100 110 125 150 175 200 250 300 400 500" at bounding box center [364, 225] width 372 height 17
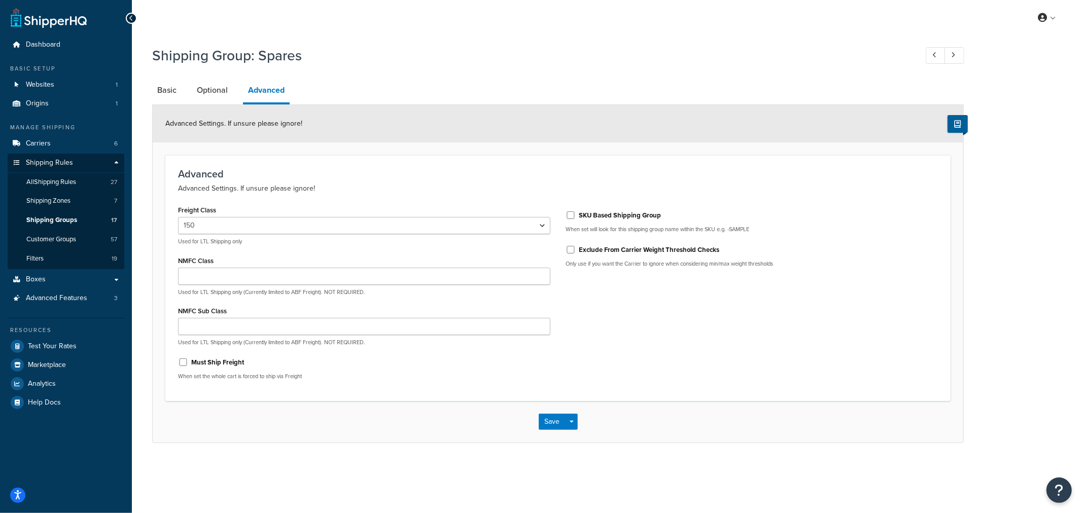
click at [136, 253] on div "Shipping Group: Spares Basic Optional Advanced Advanced Settings. If unsure ple…" at bounding box center [607, 255] width 950 height 428
click at [544, 423] on button "Save" at bounding box center [551, 422] width 27 height 16
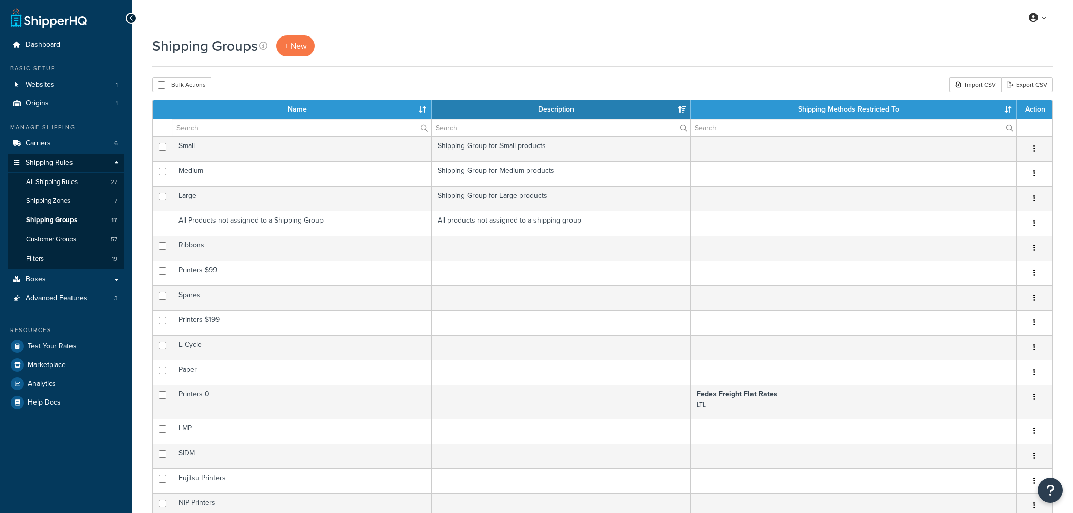
select select "15"
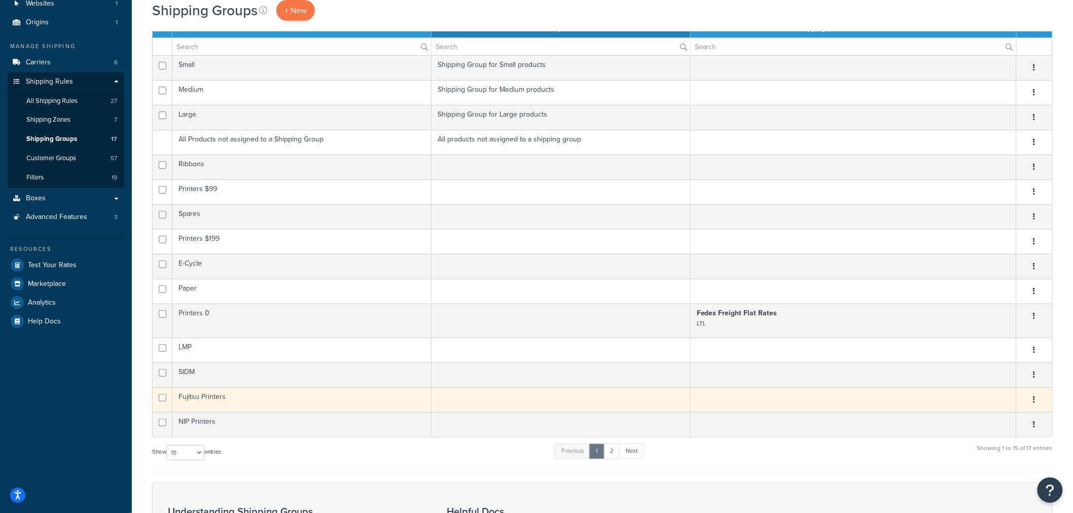
scroll to position [113, 0]
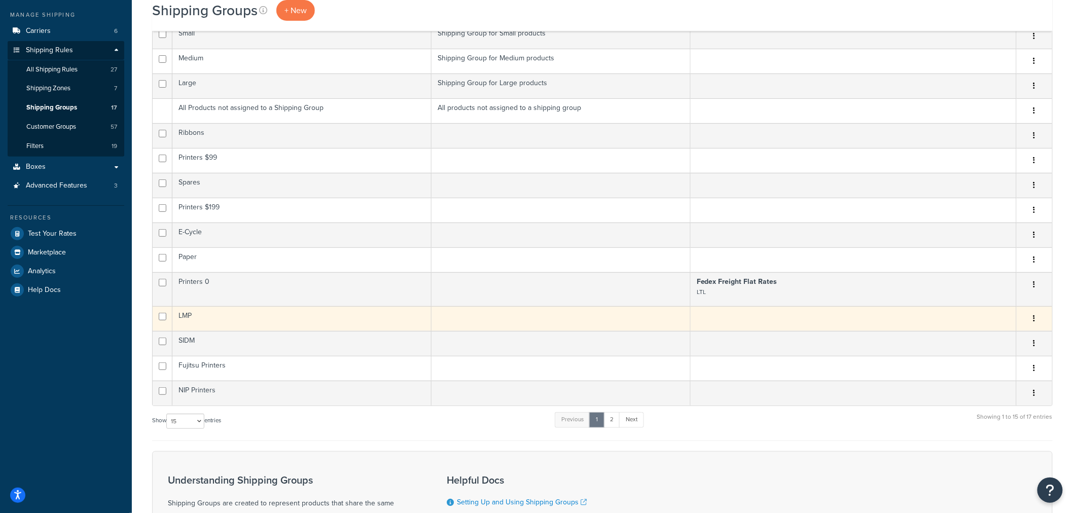
click at [201, 322] on td "LMP" at bounding box center [301, 318] width 259 height 25
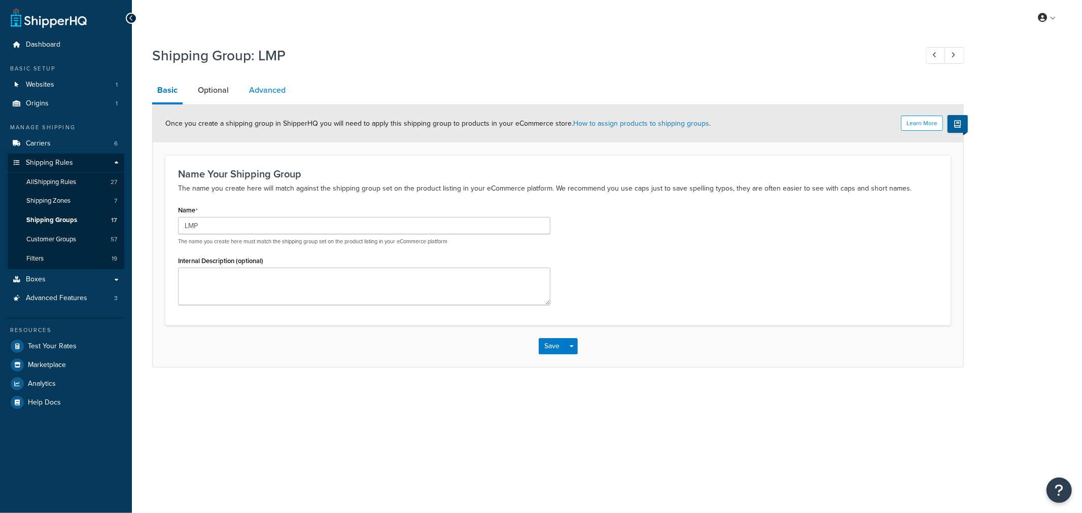
click at [261, 93] on link "Advanced" at bounding box center [267, 90] width 47 height 24
select select "125"
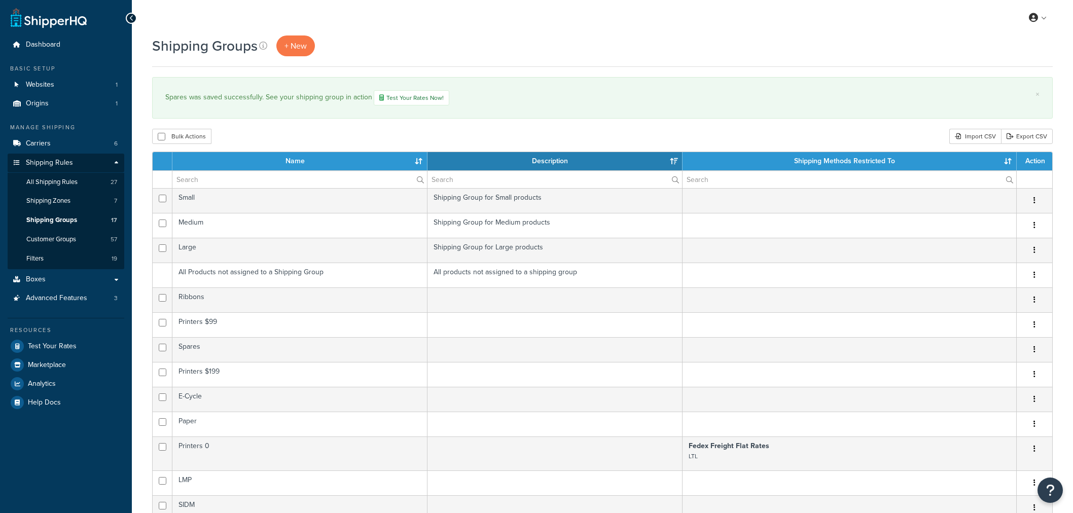
select select "15"
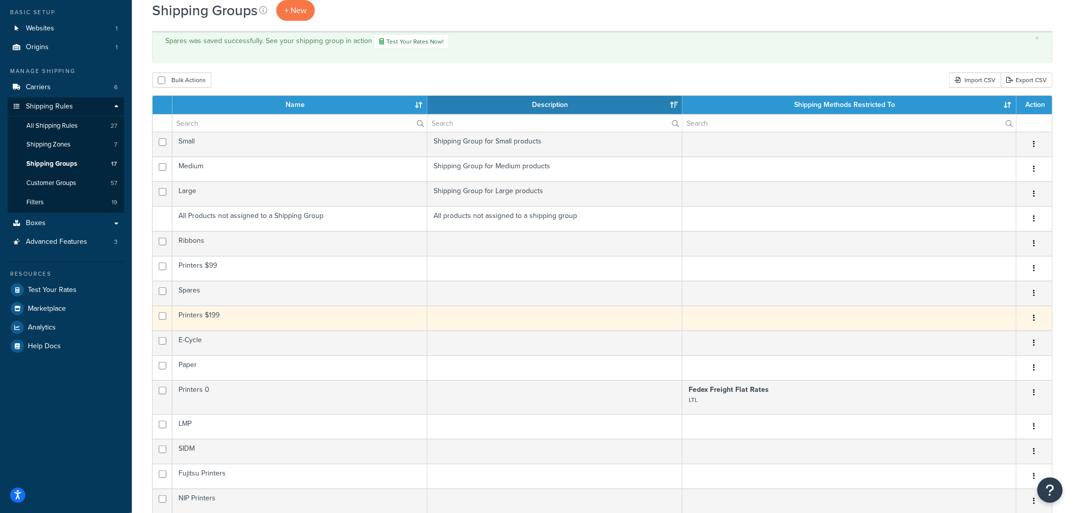
scroll to position [169, 0]
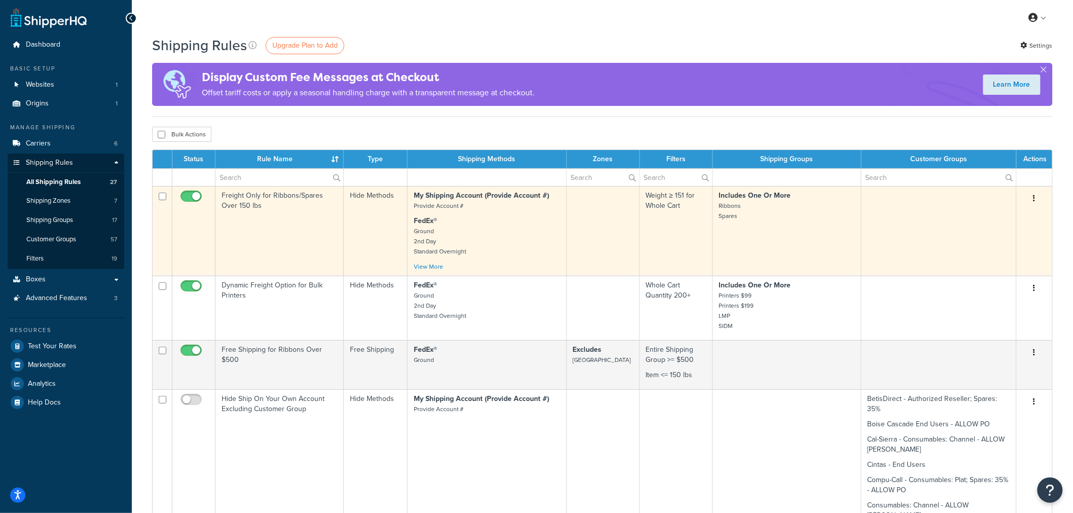
click at [1033, 198] on icon "button" at bounding box center [1034, 198] width 2 height 7
click at [995, 214] on link "Edit" at bounding box center [1001, 217] width 80 height 21
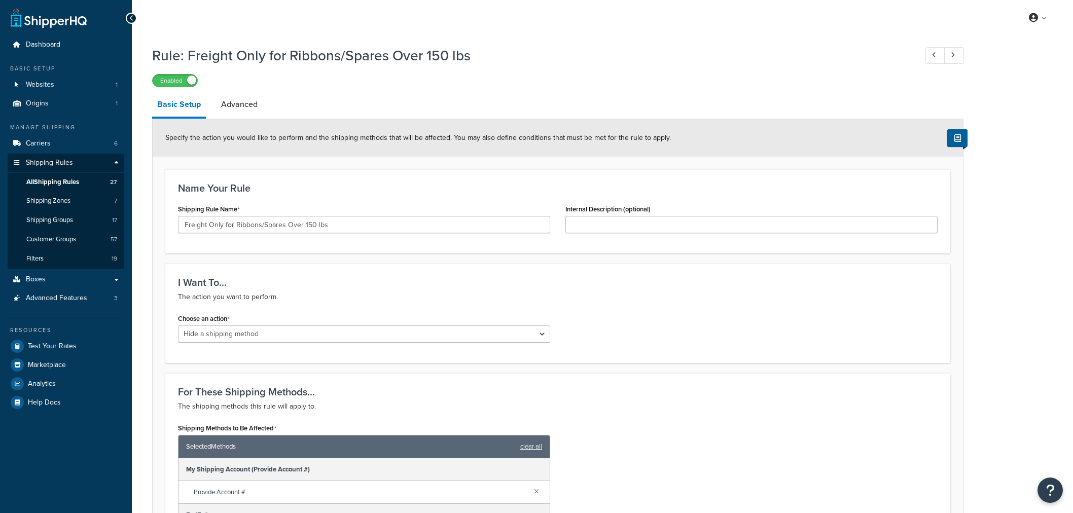
select select "HIDE"
click at [239, 110] on link "Advanced" at bounding box center [239, 104] width 47 height 24
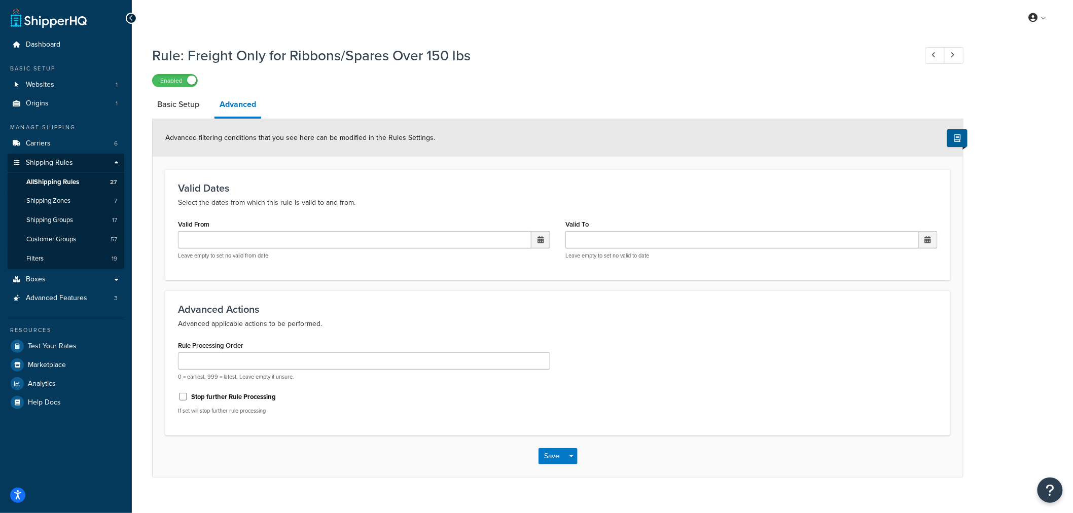
scroll to position [16, 0]
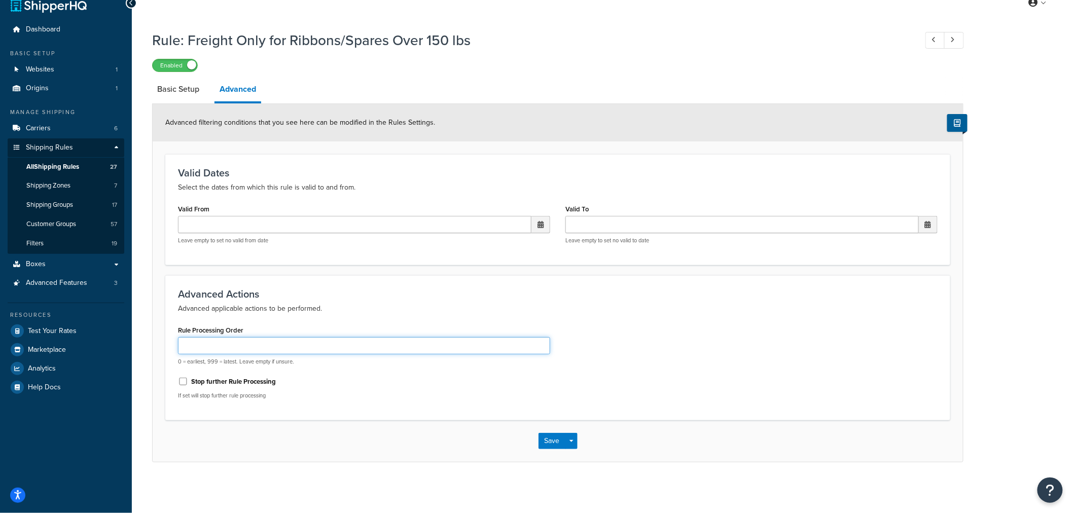
click at [226, 350] on input "Rule Processing Order" at bounding box center [364, 345] width 372 height 17
click at [92, 168] on link "All Shipping Rules 27" at bounding box center [66, 167] width 117 height 19
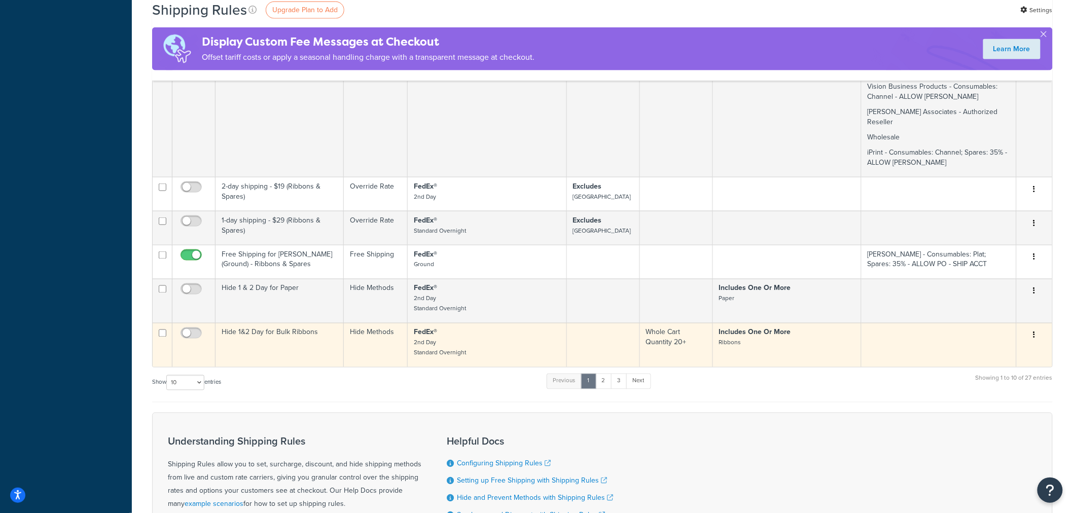
scroll to position [2102, 0]
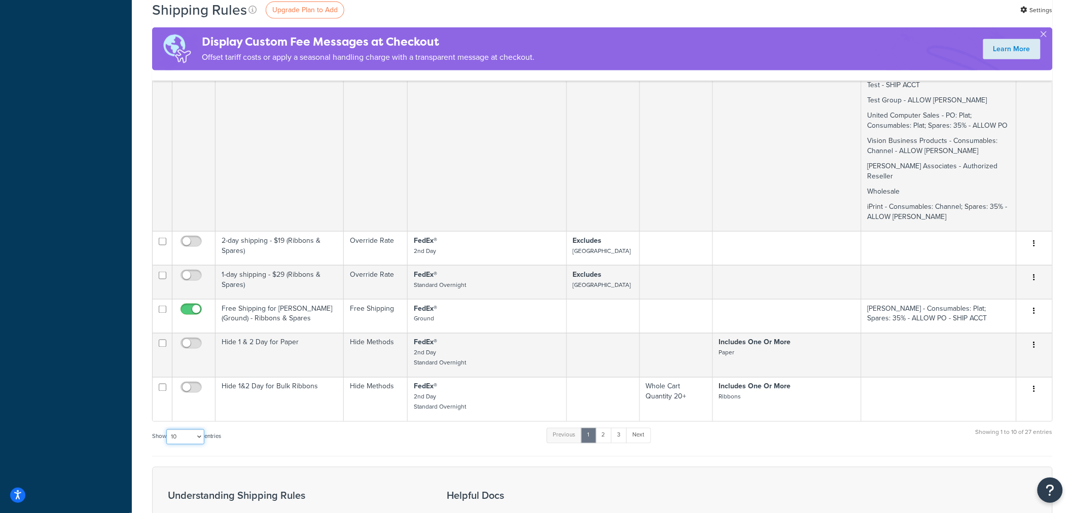
click at [182, 429] on select "10 15 25 50 100 1000" at bounding box center [185, 436] width 38 height 15
select select "1000"
click at [167, 429] on select "10 15 25 50 100 1000" at bounding box center [185, 436] width 38 height 15
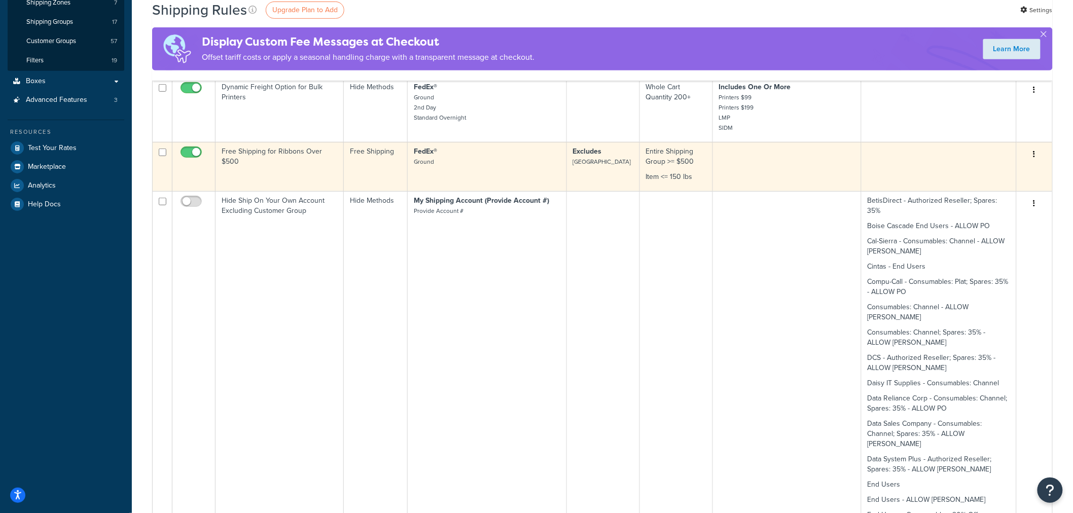
scroll to position [0, 0]
